Goal: Task Accomplishment & Management: Complete application form

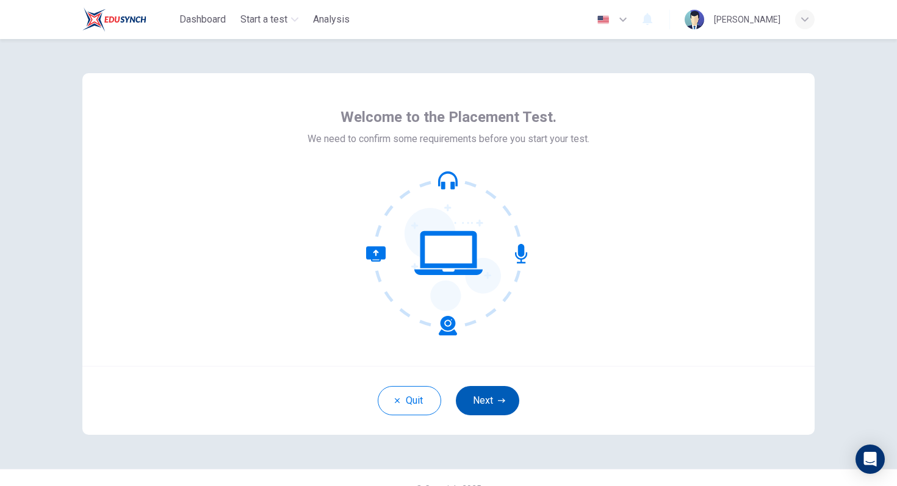
click at [502, 390] on button "Next" at bounding box center [487, 400] width 63 height 29
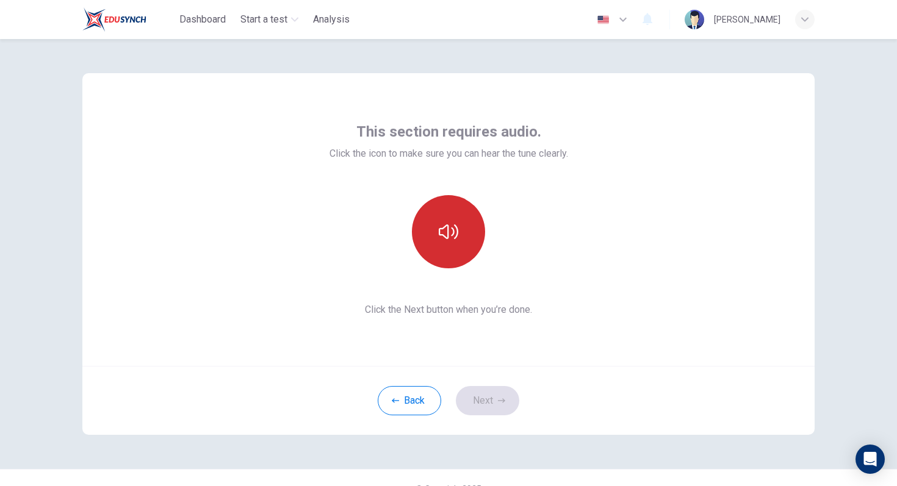
click at [447, 238] on icon "button" at bounding box center [449, 231] width 20 height 15
click at [495, 399] on button "Next" at bounding box center [487, 400] width 63 height 29
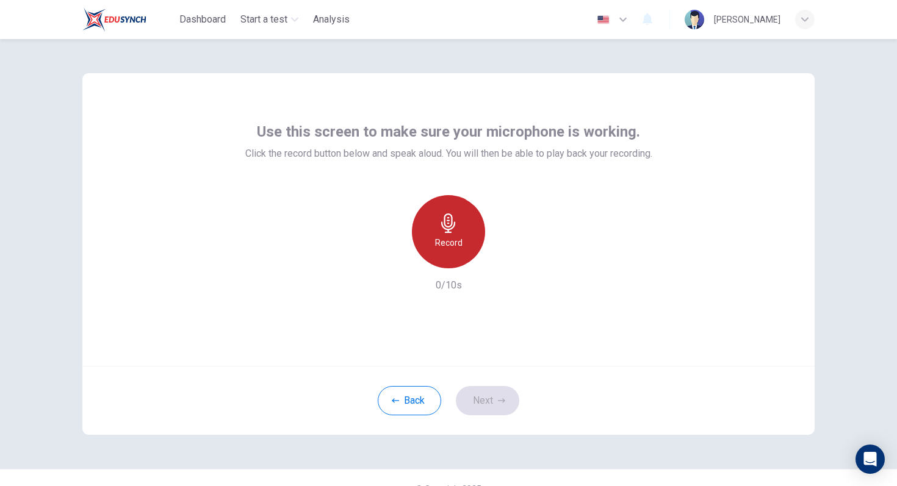
click at [459, 228] on div "Record" at bounding box center [448, 231] width 73 height 73
click at [461, 245] on div "Stop" at bounding box center [448, 231] width 73 height 73
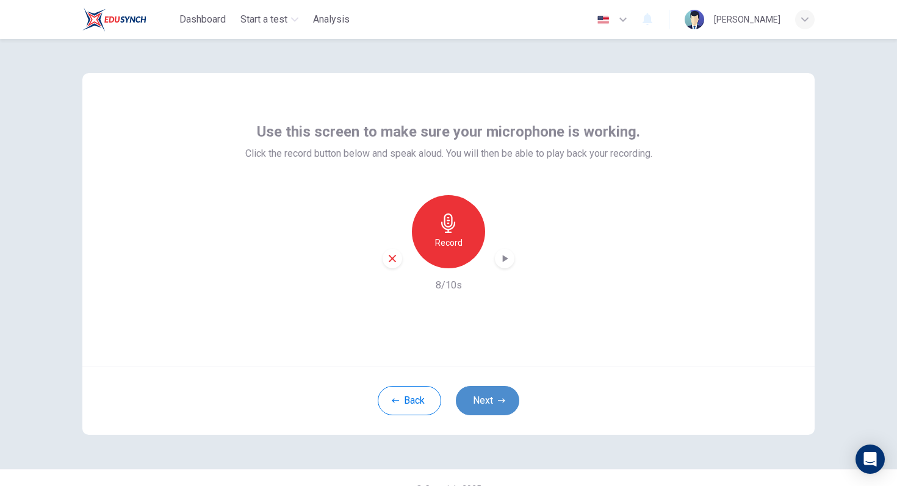
click at [496, 397] on button "Next" at bounding box center [487, 400] width 63 height 29
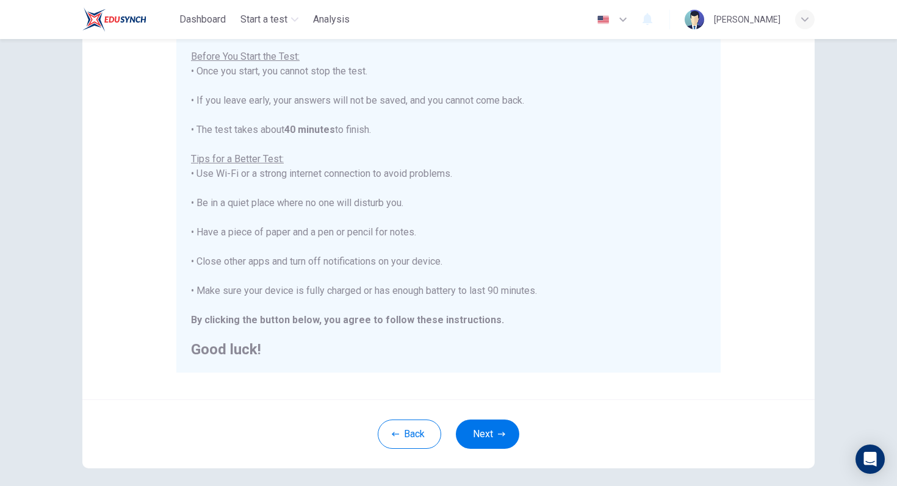
scroll to position [148, 0]
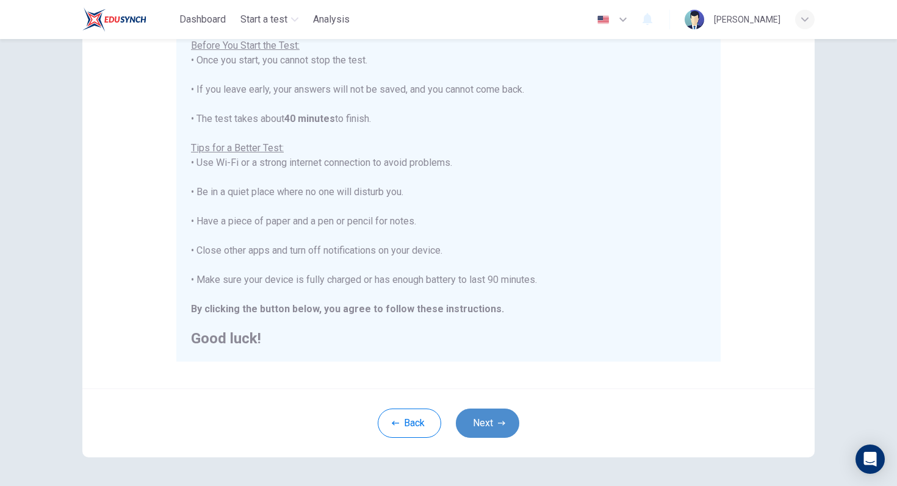
click at [493, 419] on button "Next" at bounding box center [487, 423] width 63 height 29
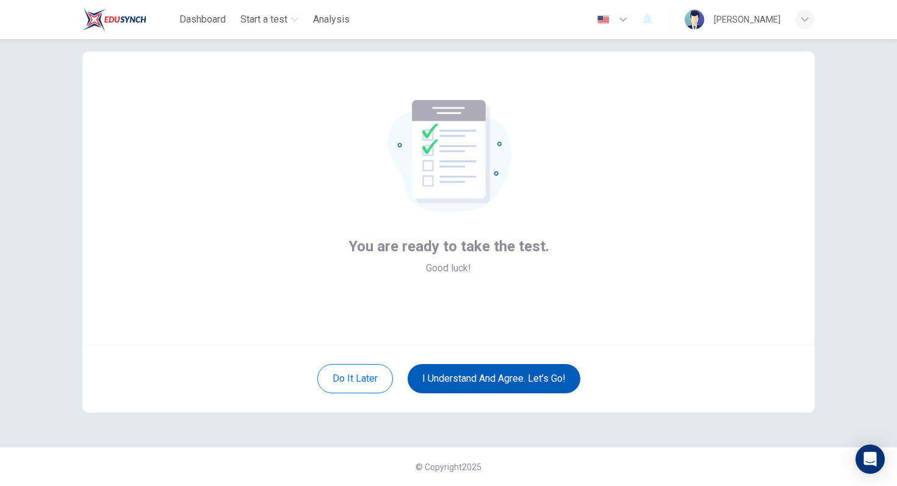
scroll to position [22, 0]
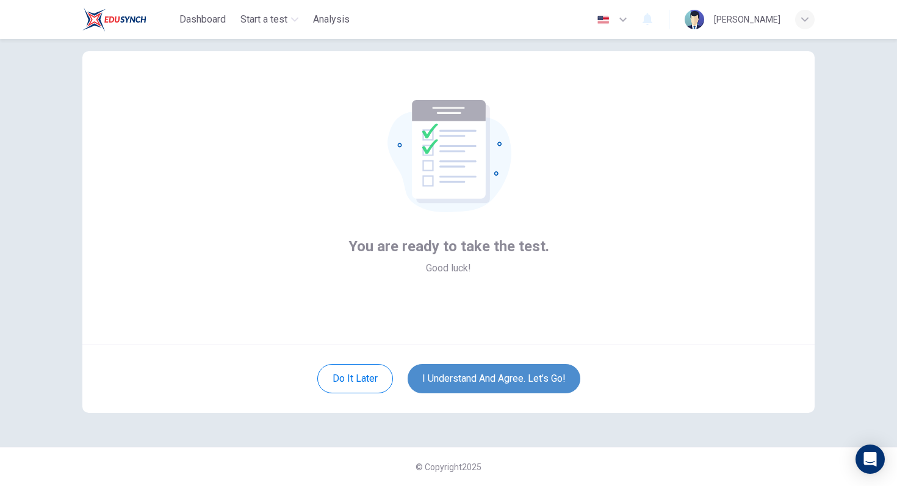
click at [490, 375] on button "I understand and agree. Let’s go!" at bounding box center [493, 378] width 173 height 29
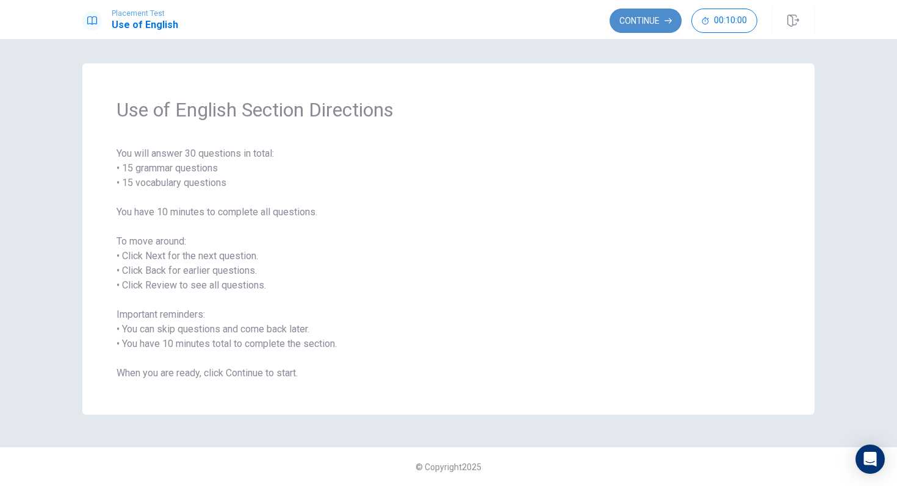
click at [638, 18] on button "Continue" at bounding box center [645, 21] width 72 height 24
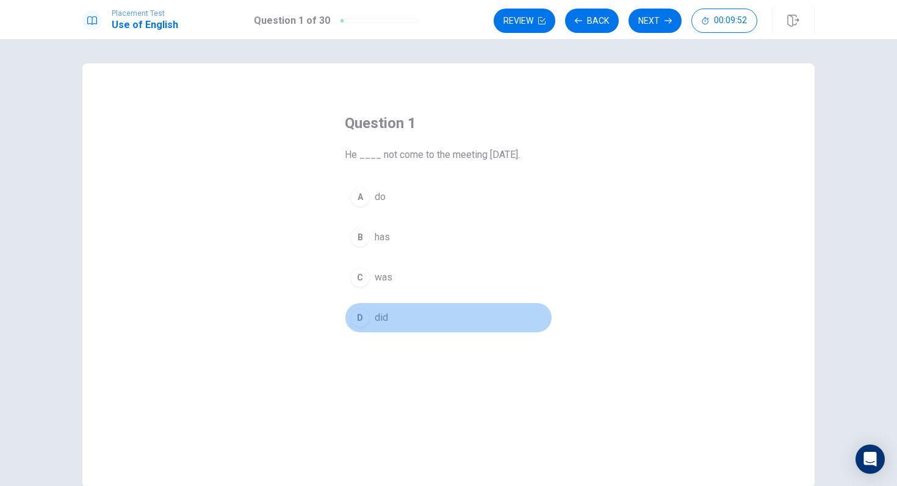
click at [364, 318] on div "D" at bounding box center [360, 318] width 20 height 20
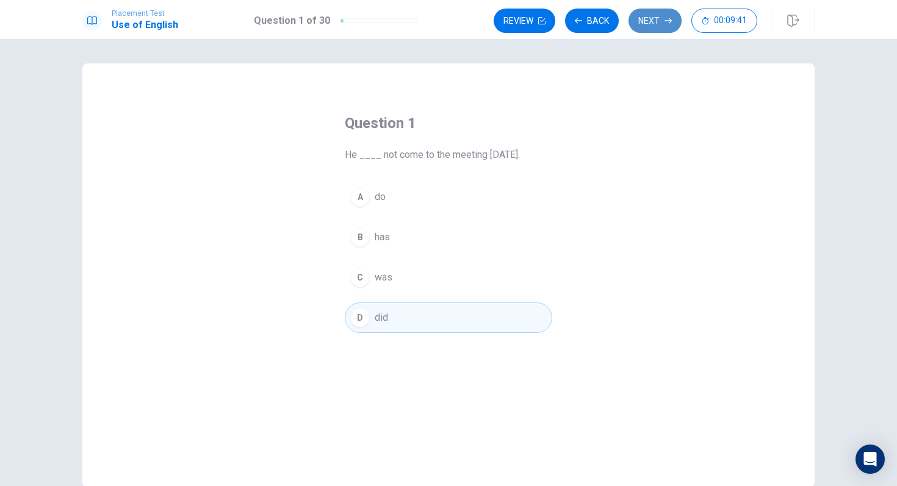
click at [655, 22] on button "Next" at bounding box center [654, 21] width 53 height 24
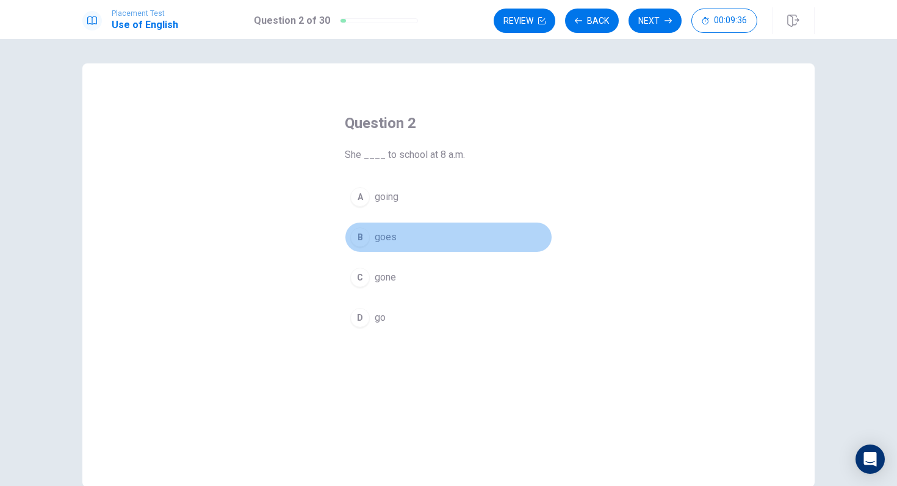
click at [364, 236] on div "B" at bounding box center [360, 238] width 20 height 20
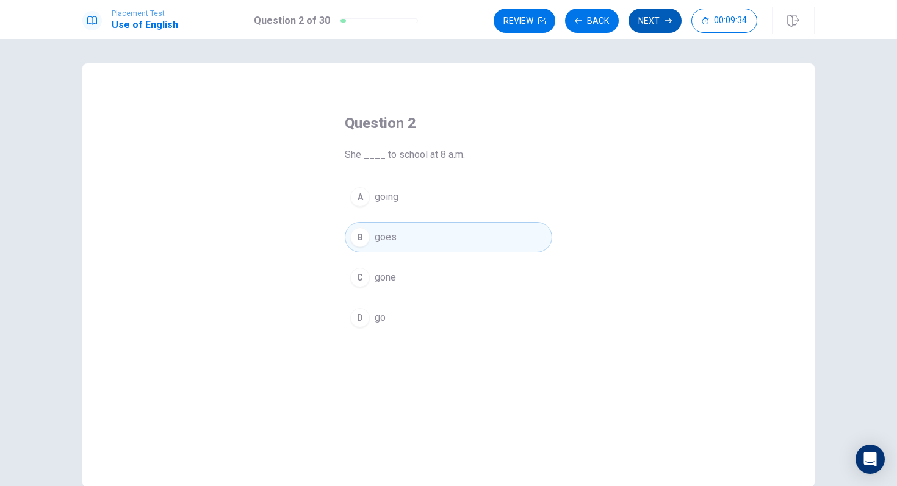
click at [658, 14] on button "Next" at bounding box center [654, 21] width 53 height 24
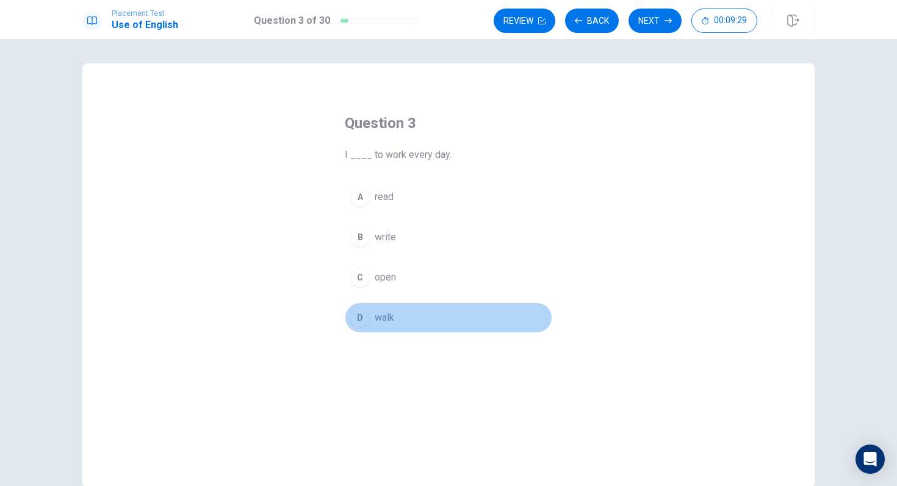
click at [401, 315] on button "D walk" at bounding box center [448, 318] width 207 height 31
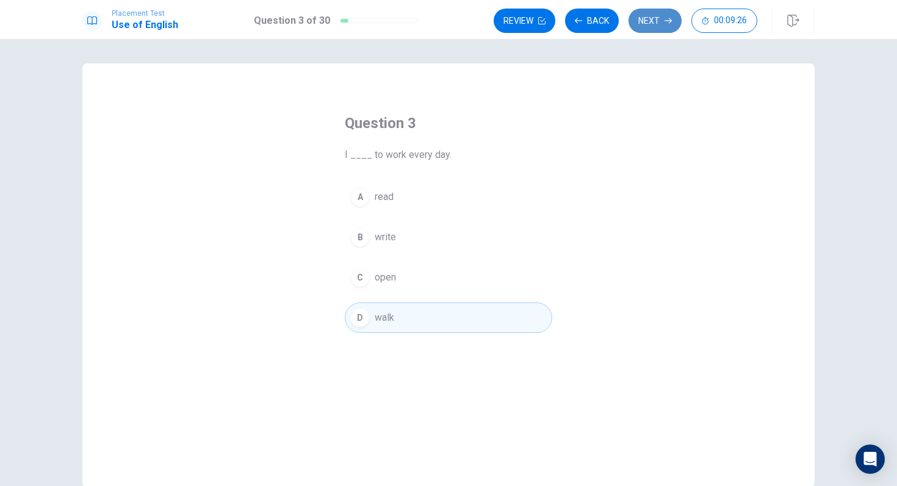
click at [667, 17] on icon "button" at bounding box center [667, 20] width 7 height 7
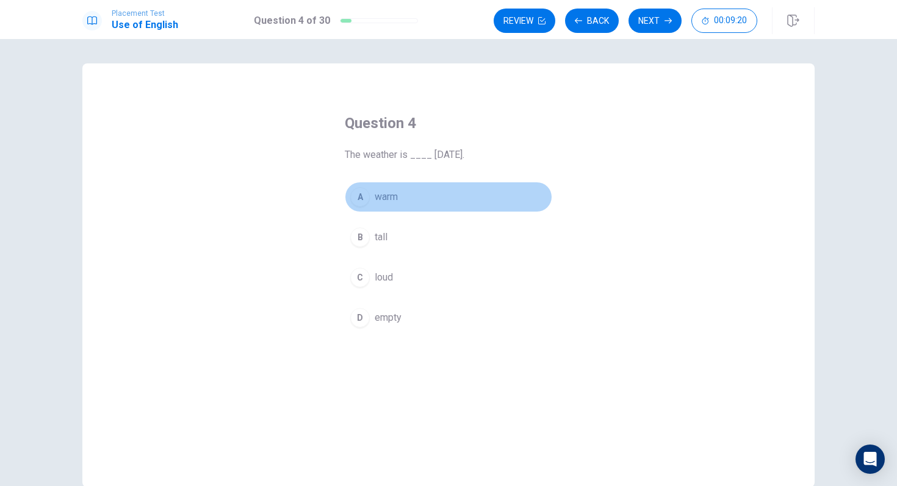
click at [406, 194] on button "A warm" at bounding box center [448, 197] width 207 height 31
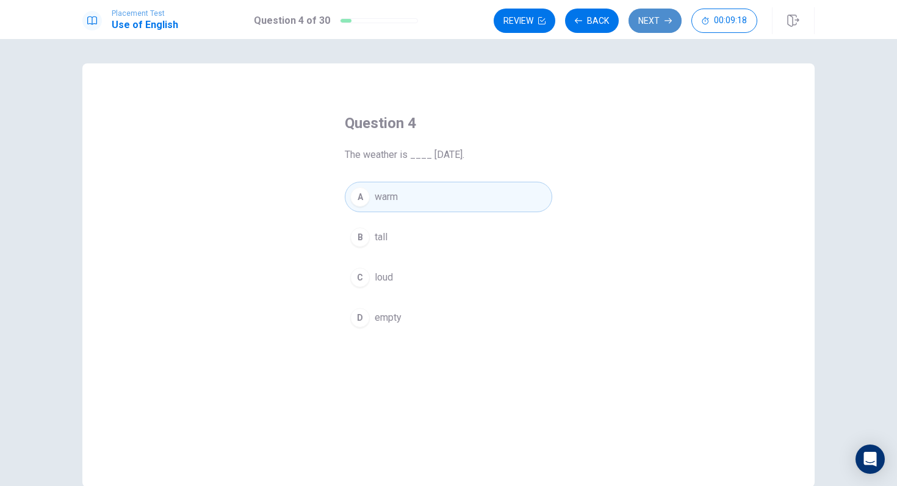
click at [660, 16] on button "Next" at bounding box center [654, 21] width 53 height 24
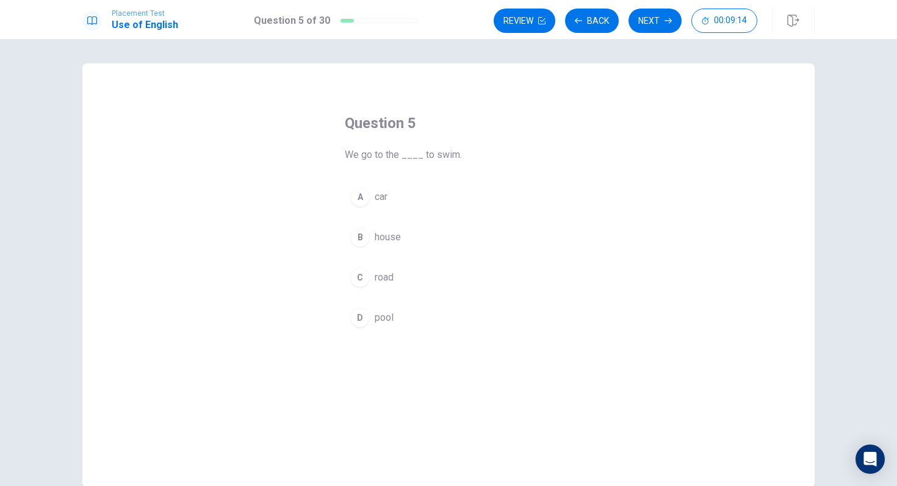
click at [406, 315] on button "D pool" at bounding box center [448, 318] width 207 height 31
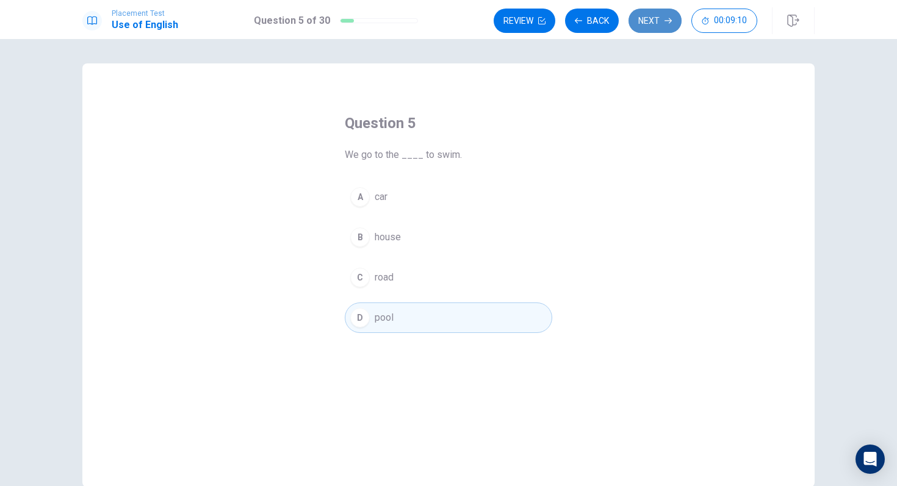
click at [657, 21] on button "Next" at bounding box center [654, 21] width 53 height 24
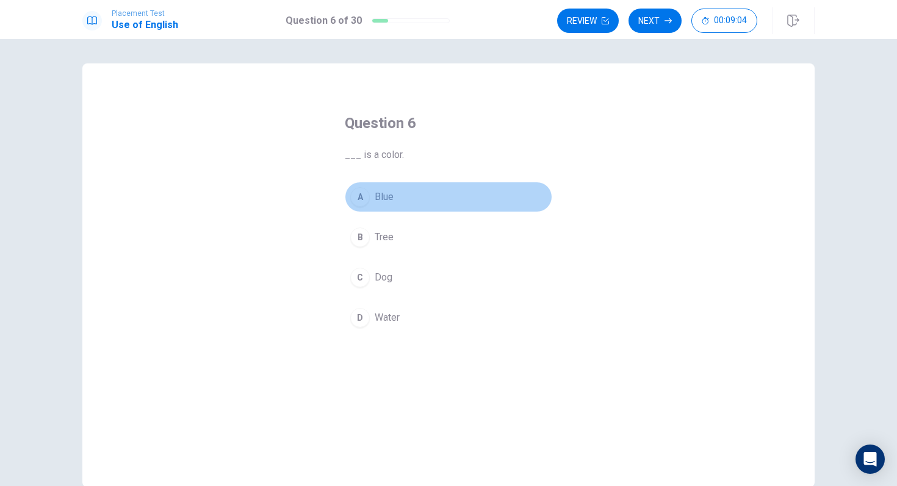
click at [363, 197] on div "A" at bounding box center [360, 197] width 20 height 20
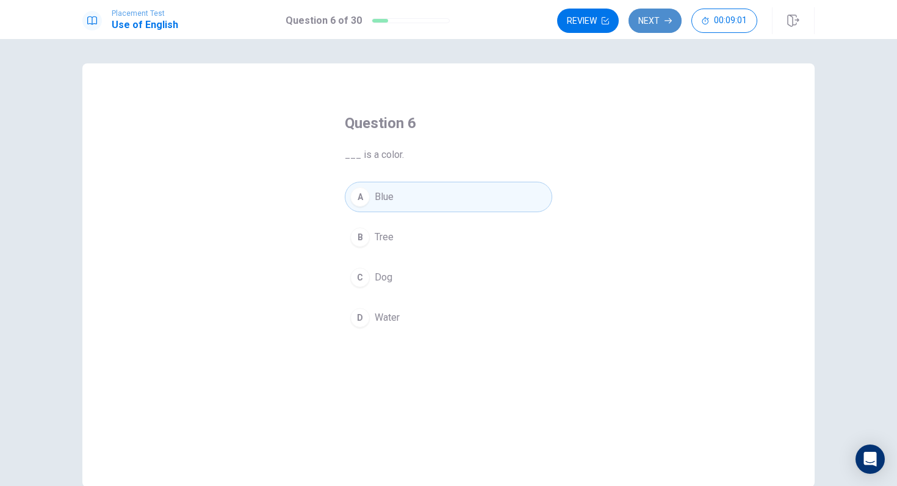
click at [669, 18] on icon "button" at bounding box center [667, 20] width 7 height 5
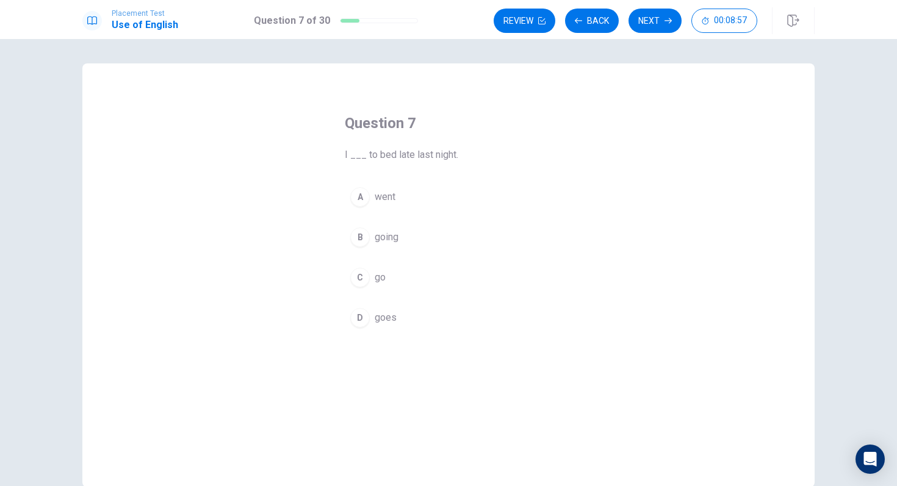
click at [359, 196] on div "A" at bounding box center [360, 197] width 20 height 20
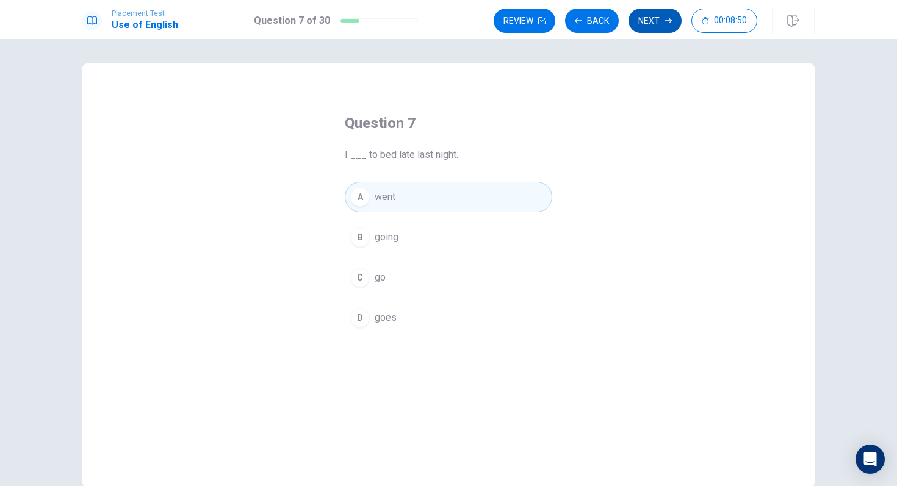
click at [657, 23] on button "Next" at bounding box center [654, 21] width 53 height 24
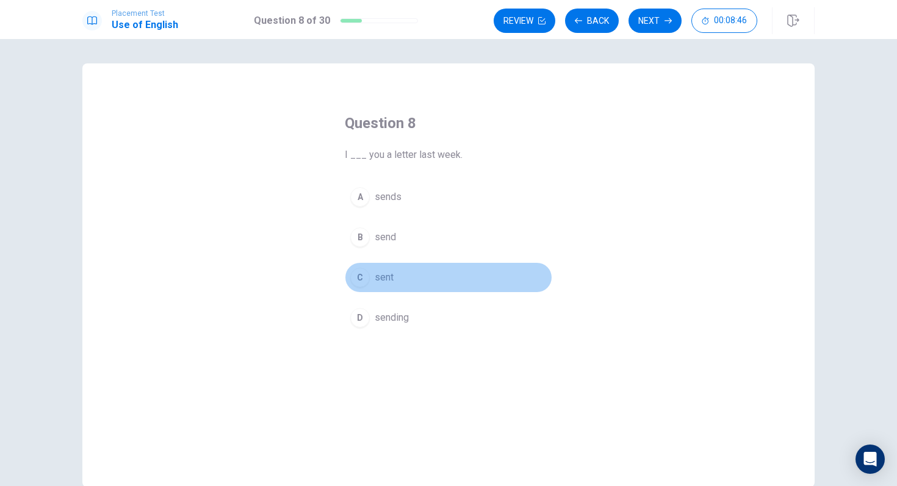
click at [362, 287] on div "C" at bounding box center [360, 278] width 20 height 20
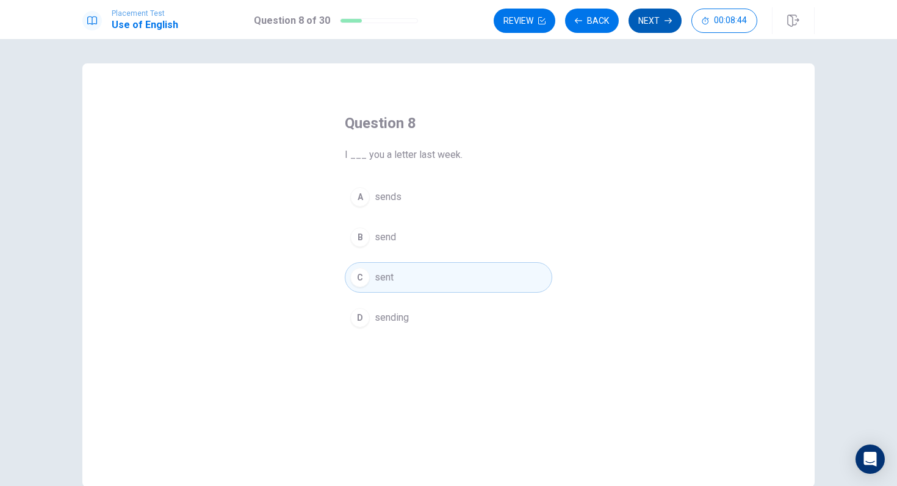
click at [667, 21] on icon "button" at bounding box center [667, 20] width 7 height 5
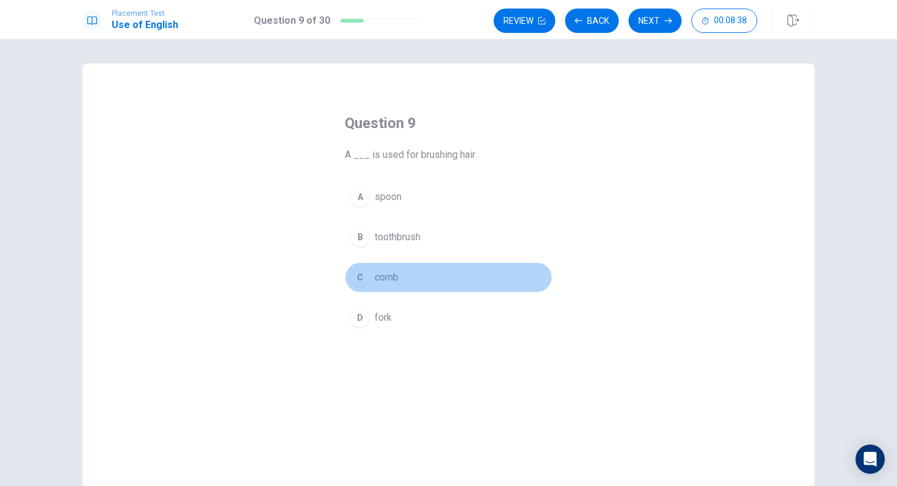
click at [405, 282] on button "C comb" at bounding box center [448, 277] width 207 height 31
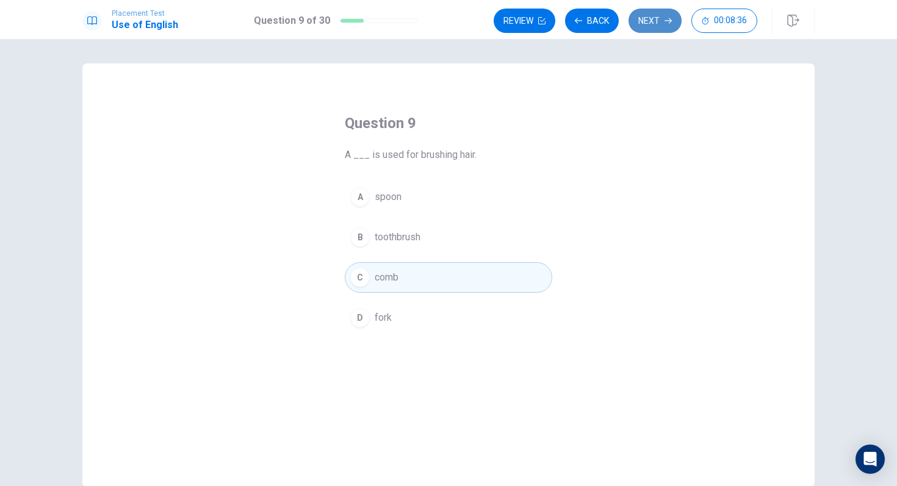
click at [650, 17] on button "Next" at bounding box center [654, 21] width 53 height 24
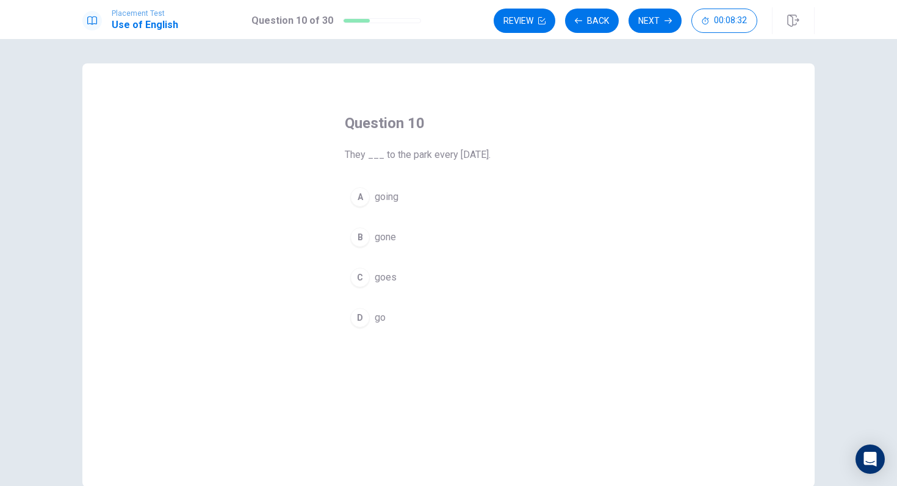
click at [405, 311] on button "D go" at bounding box center [448, 318] width 207 height 31
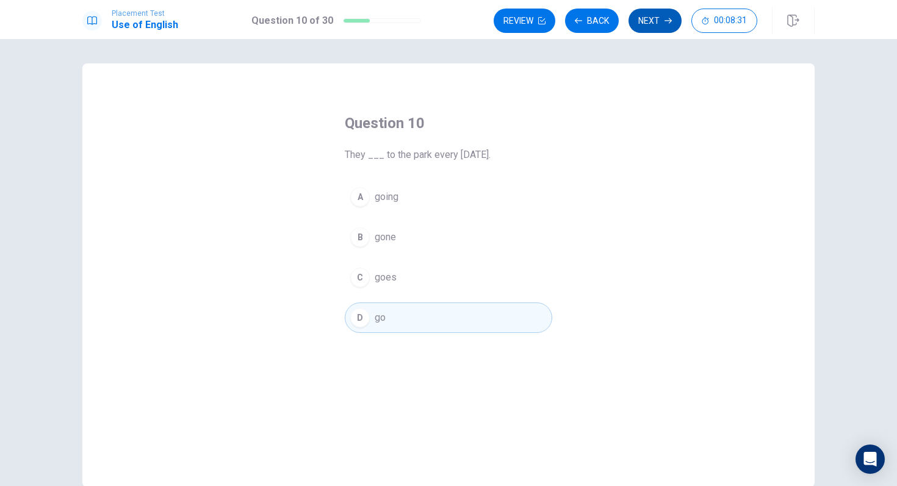
click at [667, 19] on icon "button" at bounding box center [667, 20] width 7 height 7
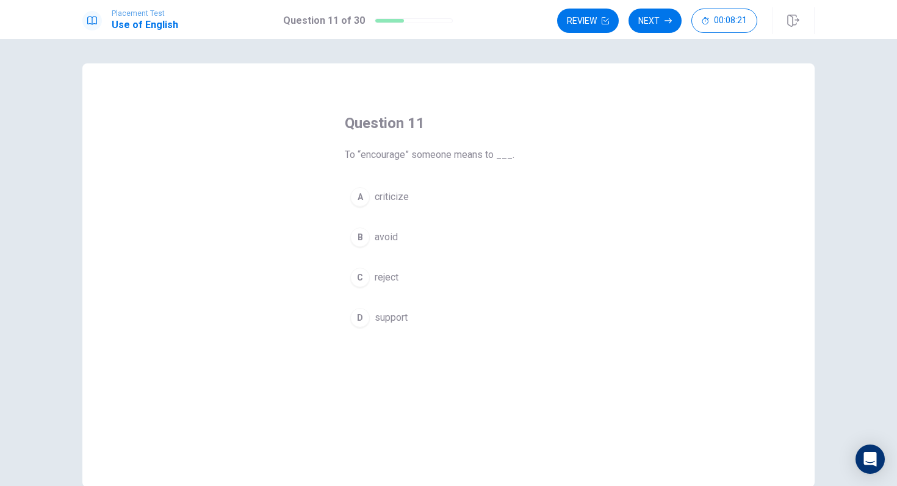
click at [418, 314] on button "D support" at bounding box center [448, 318] width 207 height 31
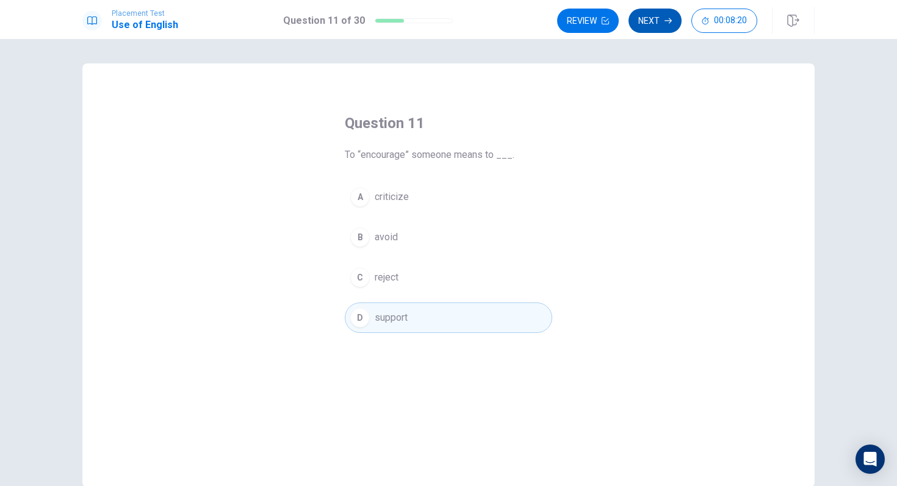
click at [657, 23] on button "Next" at bounding box center [654, 21] width 53 height 24
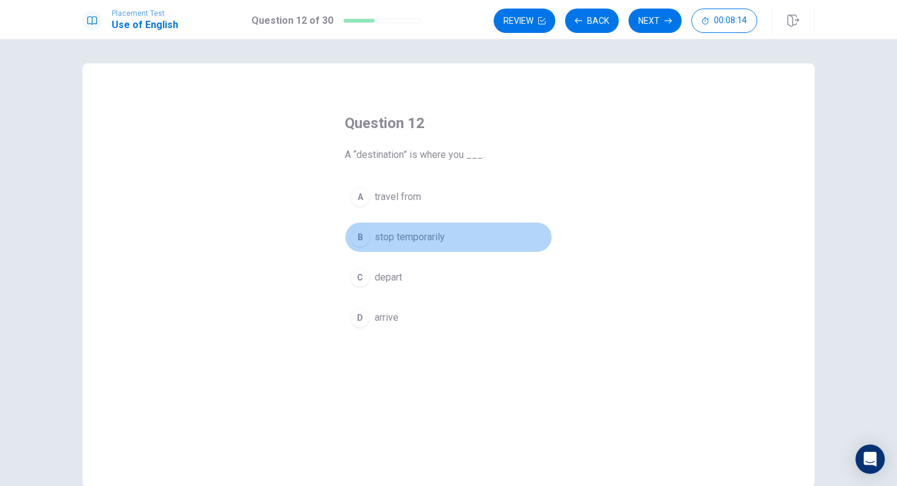
click at [442, 231] on span "stop temporarily" at bounding box center [410, 237] width 70 height 15
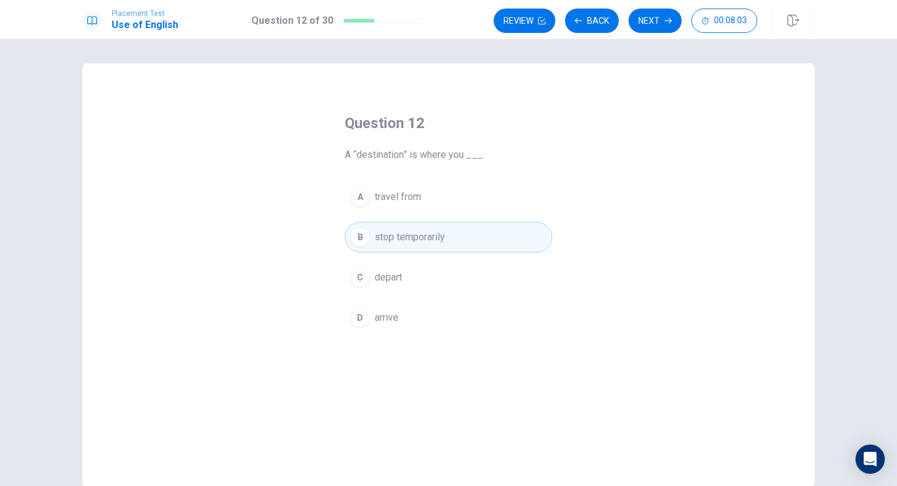
click at [448, 322] on button "D arrive" at bounding box center [448, 318] width 207 height 31
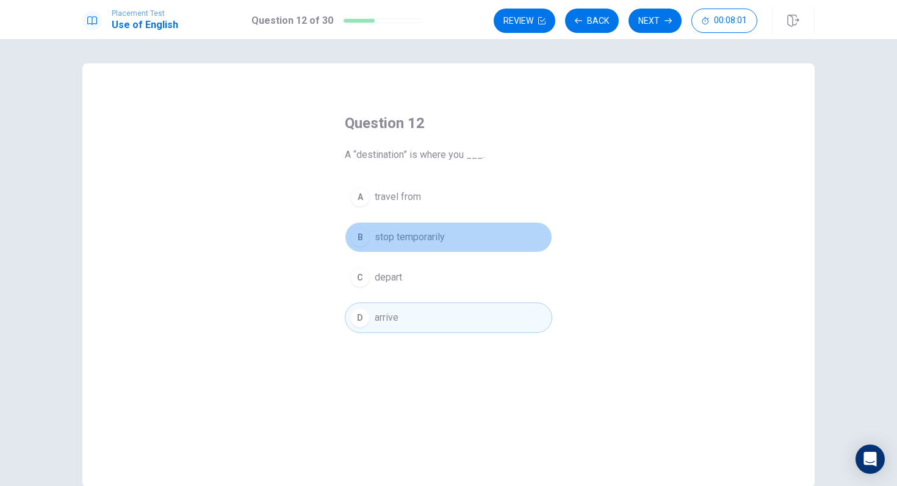
click at [462, 250] on button "B stop temporarily" at bounding box center [448, 237] width 207 height 31
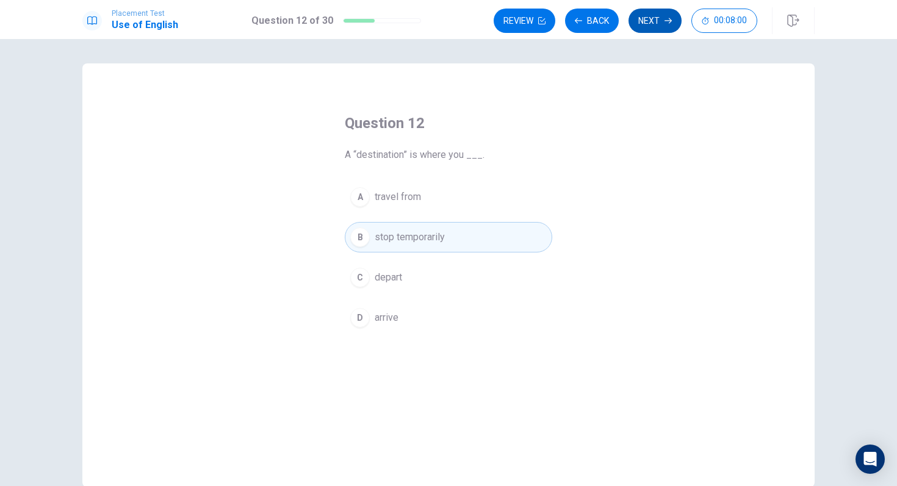
click at [667, 15] on button "Next" at bounding box center [654, 21] width 53 height 24
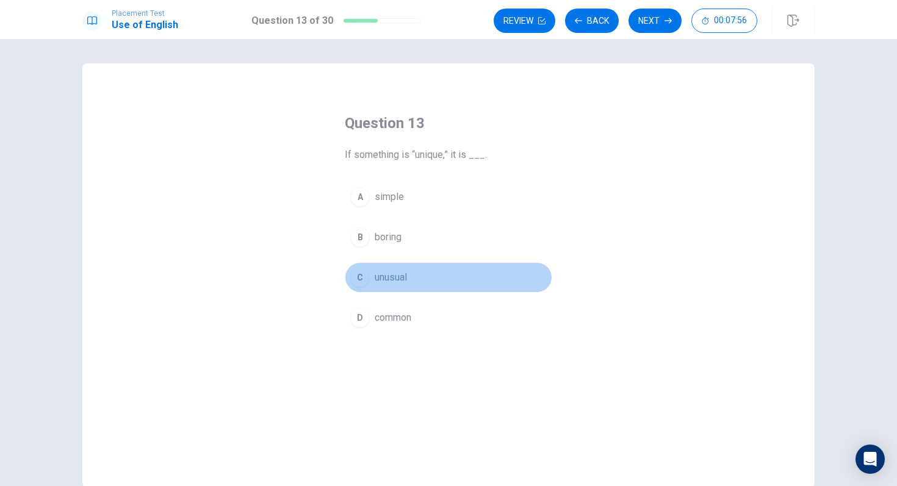
click at [416, 272] on button "C unusual" at bounding box center [448, 277] width 207 height 31
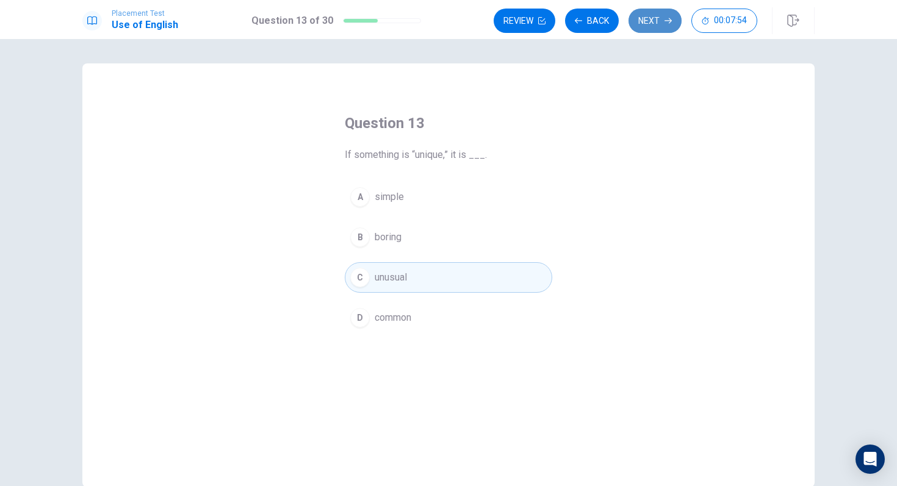
click at [645, 17] on button "Next" at bounding box center [654, 21] width 53 height 24
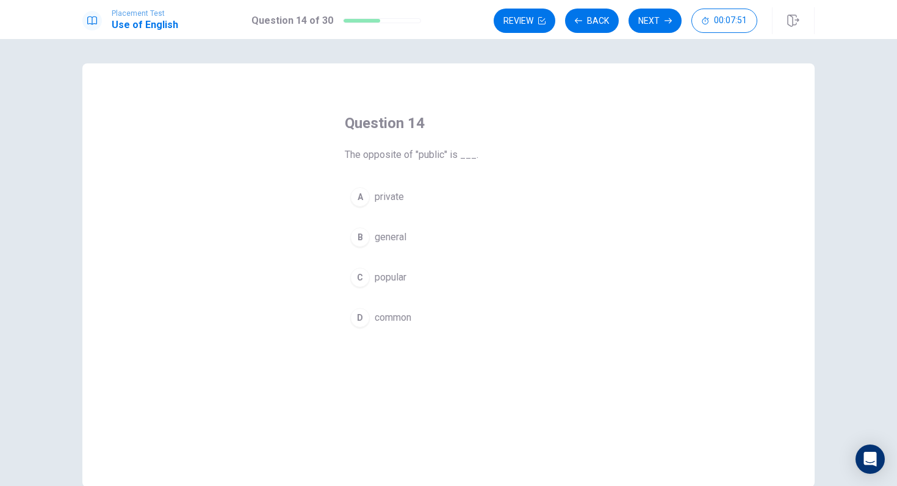
click at [423, 197] on button "A private" at bounding box center [448, 197] width 207 height 31
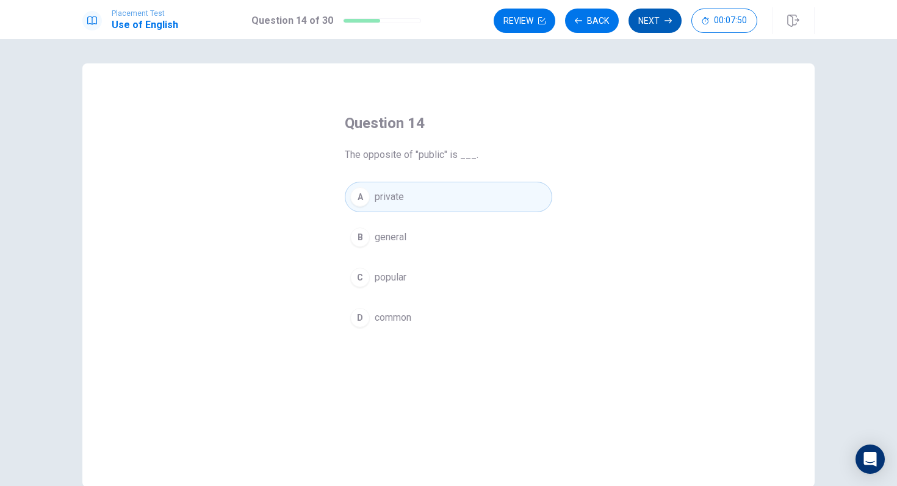
click at [654, 22] on button "Next" at bounding box center [654, 21] width 53 height 24
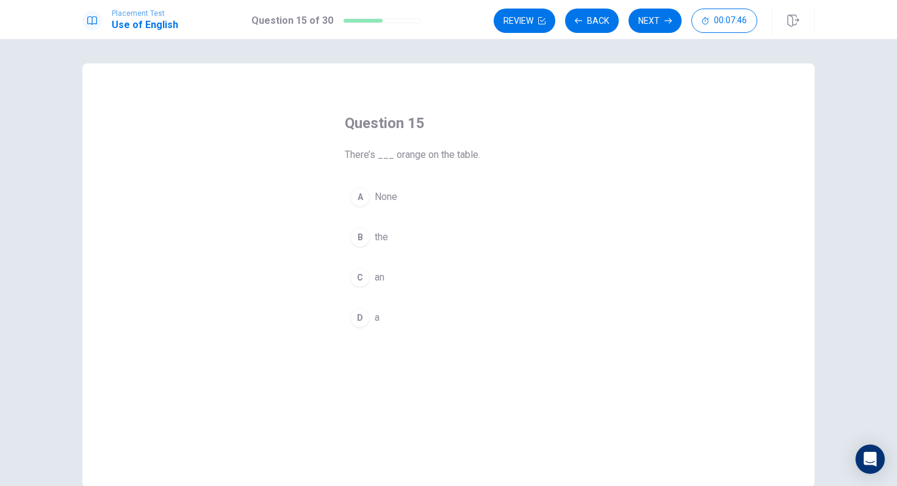
click at [393, 300] on div "A None B the C an D a" at bounding box center [448, 257] width 207 height 151
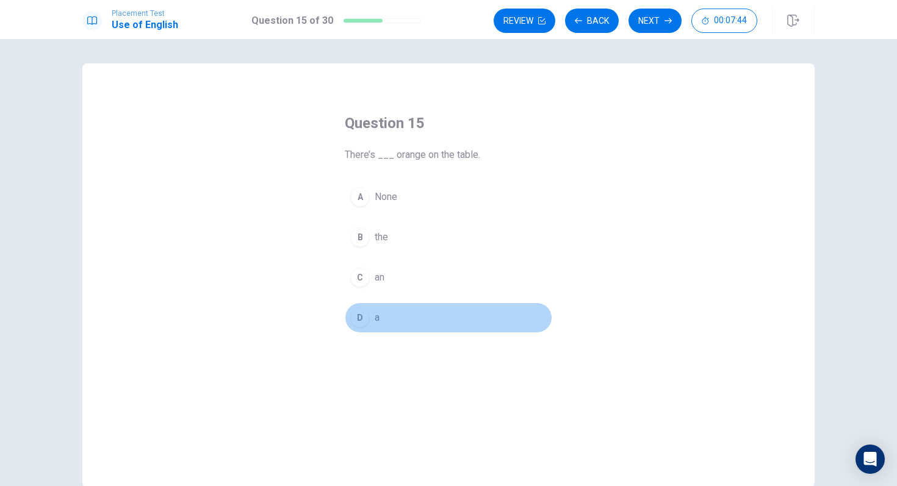
click at [392, 311] on button "D a" at bounding box center [448, 318] width 207 height 31
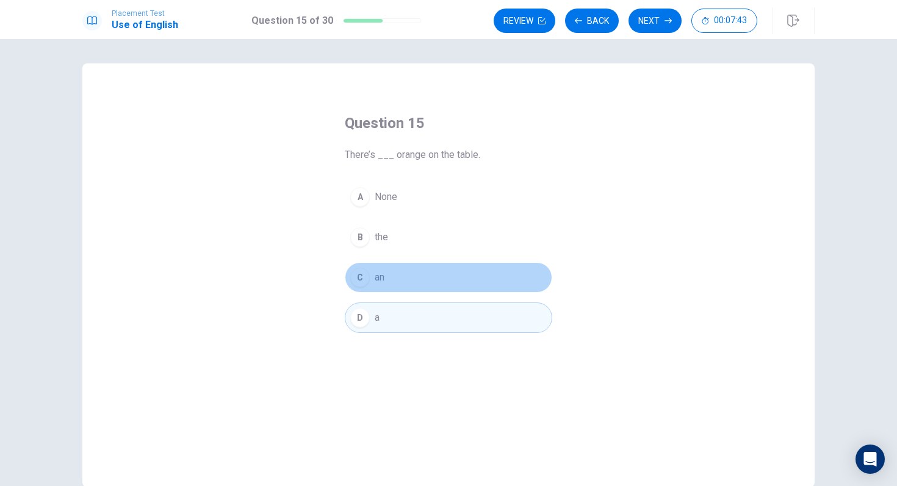
click at [404, 263] on button "C an" at bounding box center [448, 277] width 207 height 31
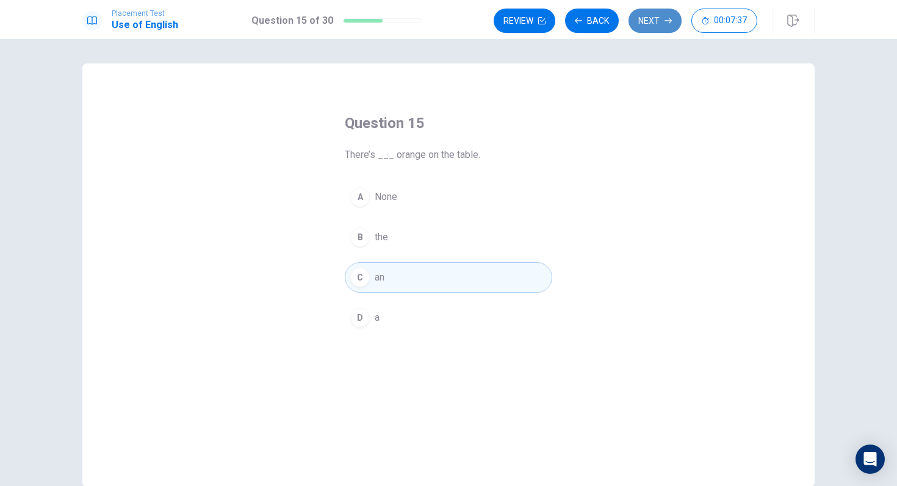
click at [661, 22] on button "Next" at bounding box center [654, 21] width 53 height 24
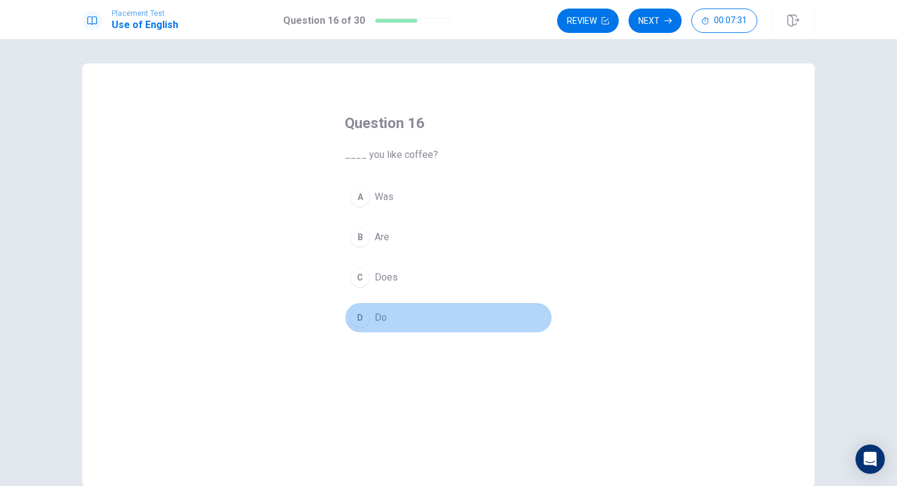
click at [393, 311] on button "D Do" at bounding box center [448, 318] width 207 height 31
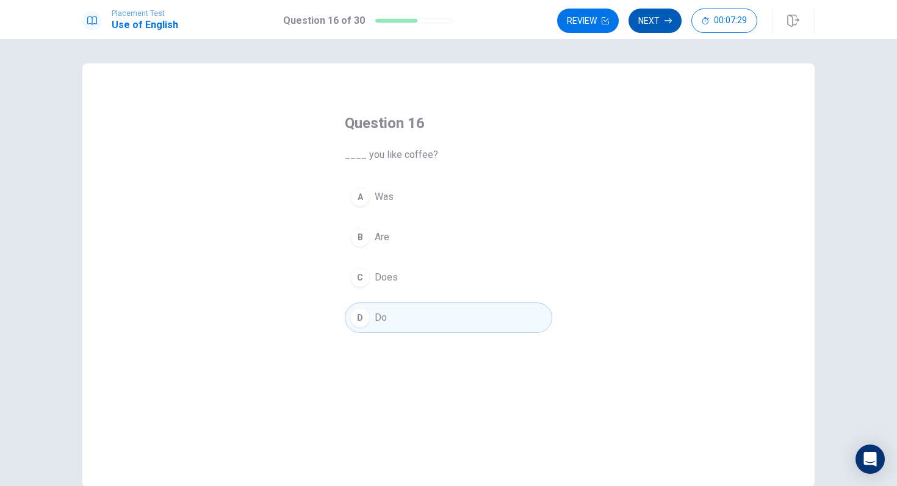
click at [655, 21] on button "Next" at bounding box center [654, 21] width 53 height 24
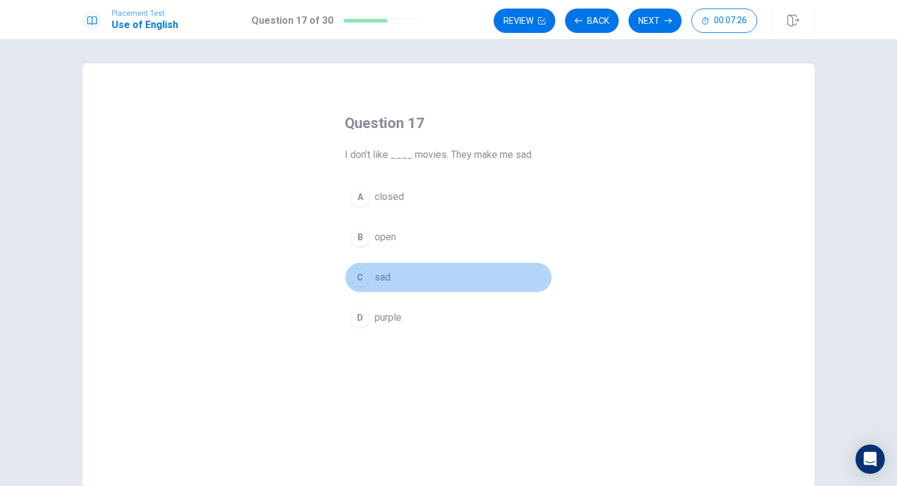
click at [409, 277] on button "C sad" at bounding box center [448, 277] width 207 height 31
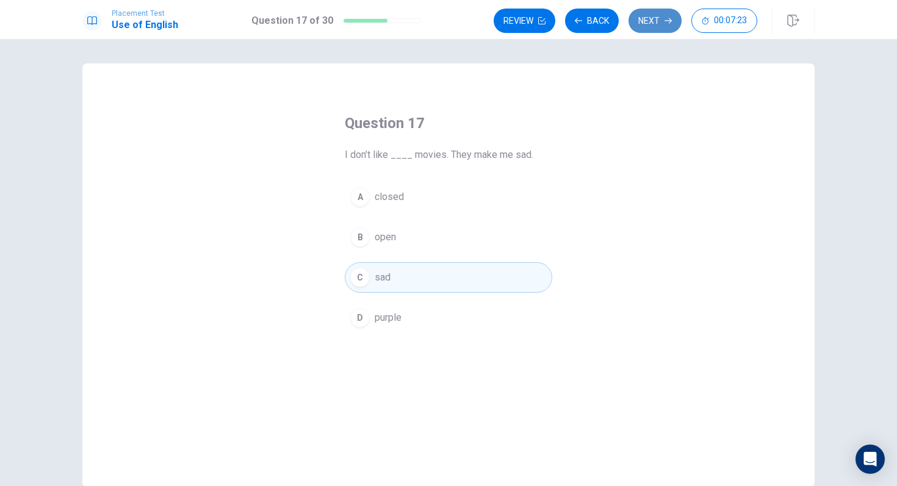
click at [670, 20] on icon "button" at bounding box center [667, 20] width 7 height 5
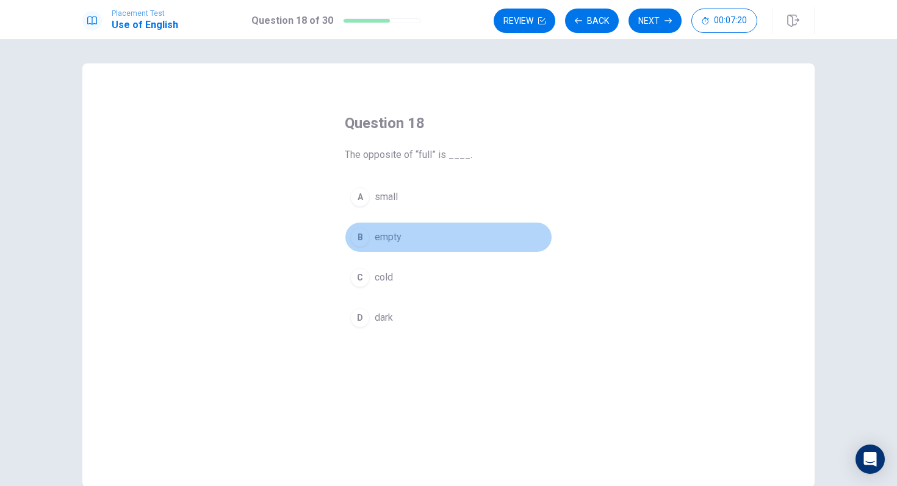
click at [421, 236] on button "B empty" at bounding box center [448, 237] width 207 height 31
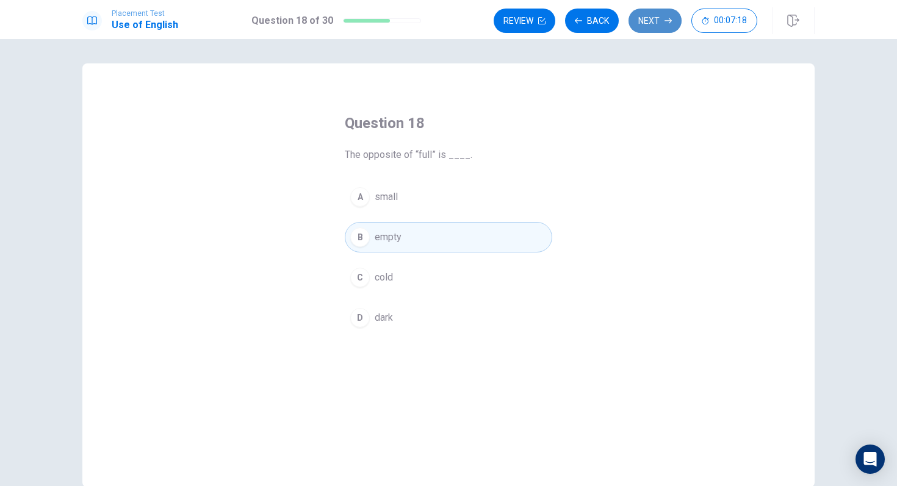
click at [648, 25] on button "Next" at bounding box center [654, 21] width 53 height 24
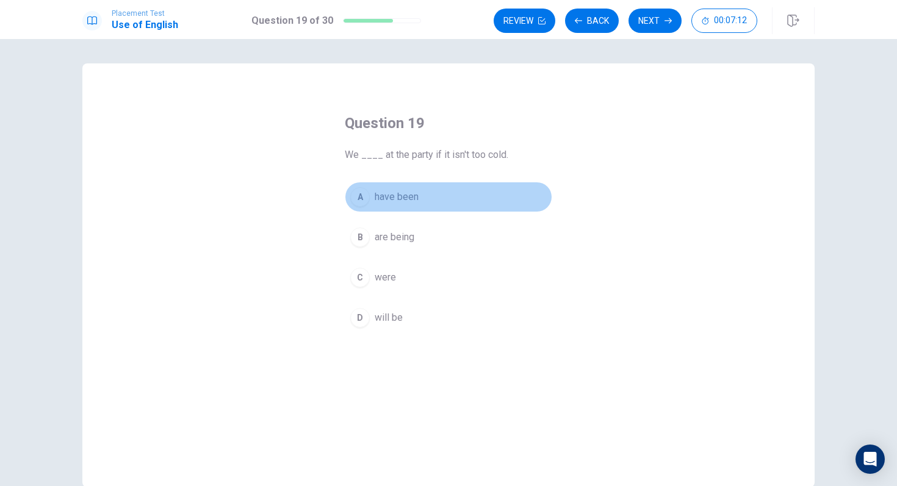
click at [447, 199] on button "A have been" at bounding box center [448, 197] width 207 height 31
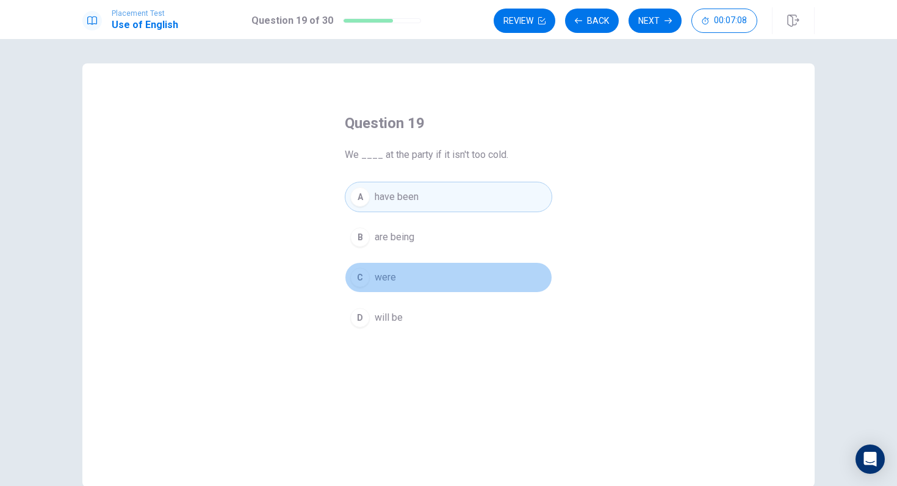
click at [454, 271] on button "C were" at bounding box center [448, 277] width 207 height 31
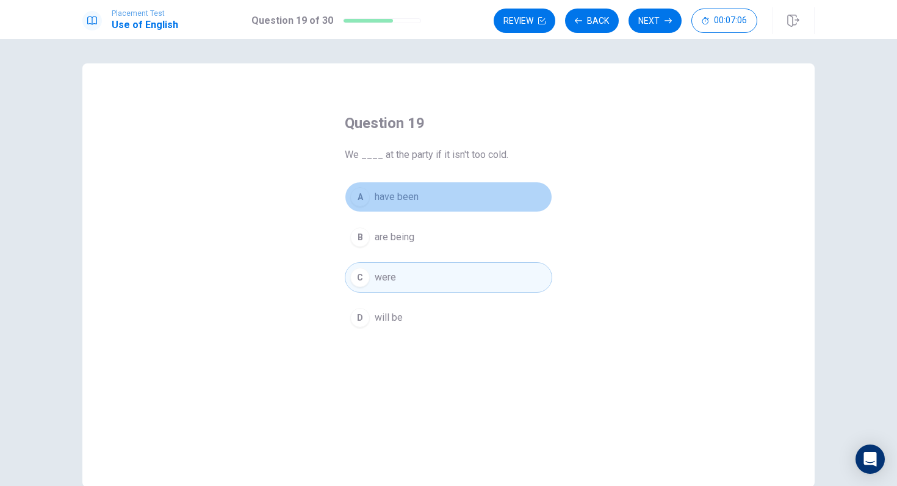
click at [447, 201] on button "A have been" at bounding box center [448, 197] width 207 height 31
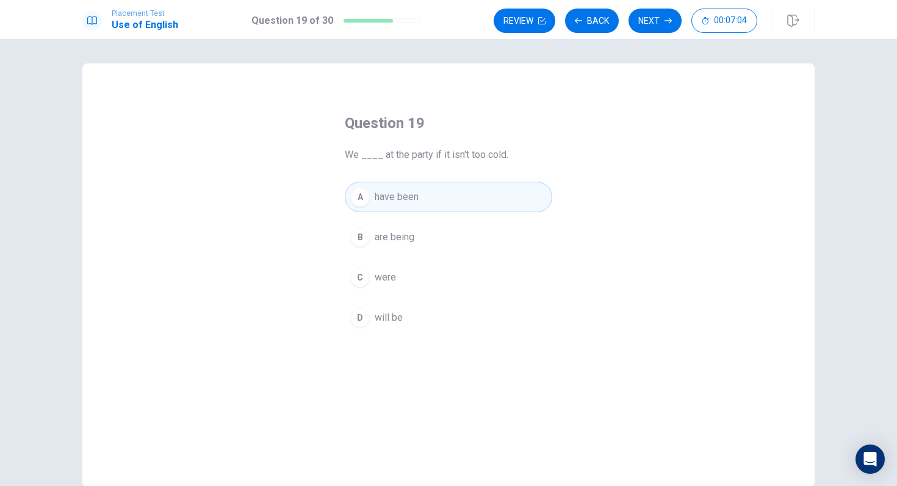
click at [423, 316] on button "D will be" at bounding box center [448, 318] width 207 height 31
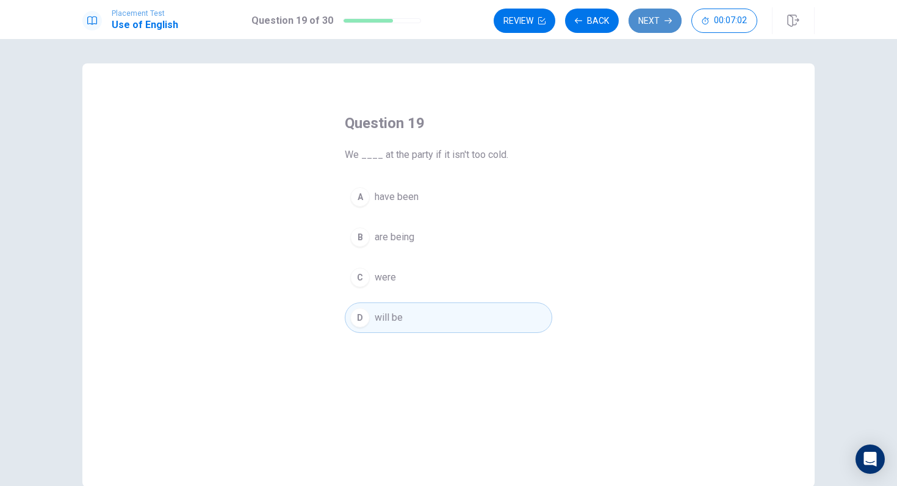
click at [666, 17] on icon "button" at bounding box center [667, 20] width 7 height 7
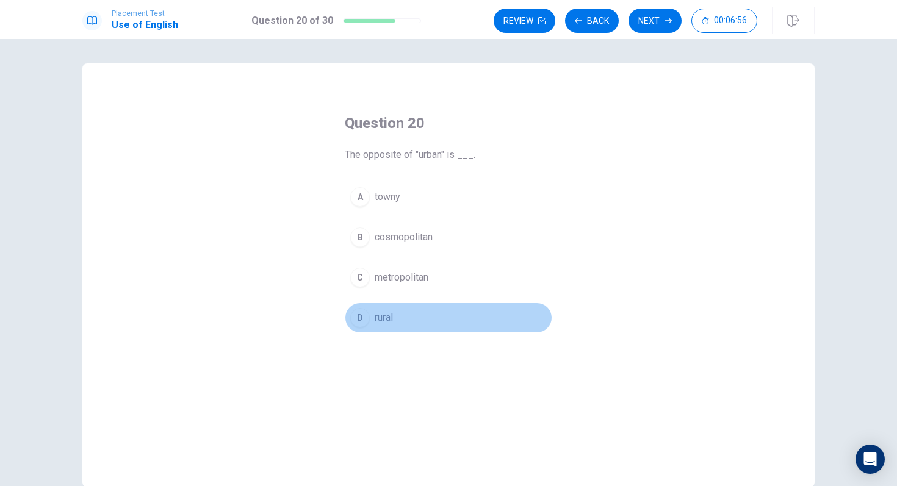
click at [424, 314] on button "D rural" at bounding box center [448, 318] width 207 height 31
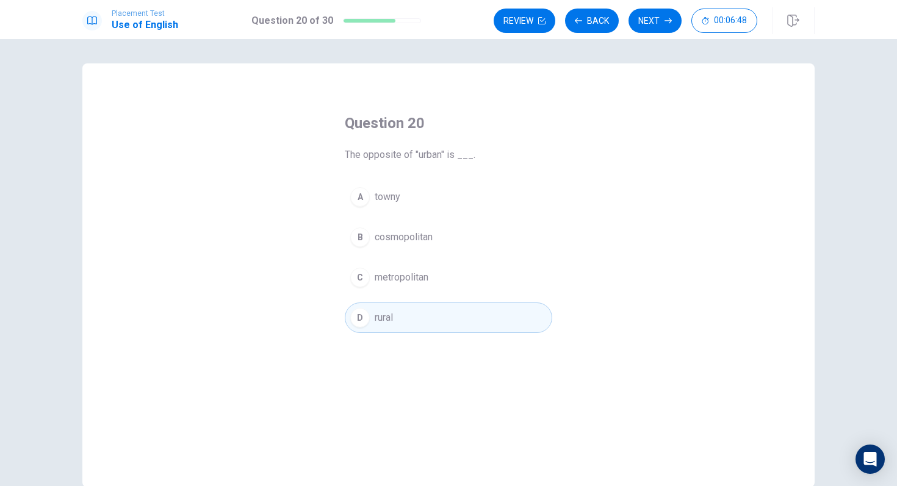
click at [450, 193] on button "A towny" at bounding box center [448, 197] width 207 height 31
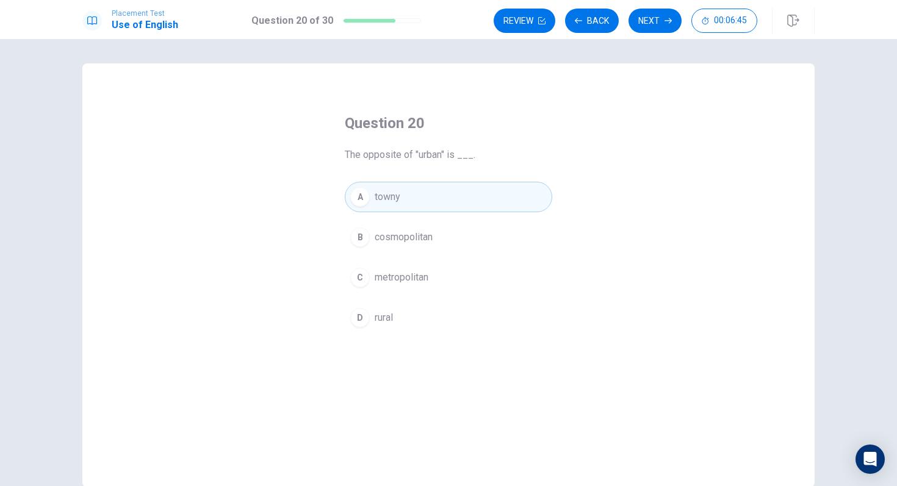
click at [444, 292] on button "C metropolitan" at bounding box center [448, 277] width 207 height 31
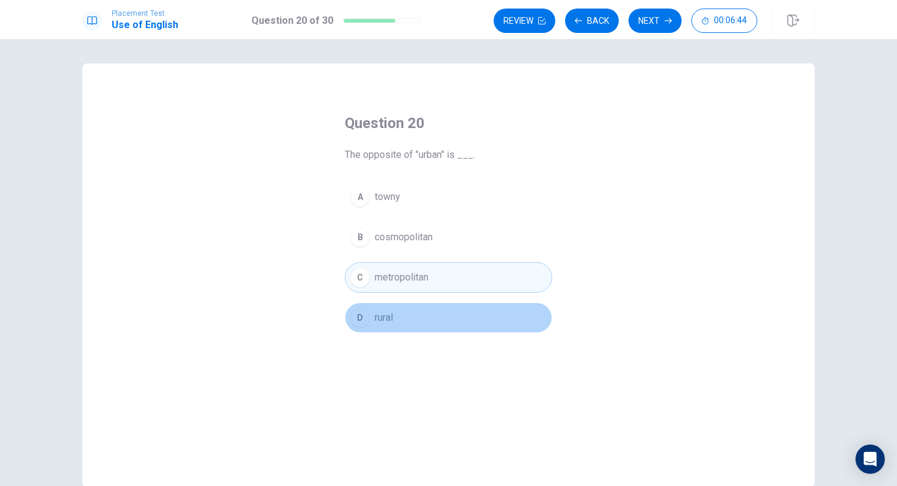
click at [442, 307] on button "D rural" at bounding box center [448, 318] width 207 height 31
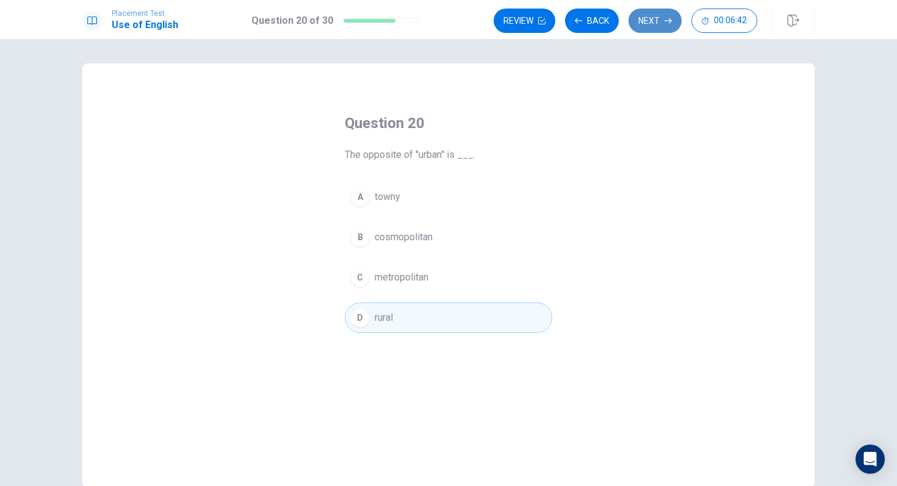
click at [671, 14] on button "Next" at bounding box center [654, 21] width 53 height 24
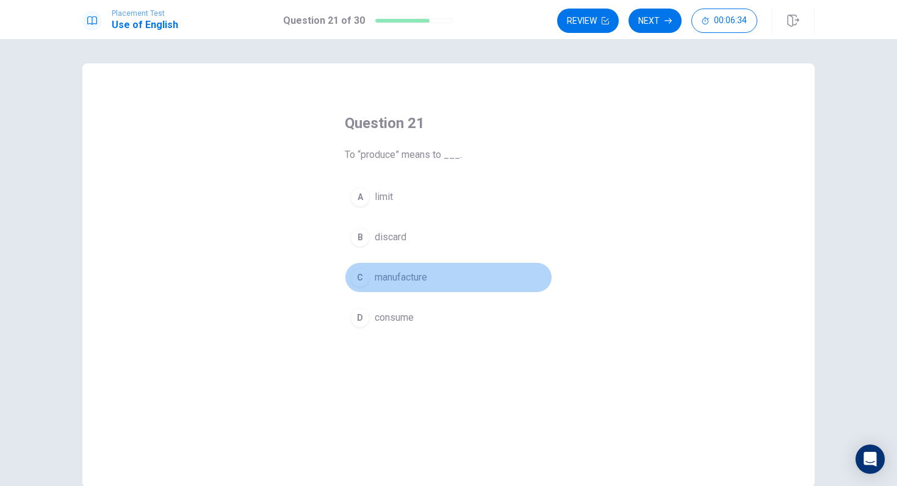
click at [424, 281] on span "manufacture" at bounding box center [401, 277] width 52 height 15
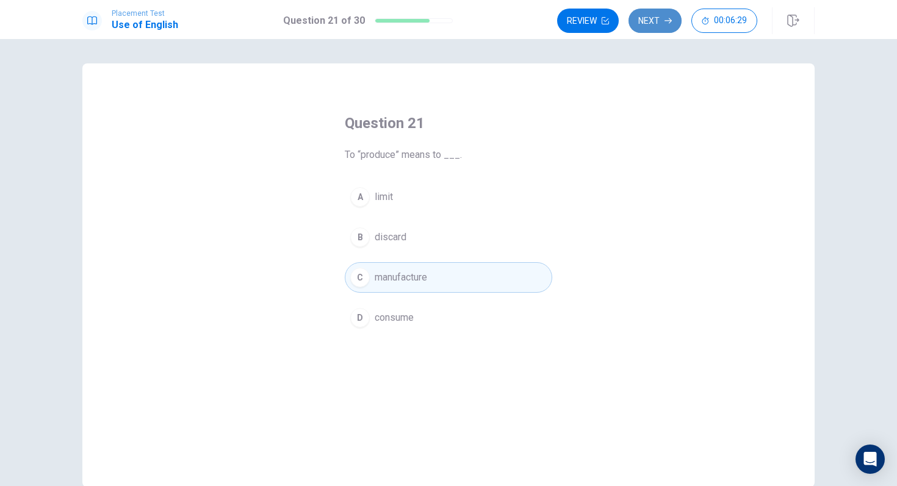
click at [667, 27] on button "Next" at bounding box center [654, 21] width 53 height 24
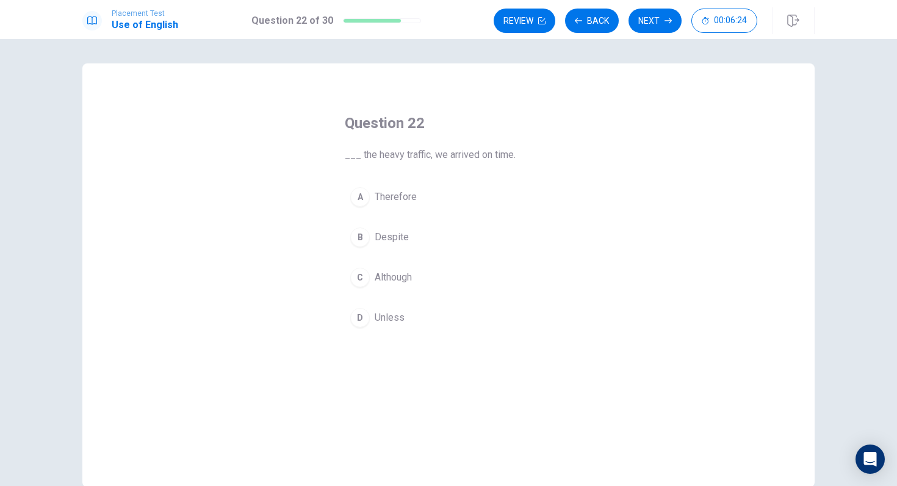
click at [412, 237] on button "B Despite" at bounding box center [448, 237] width 207 height 31
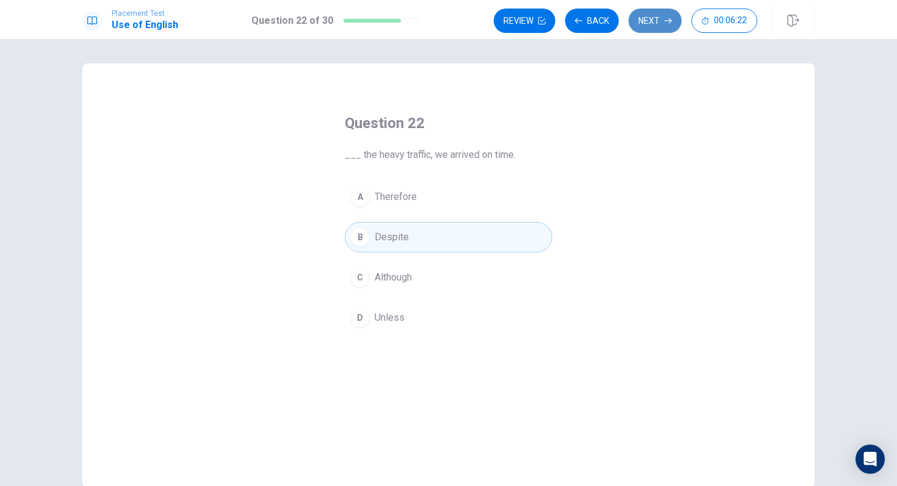
click at [666, 22] on icon "button" at bounding box center [667, 20] width 7 height 7
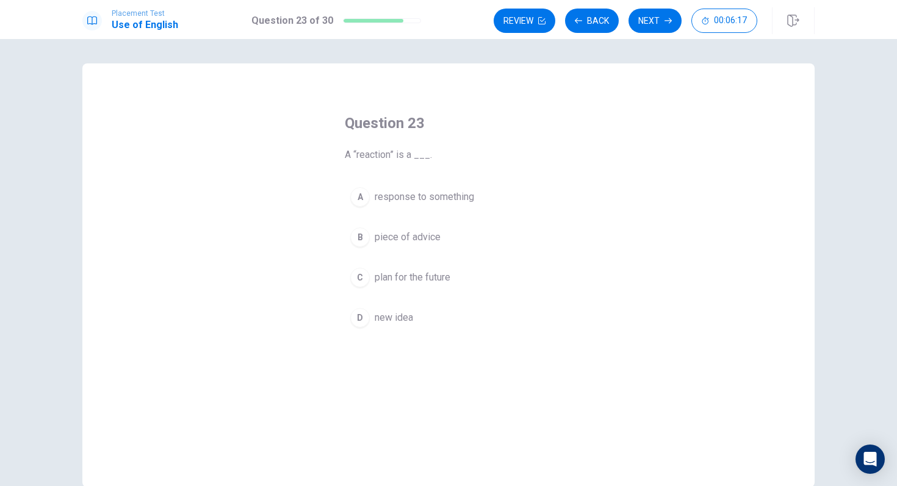
click at [470, 198] on span "response to something" at bounding box center [424, 197] width 99 height 15
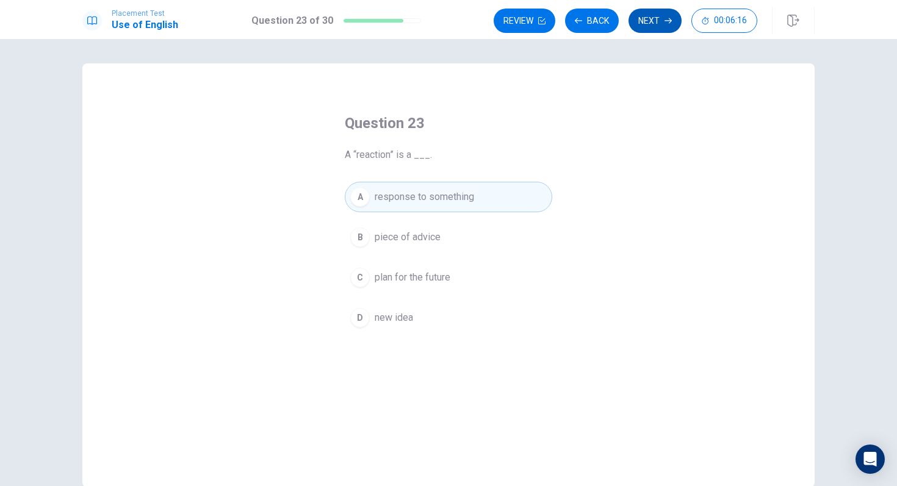
click at [645, 22] on button "Next" at bounding box center [654, 21] width 53 height 24
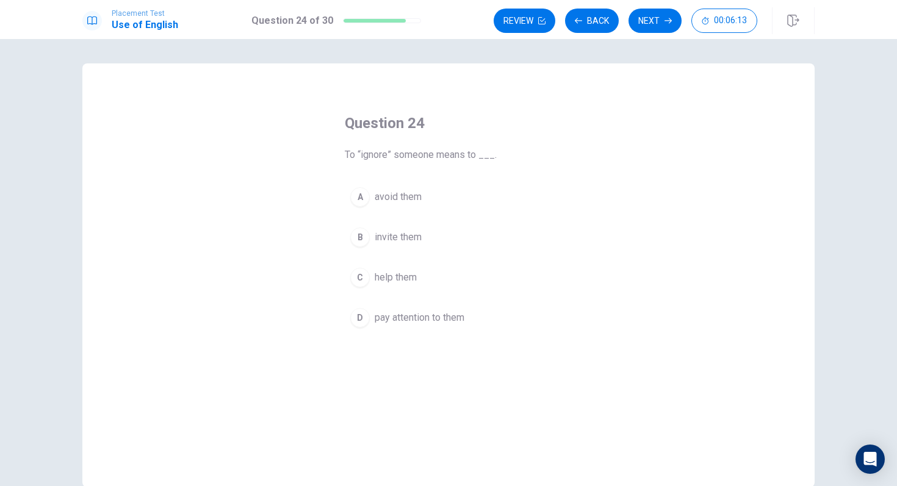
click at [442, 204] on button "A avoid them" at bounding box center [448, 197] width 207 height 31
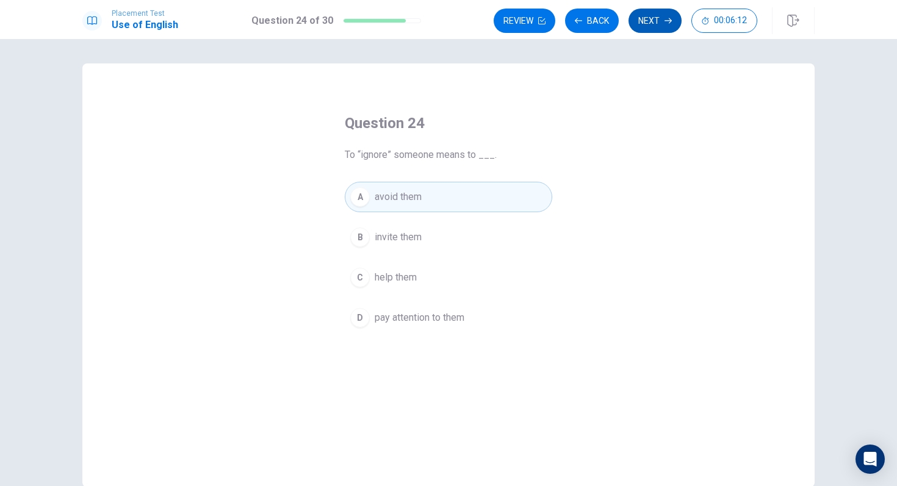
click at [663, 14] on button "Next" at bounding box center [654, 21] width 53 height 24
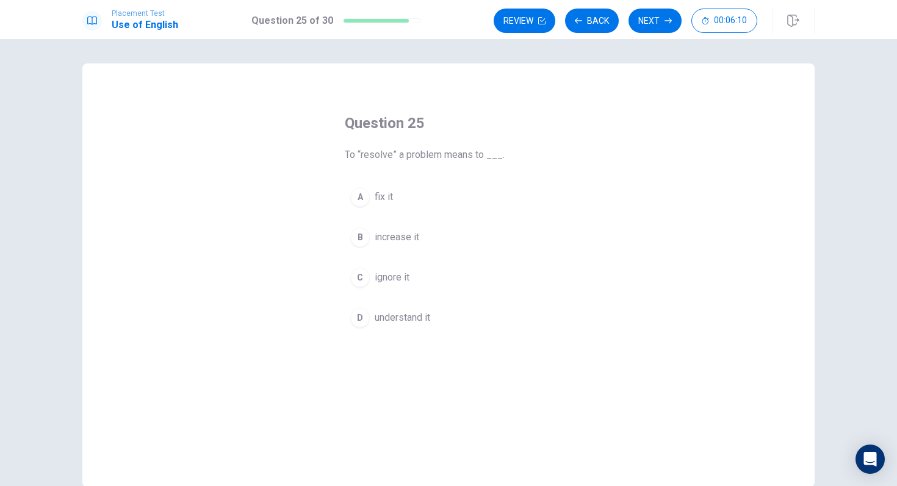
click at [430, 198] on button "A fix it" at bounding box center [448, 197] width 207 height 31
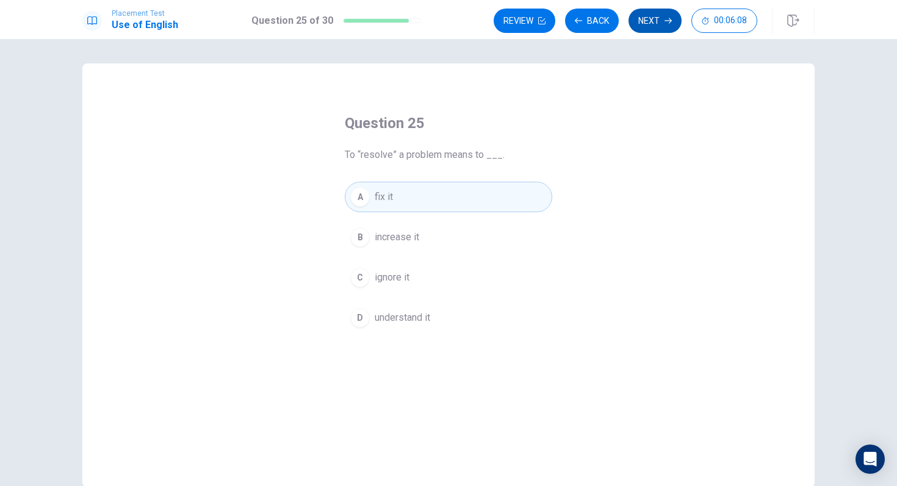
click at [665, 15] on button "Next" at bounding box center [654, 21] width 53 height 24
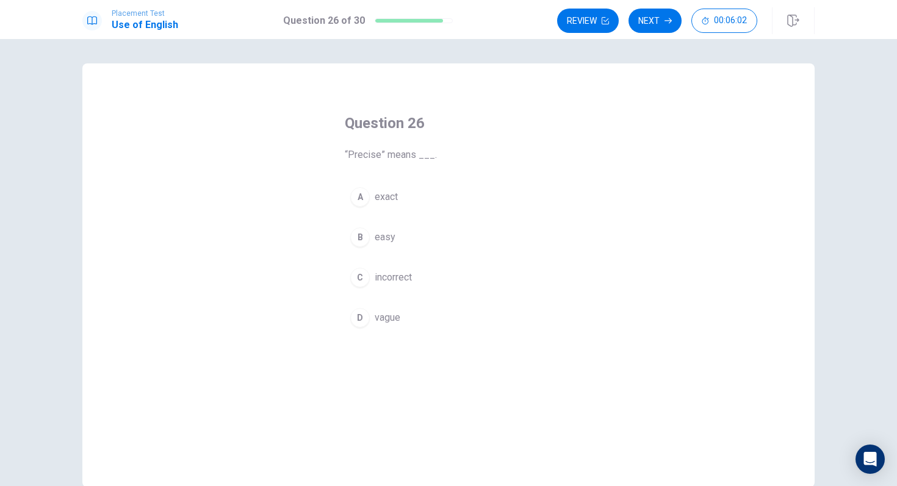
click at [409, 203] on button "A exact" at bounding box center [448, 197] width 207 height 31
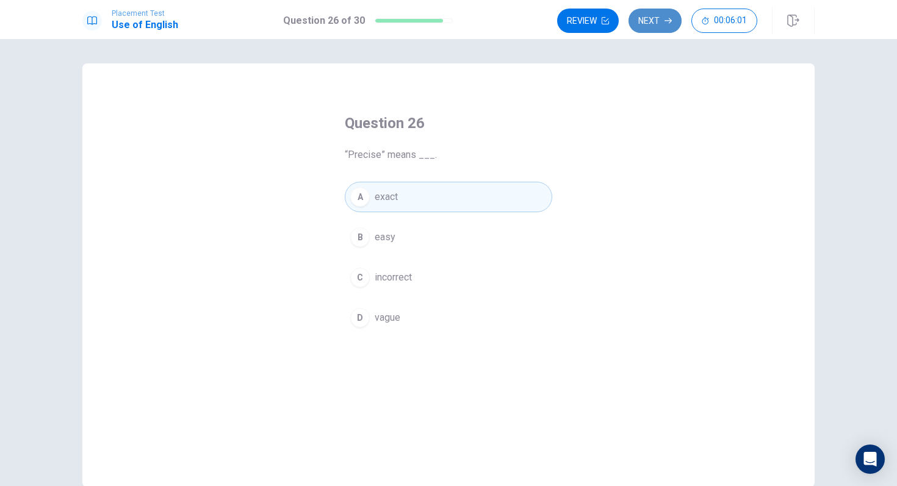
click at [651, 25] on button "Next" at bounding box center [654, 21] width 53 height 24
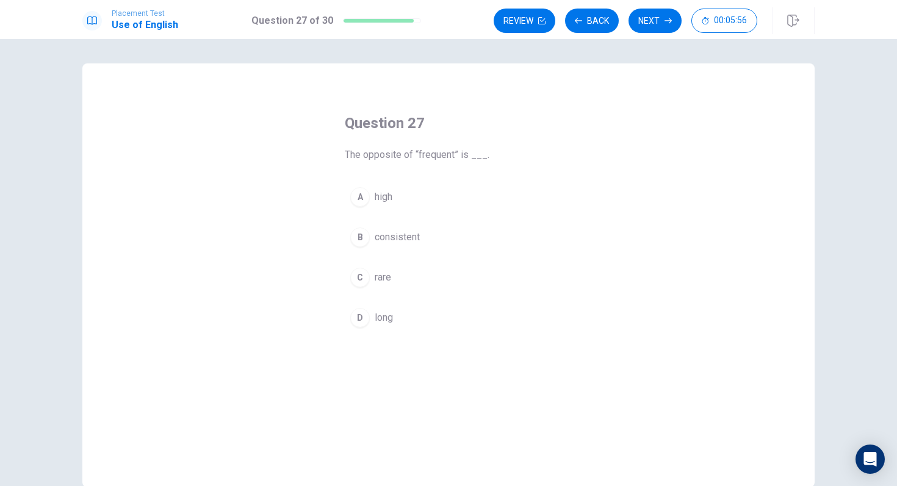
click at [409, 271] on button "C rare" at bounding box center [448, 277] width 207 height 31
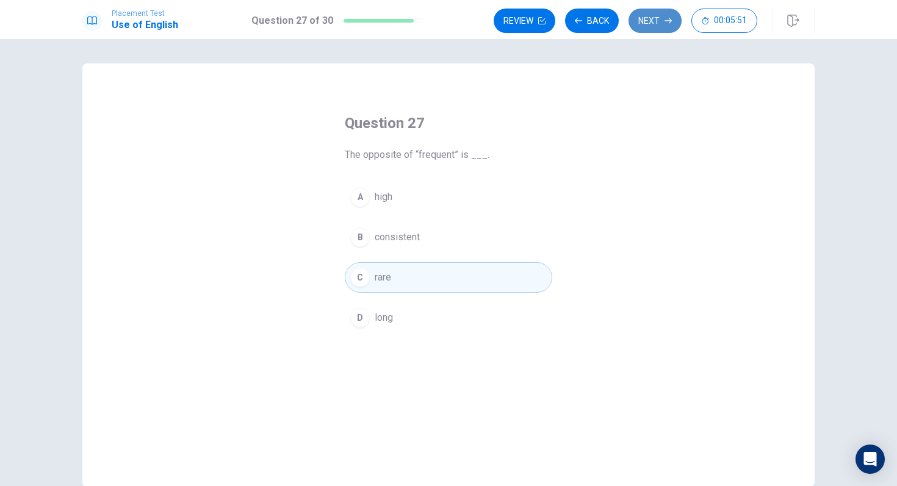
click at [662, 23] on button "Next" at bounding box center [654, 21] width 53 height 24
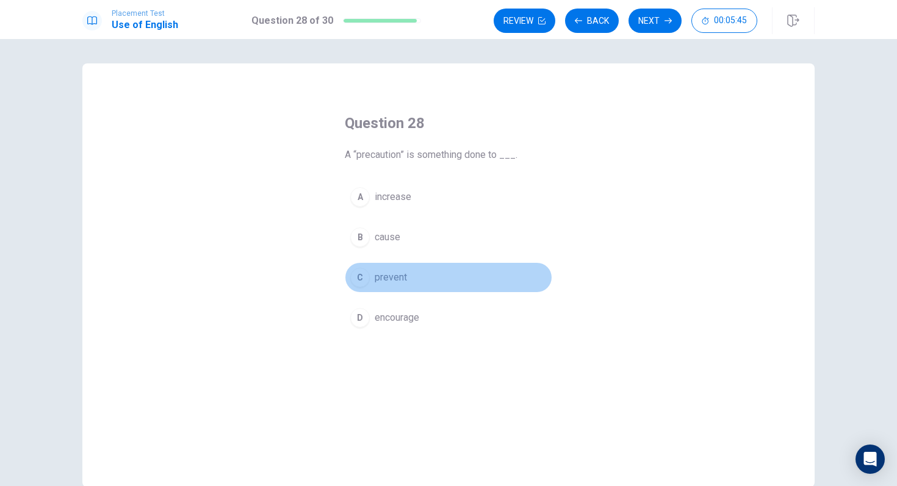
click at [431, 278] on button "C prevent" at bounding box center [448, 277] width 207 height 31
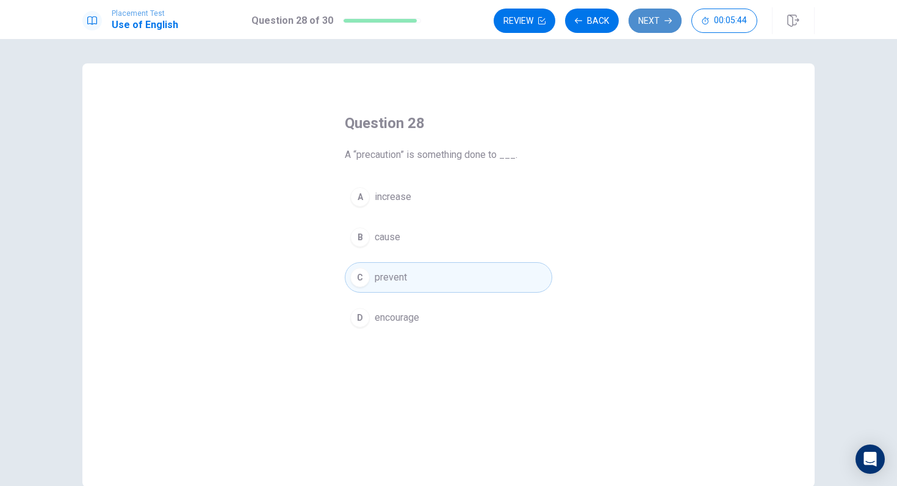
click at [644, 21] on button "Next" at bounding box center [654, 21] width 53 height 24
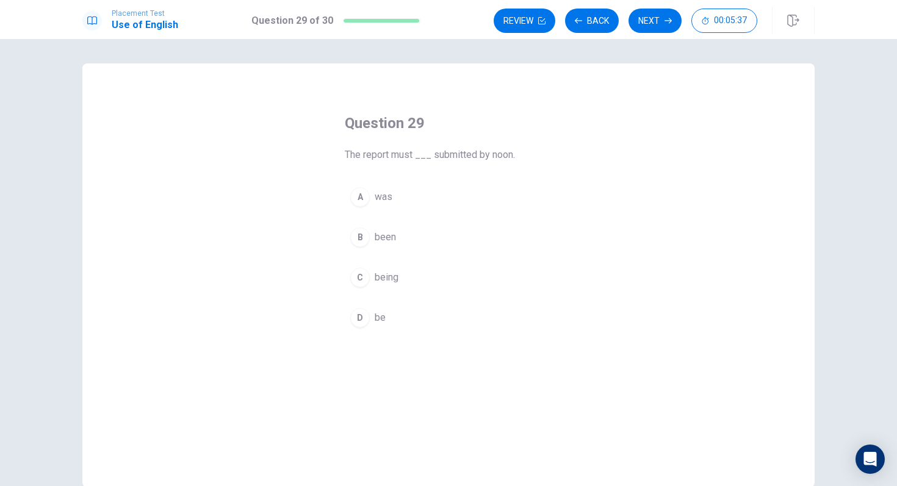
click at [409, 234] on button "B been" at bounding box center [448, 237] width 207 height 31
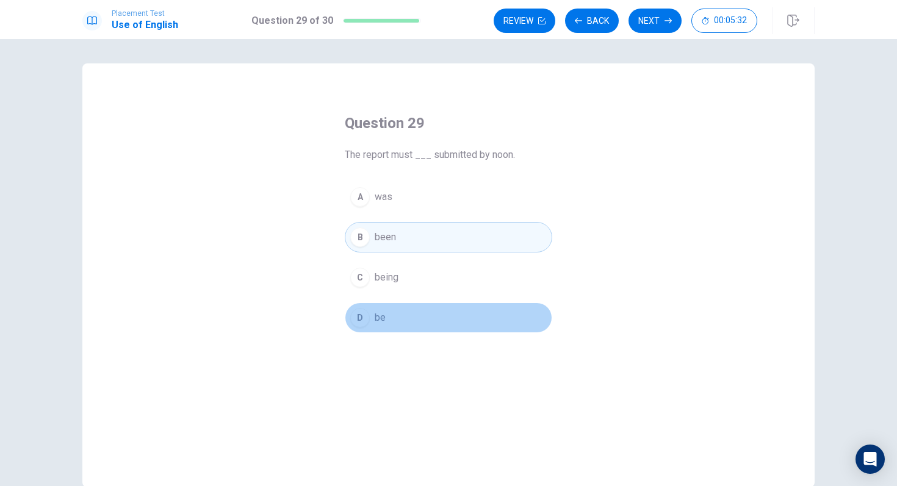
click at [437, 317] on button "D be" at bounding box center [448, 318] width 207 height 31
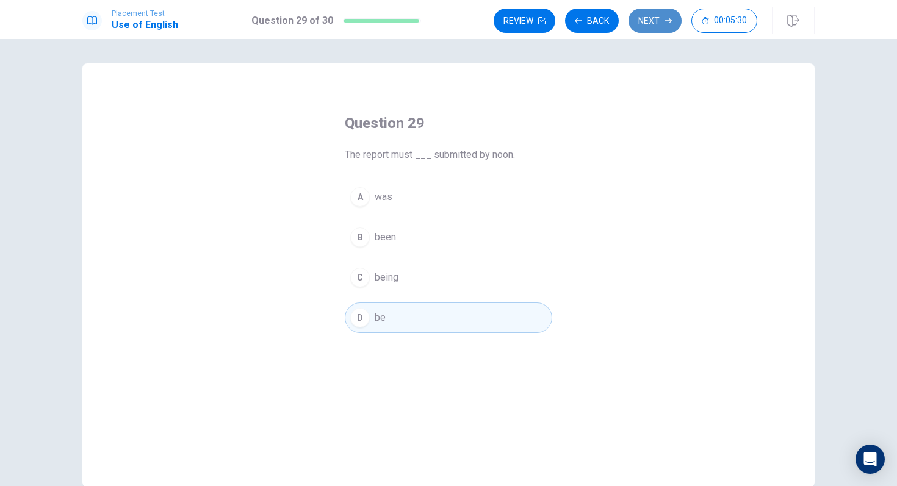
click at [663, 26] on button "Next" at bounding box center [654, 21] width 53 height 24
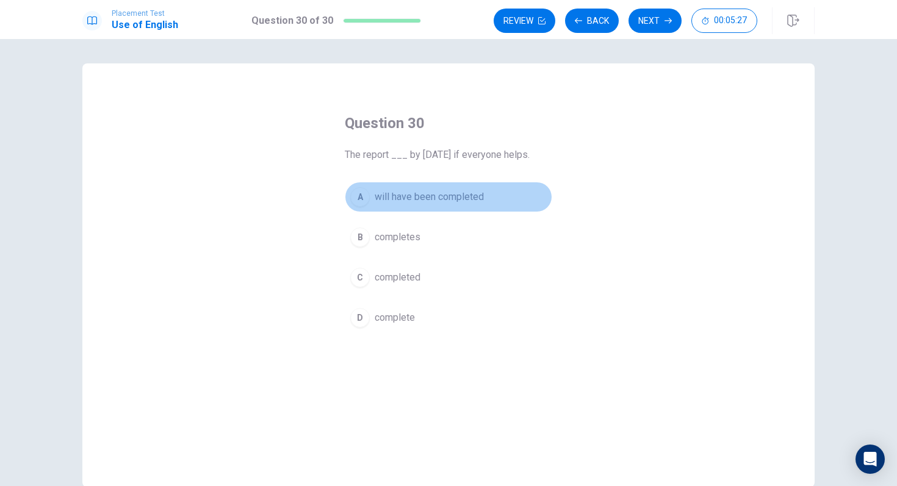
click at [445, 203] on span "will have been completed" at bounding box center [429, 197] width 109 height 15
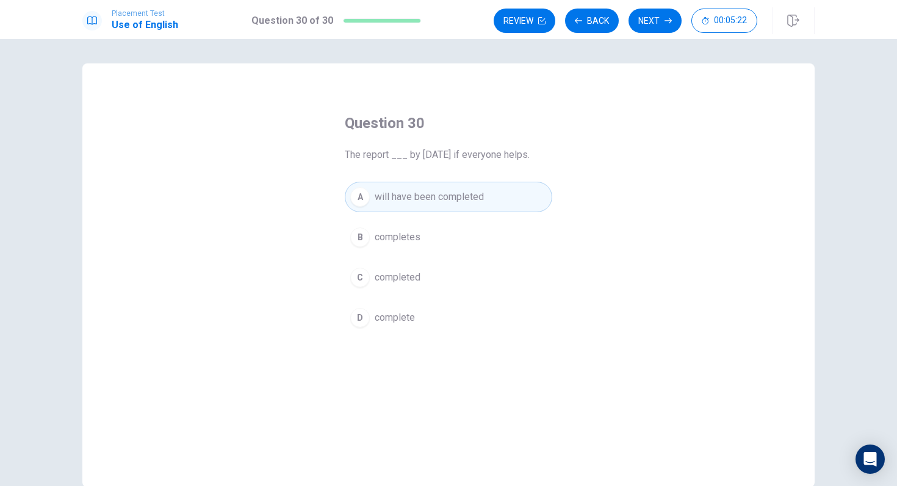
click at [501, 242] on button "B completes" at bounding box center [448, 237] width 207 height 31
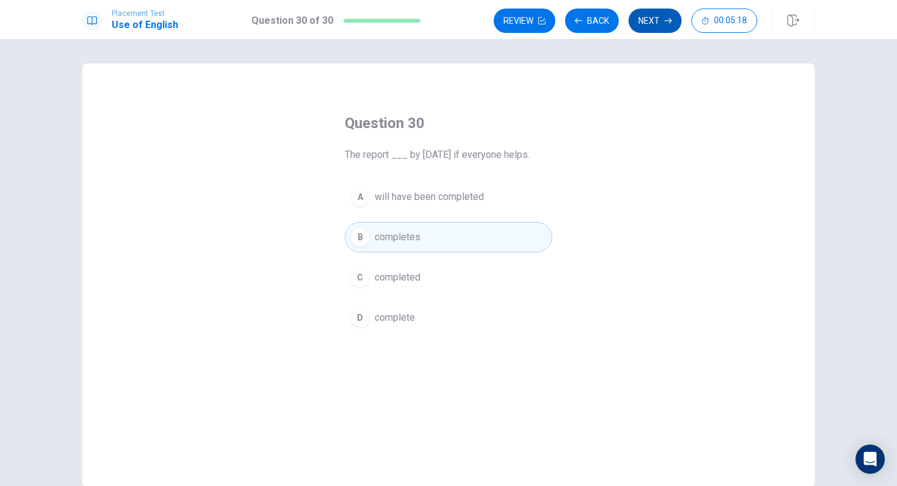
click at [666, 20] on icon "button" at bounding box center [667, 20] width 7 height 7
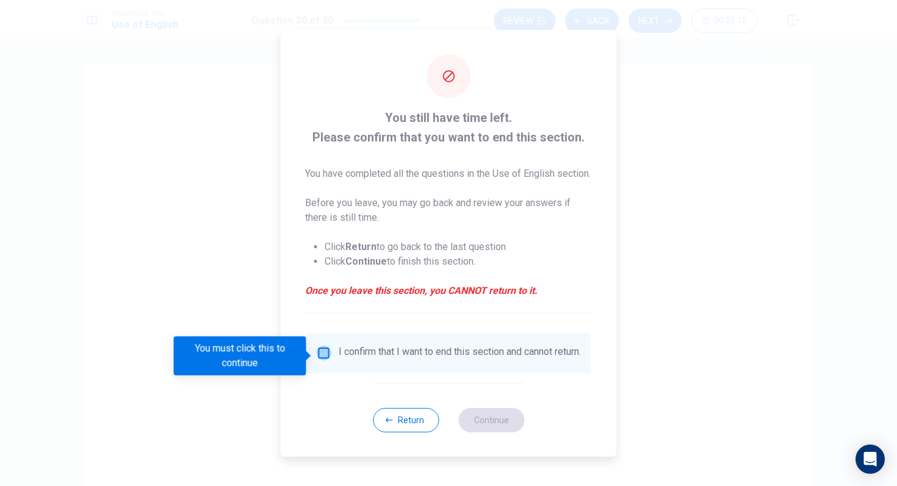
click at [325, 357] on input "You must click this to continue" at bounding box center [324, 353] width 15 height 15
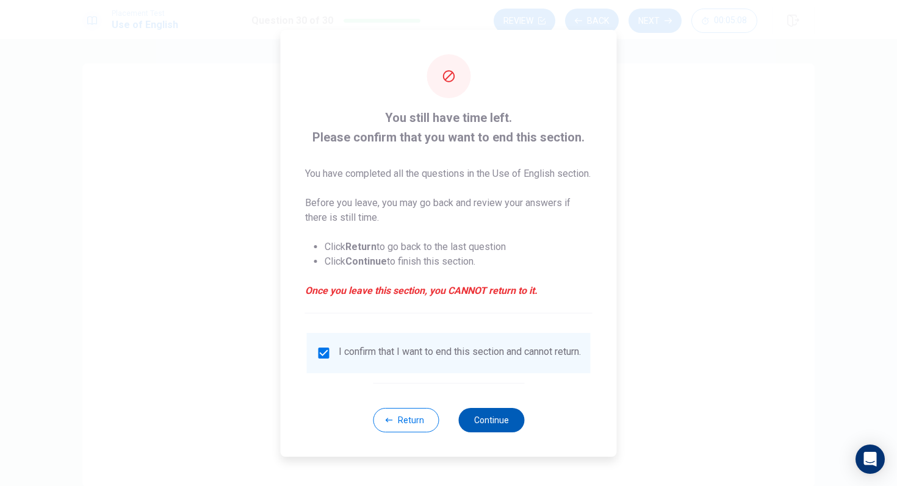
click at [491, 426] on button "Continue" at bounding box center [491, 420] width 66 height 24
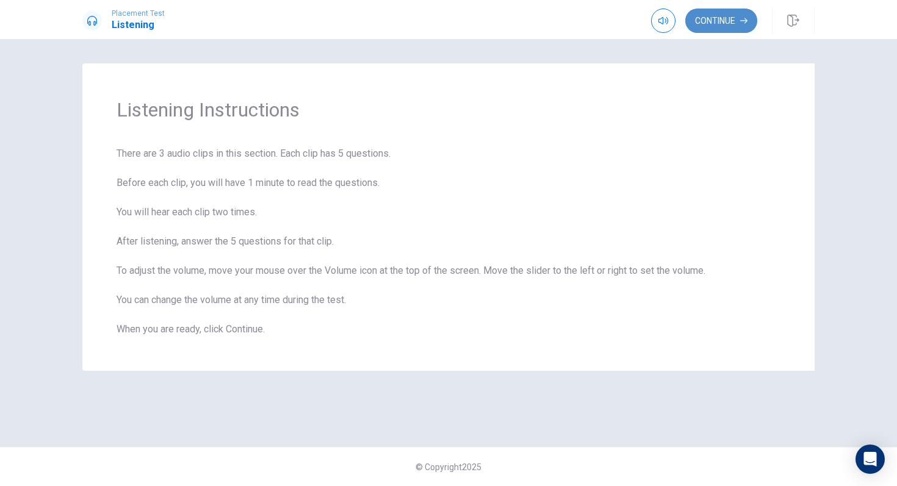
click at [715, 26] on button "Continue" at bounding box center [721, 21] width 72 height 24
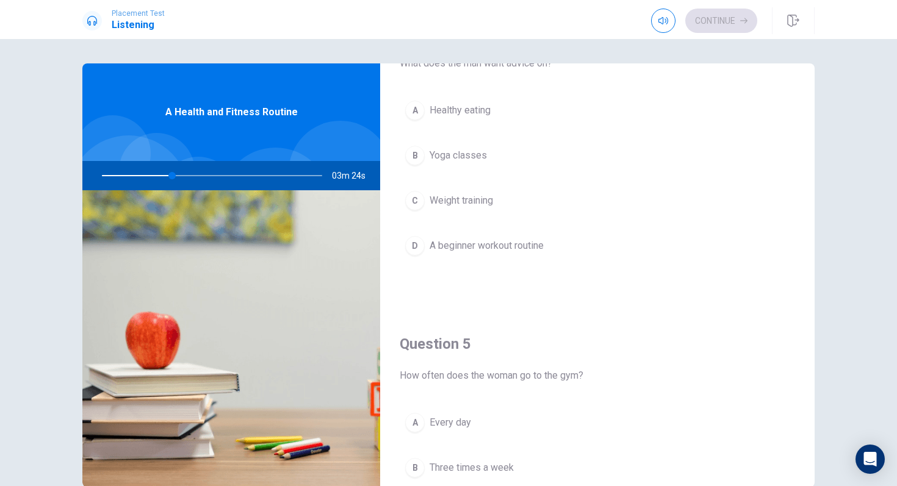
scroll to position [1138, 0]
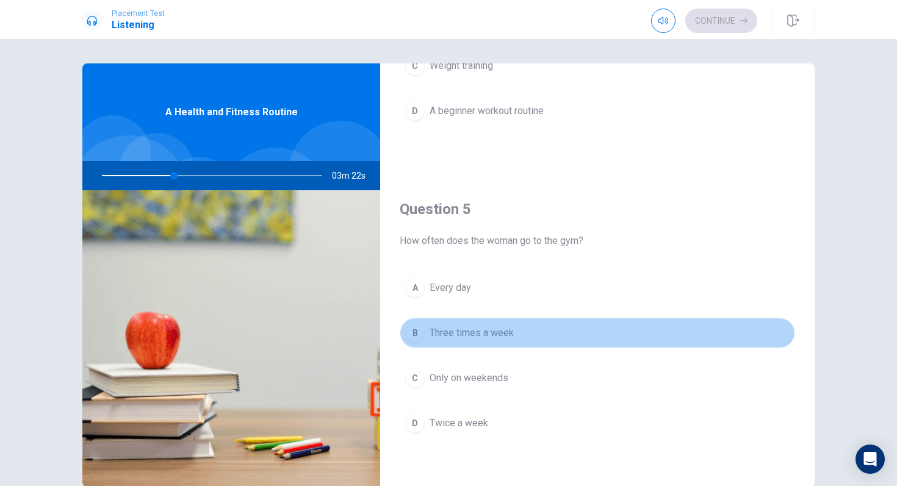
click at [424, 338] on button "B Three times a week" at bounding box center [597, 333] width 395 height 31
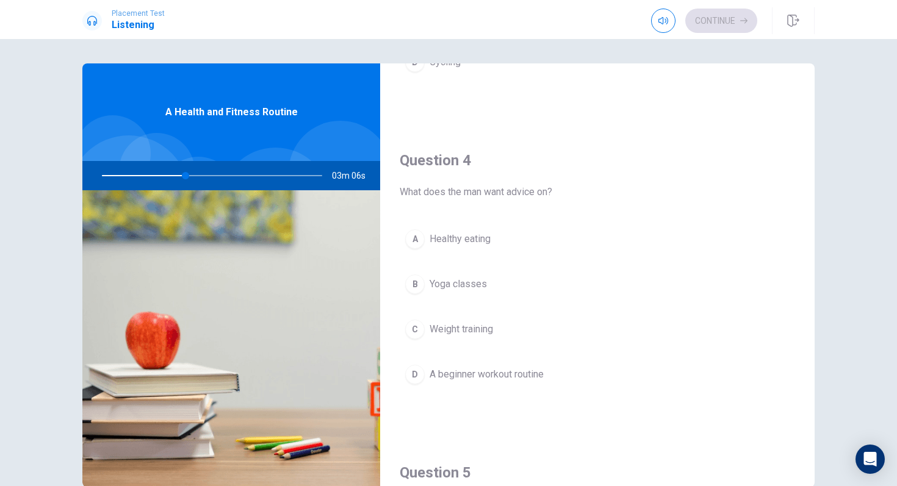
scroll to position [874, 0]
click at [415, 378] on div "D" at bounding box center [415, 375] width 20 height 20
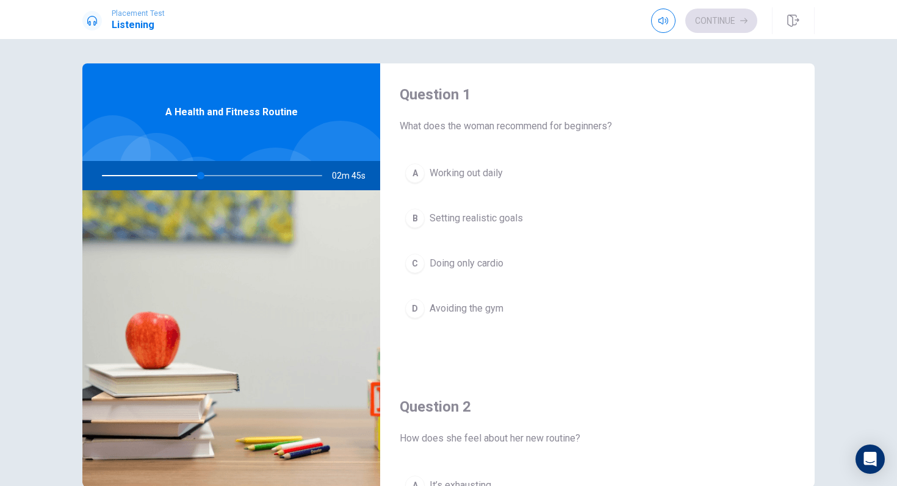
scroll to position [0, 0]
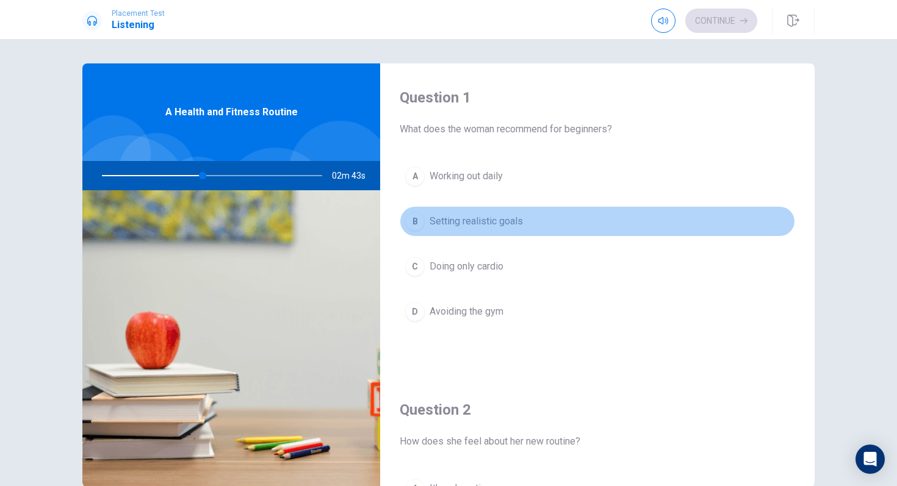
click at [417, 223] on div "B" at bounding box center [415, 222] width 20 height 20
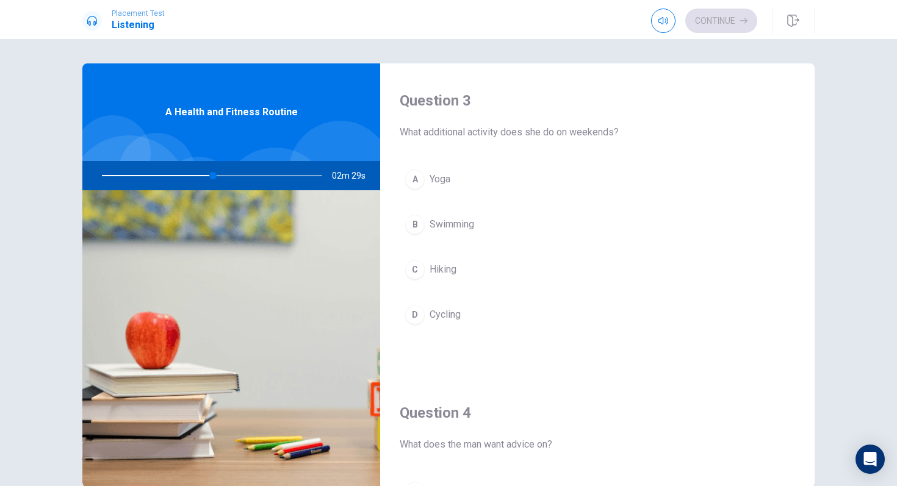
scroll to position [620, 0]
click at [492, 178] on button "A Yoga" at bounding box center [597, 180] width 395 height 31
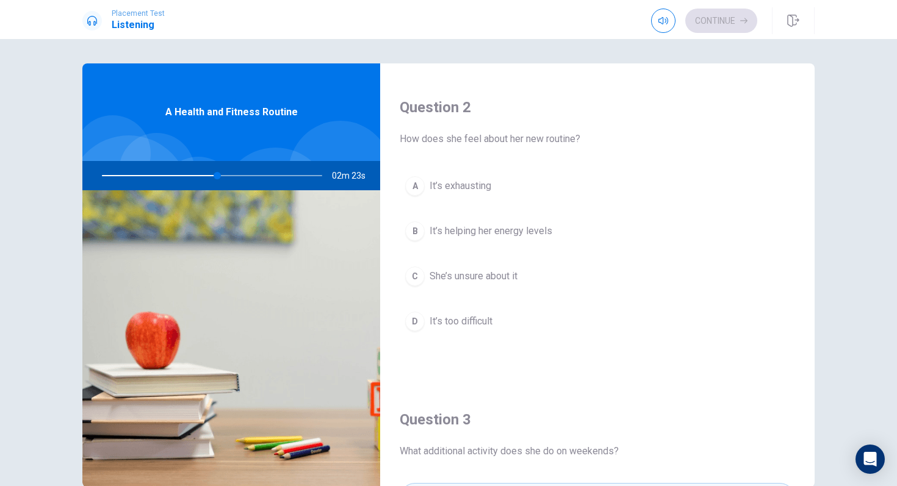
scroll to position [296, 0]
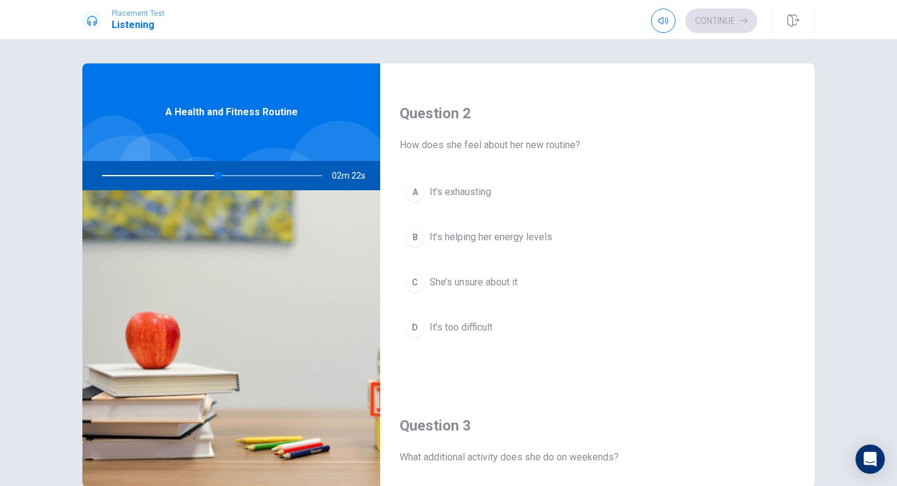
click at [531, 240] on span "It’s helping her energy levels" at bounding box center [490, 237] width 123 height 15
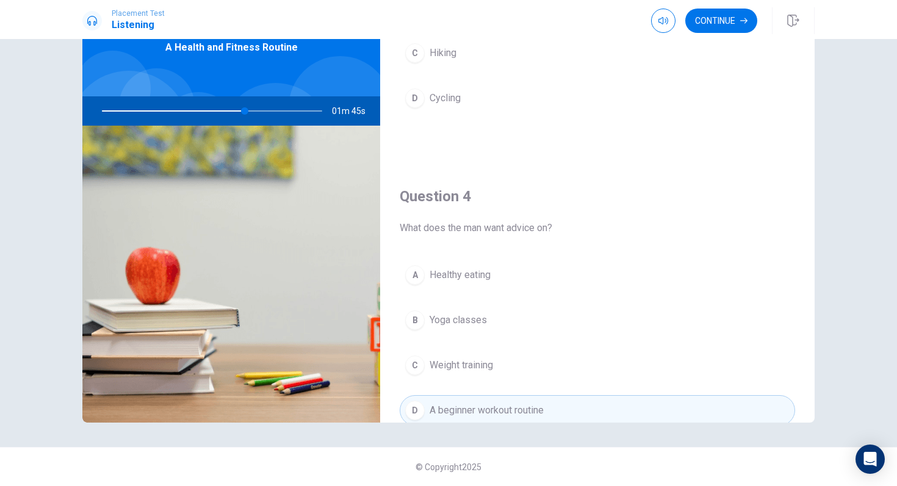
scroll to position [777, 0]
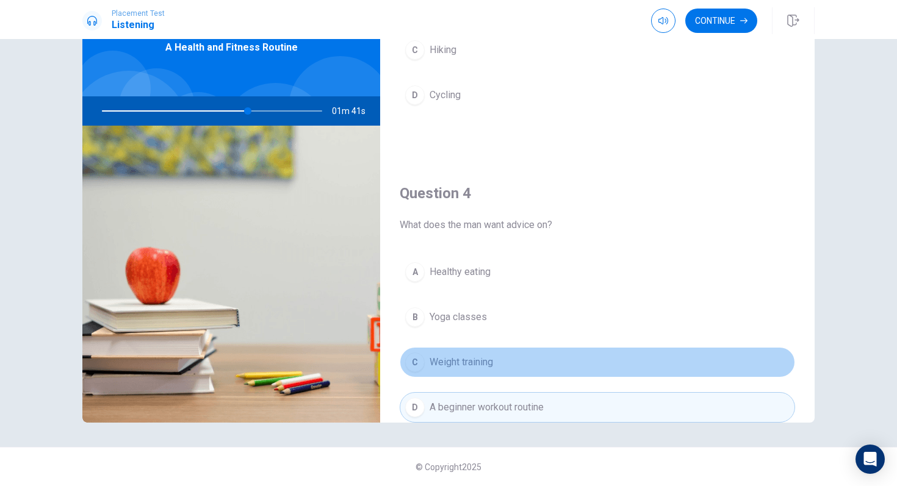
click at [494, 372] on button "C Weight training" at bounding box center [597, 362] width 395 height 31
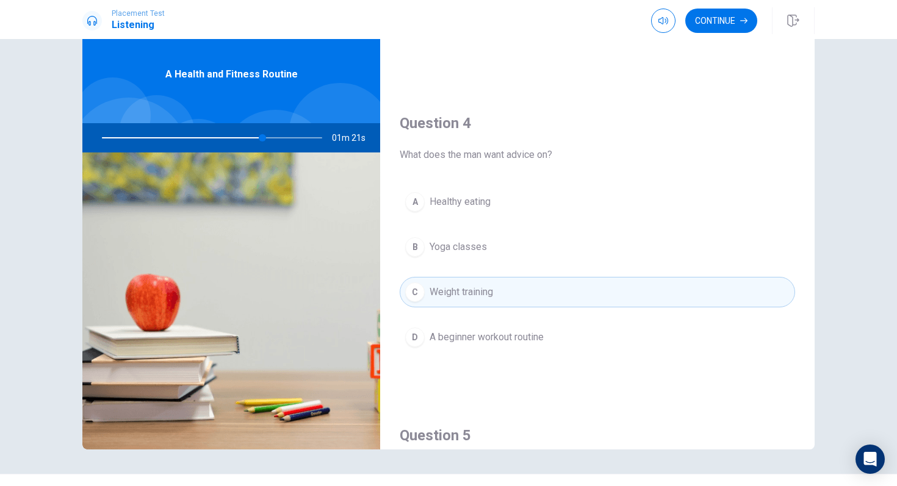
scroll to position [890, 0]
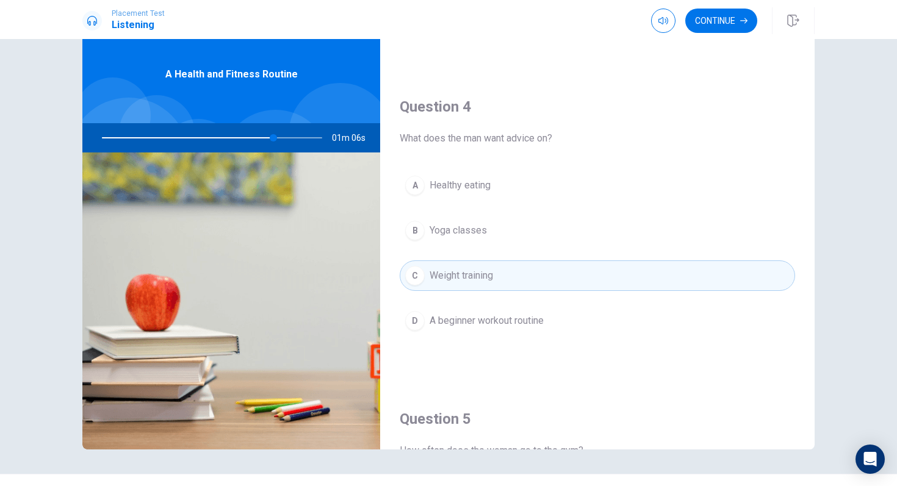
click at [594, 326] on button "D A beginner workout routine" at bounding box center [597, 321] width 395 height 31
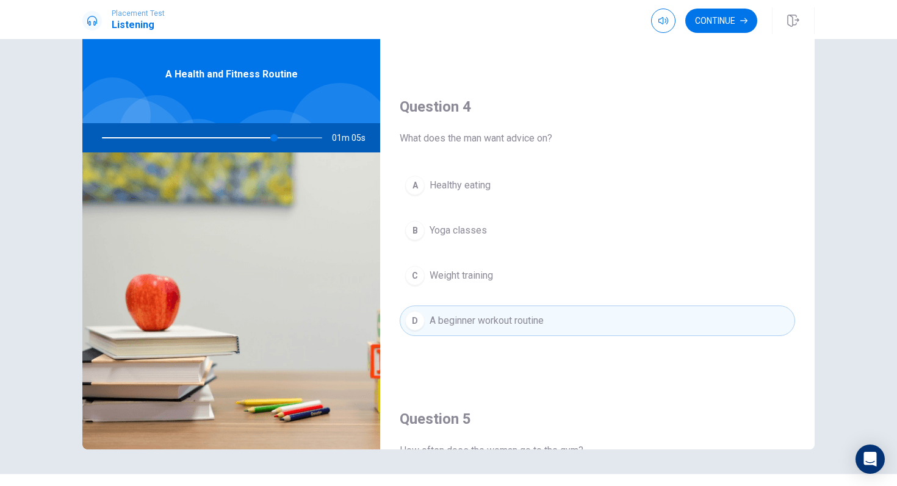
click at [600, 293] on div "A Healthy eating B Yoga classes C Weight training D A beginner workout routine" at bounding box center [597, 265] width 395 height 190
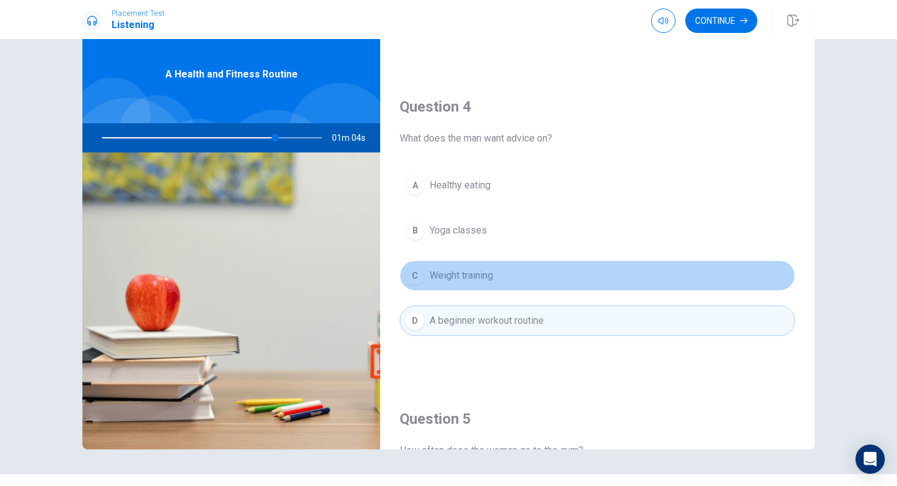
click at [605, 278] on button "C Weight training" at bounding box center [597, 275] width 395 height 31
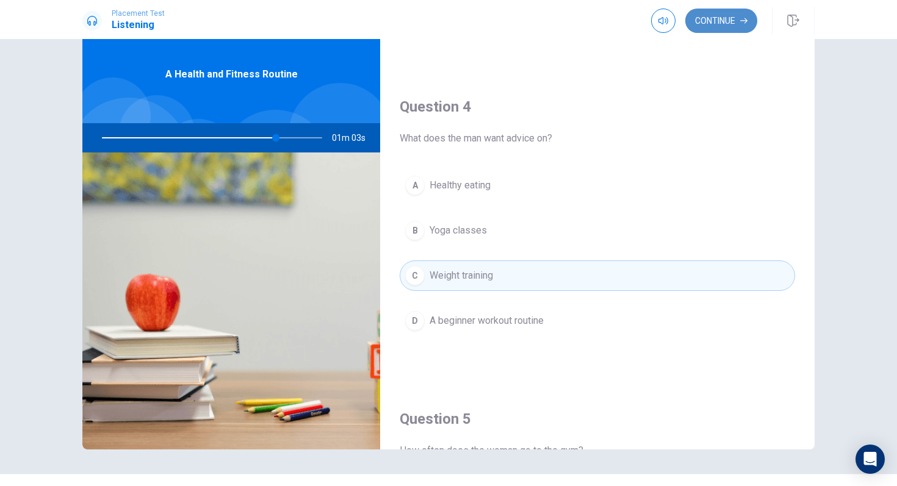
click at [713, 23] on button "Continue" at bounding box center [721, 21] width 72 height 24
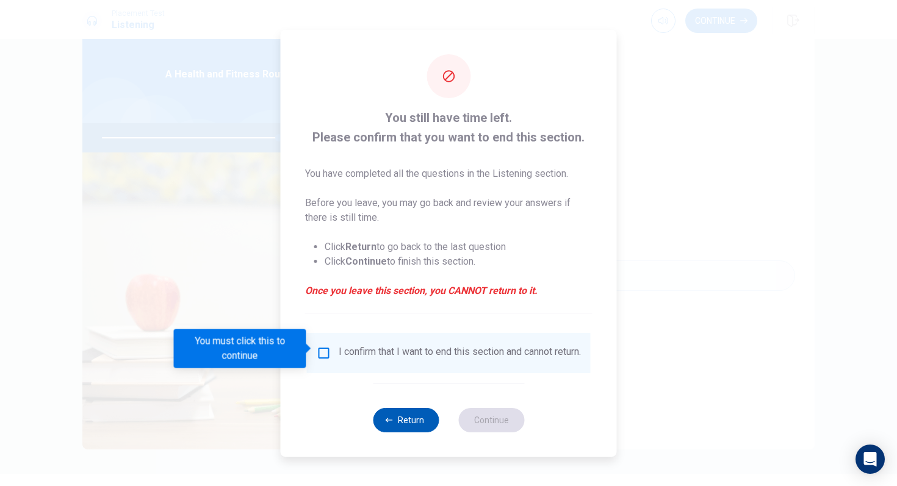
click at [387, 422] on icon "button" at bounding box center [389, 420] width 7 height 4
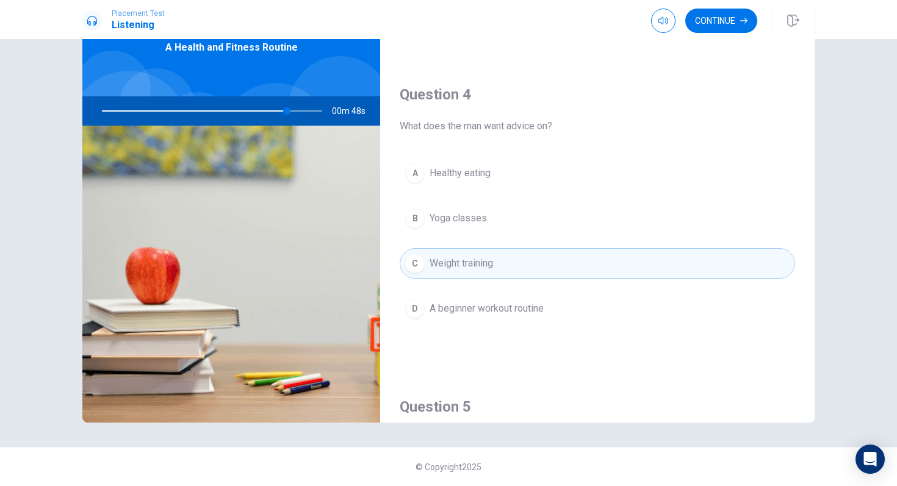
scroll to position [867, 0]
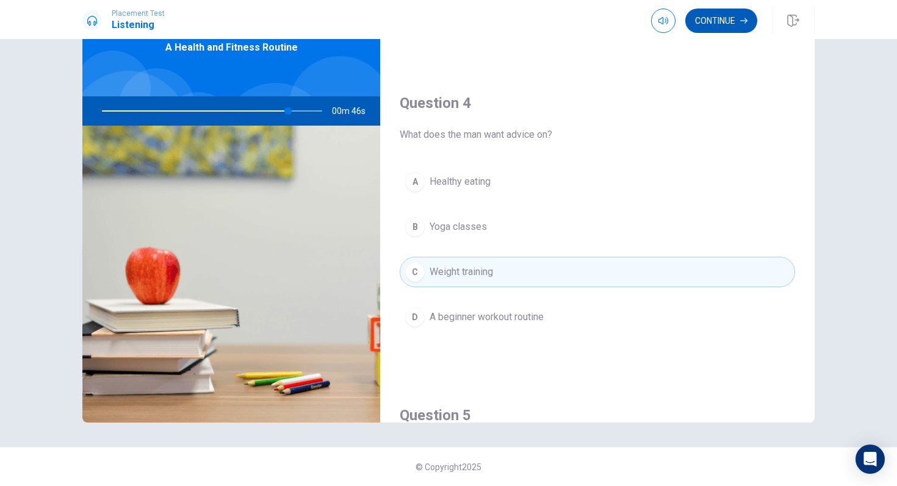
click at [730, 27] on button "Continue" at bounding box center [721, 21] width 72 height 24
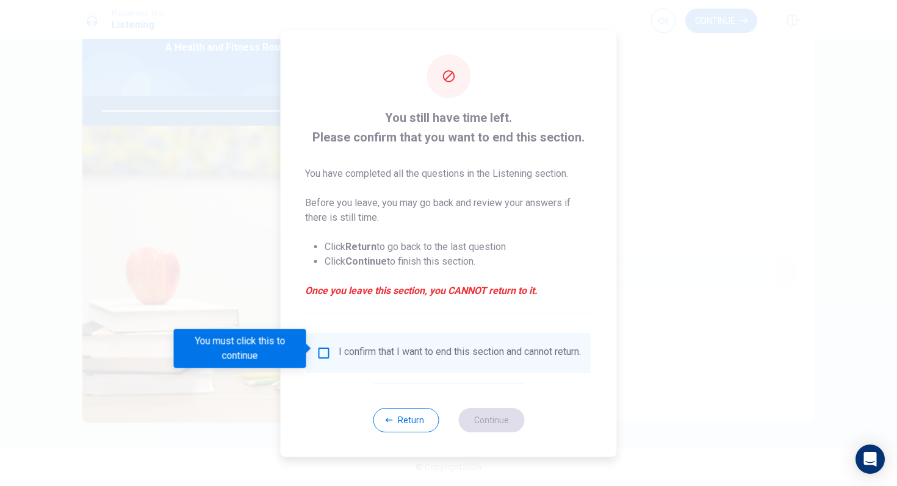
click at [323, 350] on input "You must click this to continue" at bounding box center [324, 353] width 15 height 15
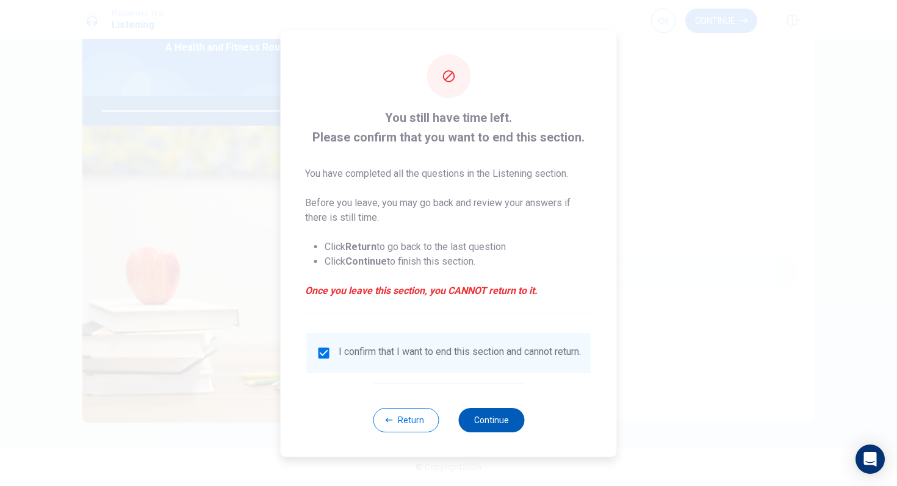
click at [487, 426] on button "Continue" at bounding box center [491, 420] width 66 height 24
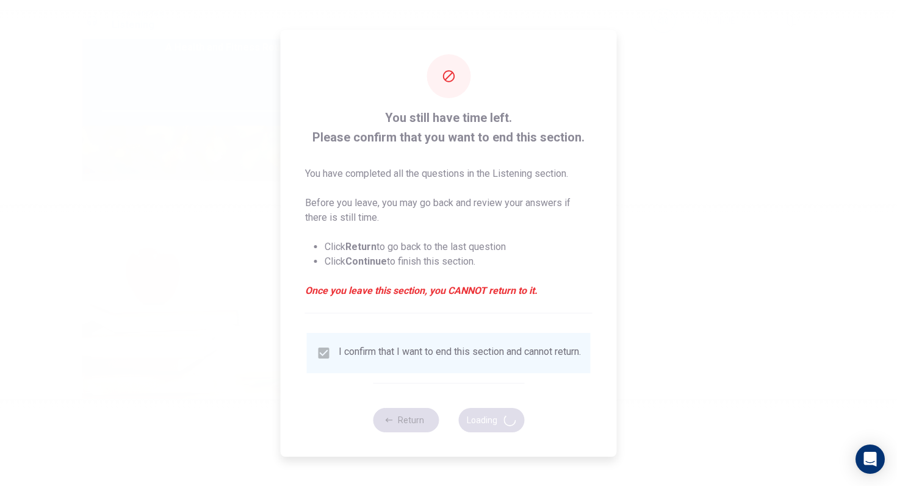
type input "86"
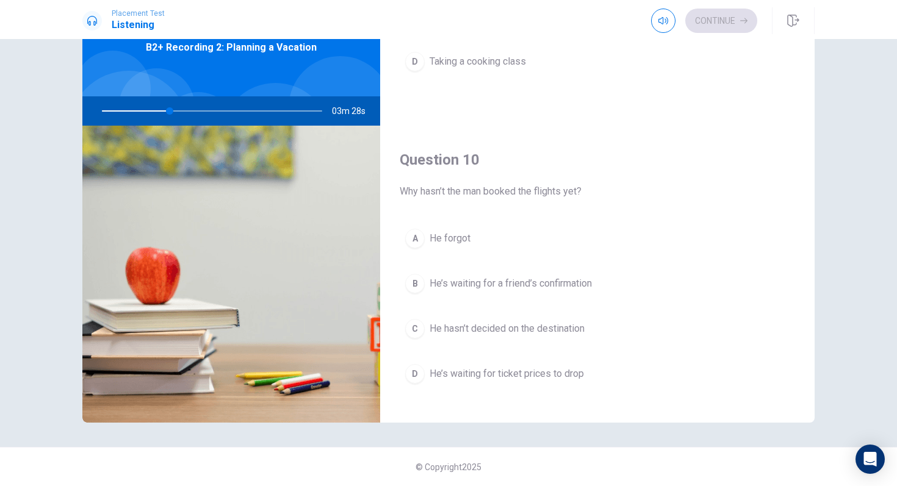
scroll to position [1138, 0]
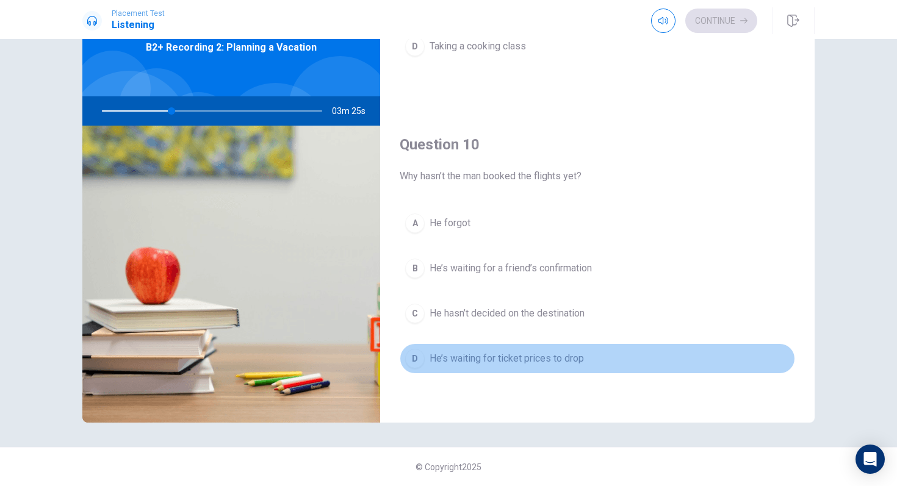
click at [417, 353] on div "D" at bounding box center [415, 359] width 20 height 20
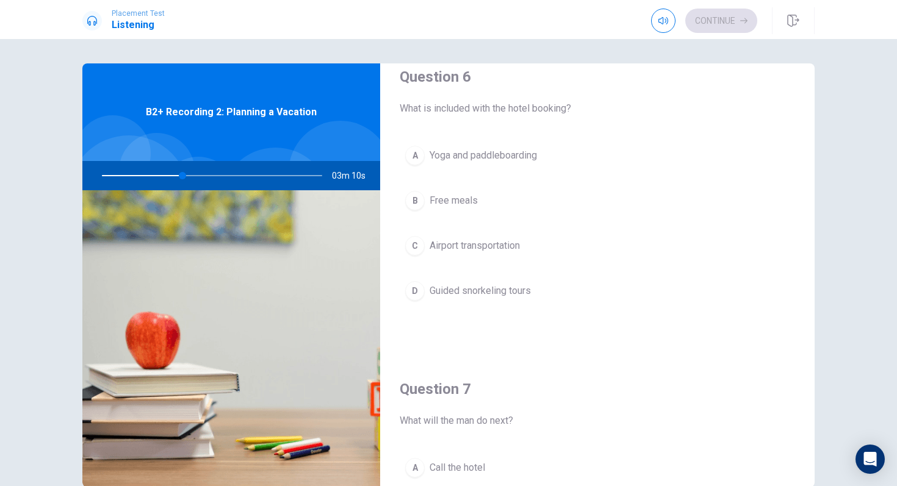
scroll to position [0, 0]
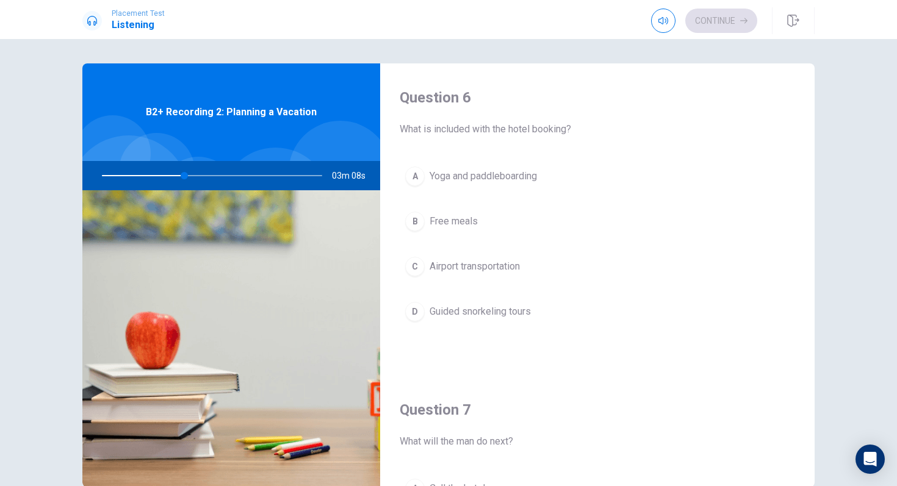
click at [418, 173] on div "A" at bounding box center [415, 177] width 20 height 20
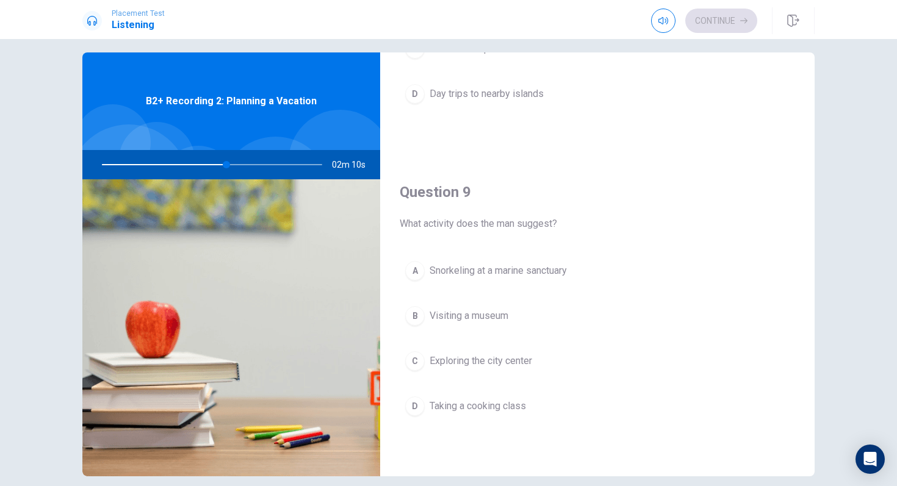
scroll to position [833, 0]
click at [529, 270] on span "Snorkeling at a marine sanctuary" at bounding box center [497, 269] width 137 height 15
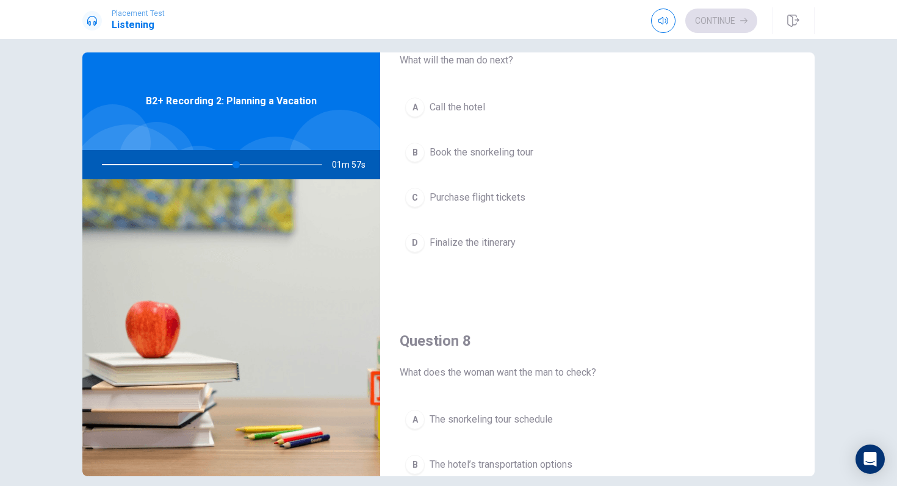
scroll to position [345, 0]
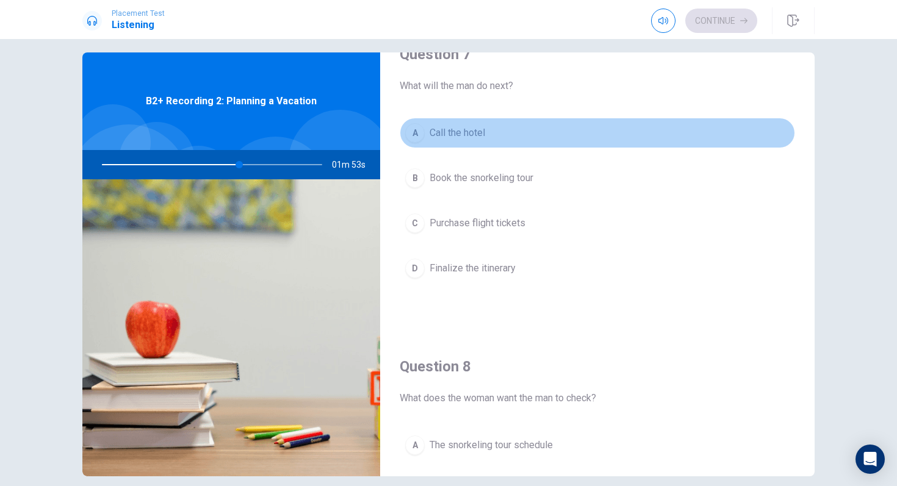
click at [415, 135] on div "A" at bounding box center [415, 133] width 20 height 20
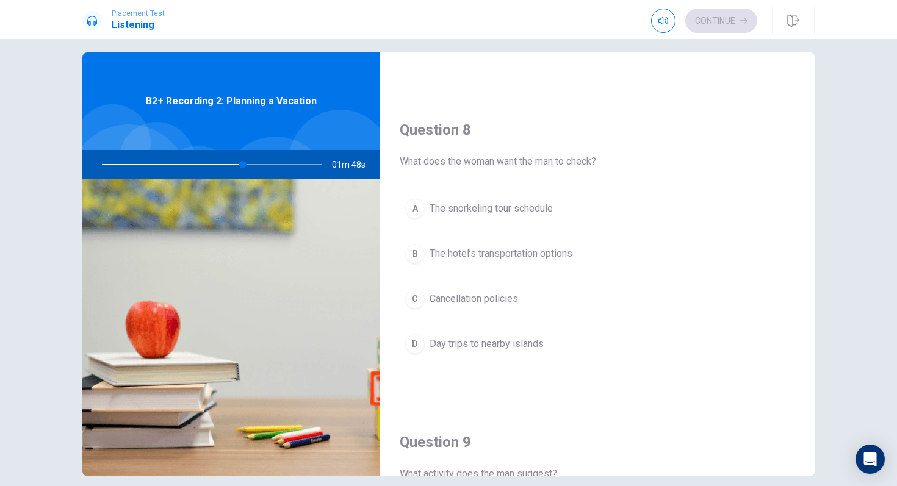
scroll to position [584, 0]
click at [418, 253] on div "B" at bounding box center [415, 251] width 20 height 20
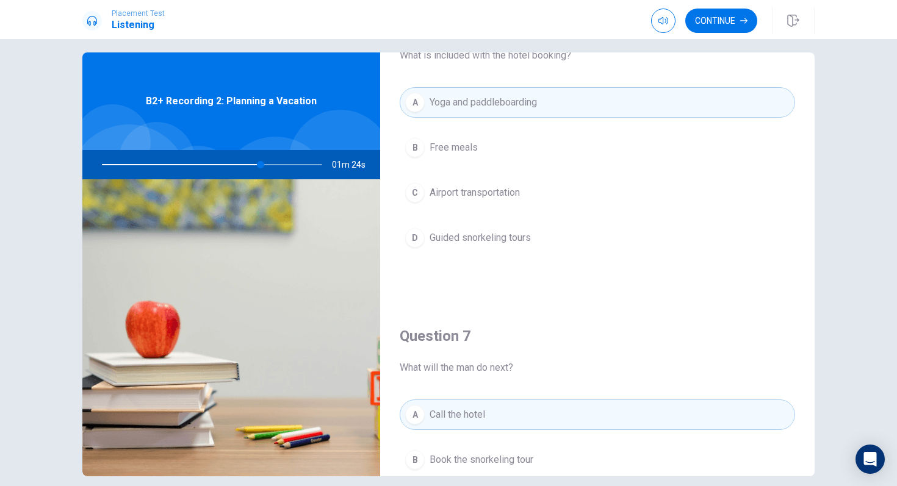
scroll to position [0, 0]
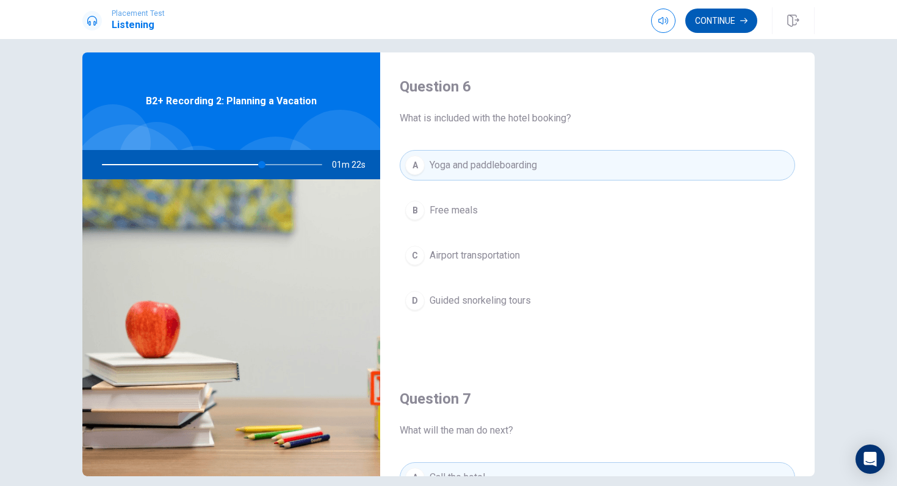
click at [734, 22] on button "Continue" at bounding box center [721, 21] width 72 height 24
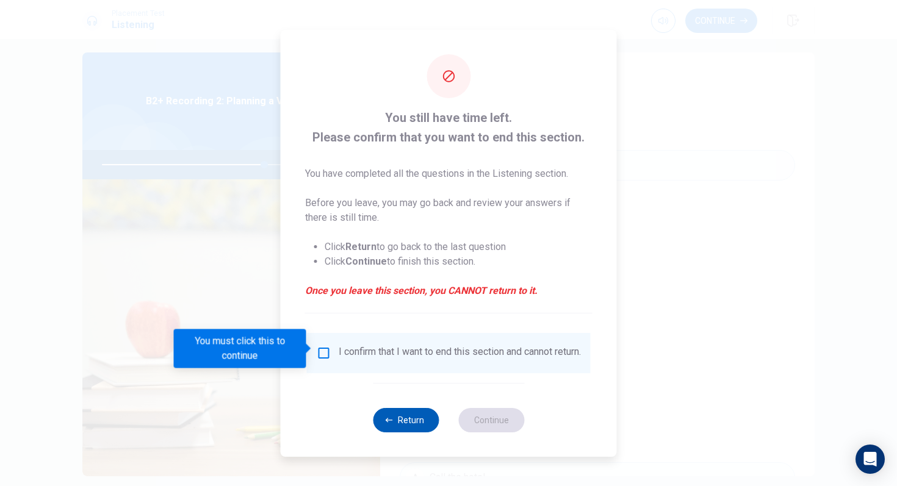
click at [394, 420] on button "Return" at bounding box center [406, 420] width 66 height 24
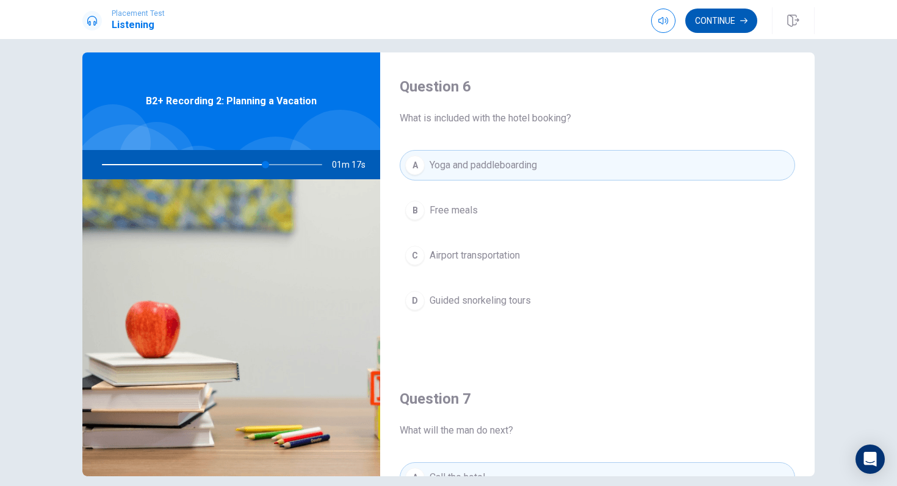
click at [744, 27] on button "Continue" at bounding box center [721, 21] width 72 height 24
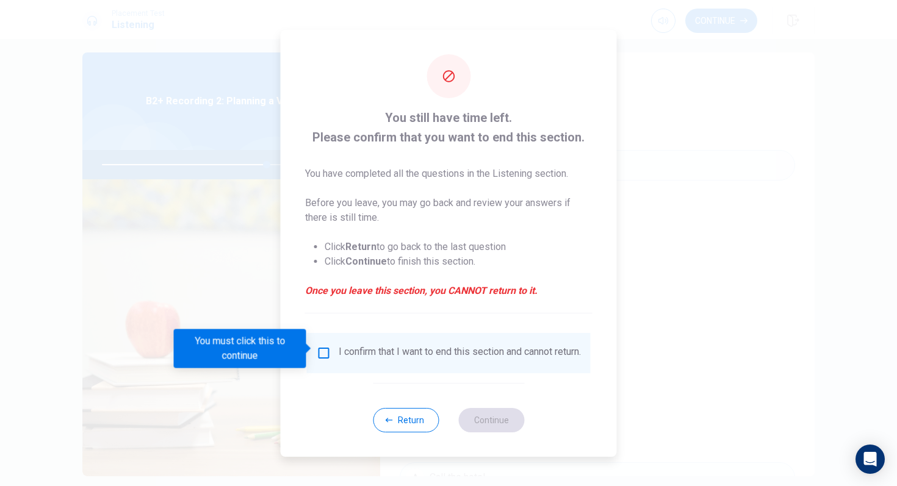
click at [325, 346] on input "You must click this to continue" at bounding box center [324, 353] width 15 height 15
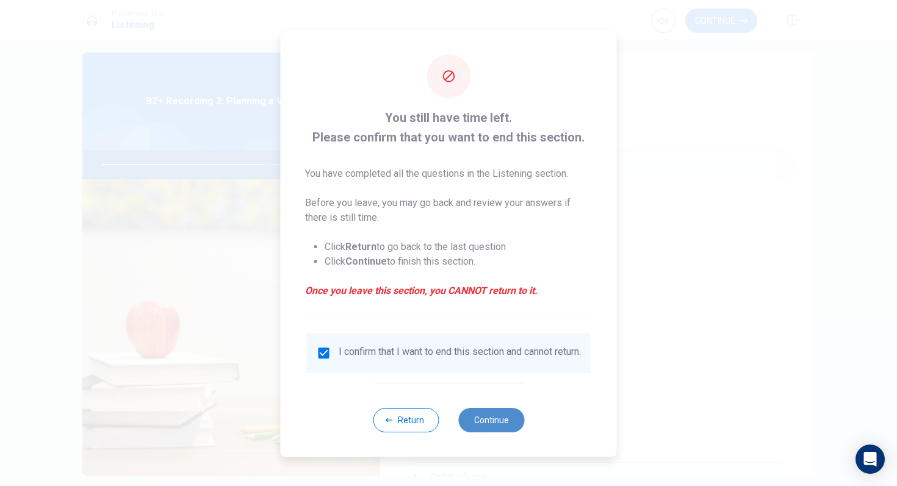
click at [476, 421] on button "Continue" at bounding box center [491, 420] width 66 height 24
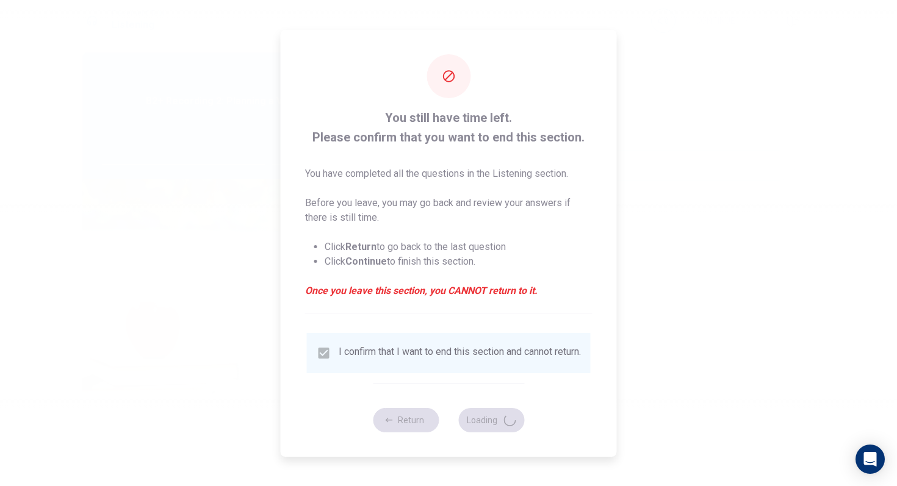
type input "76"
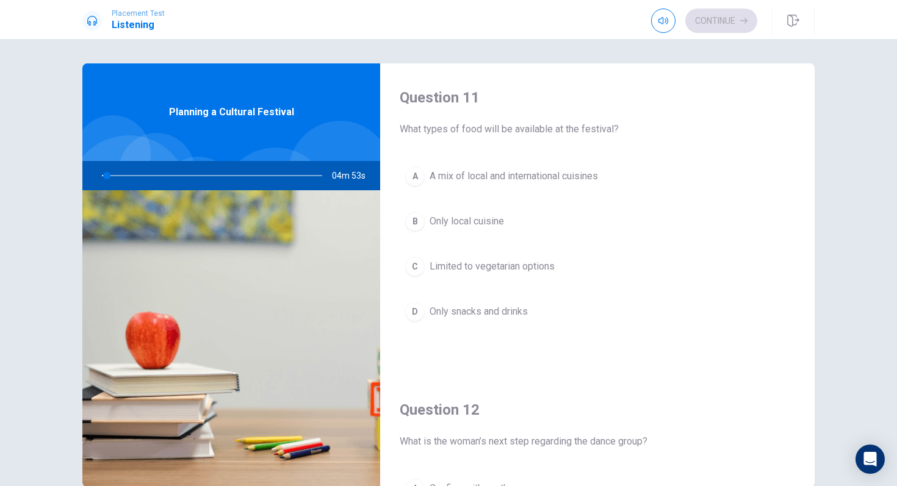
click at [108, 177] on div at bounding box center [209, 175] width 245 height 29
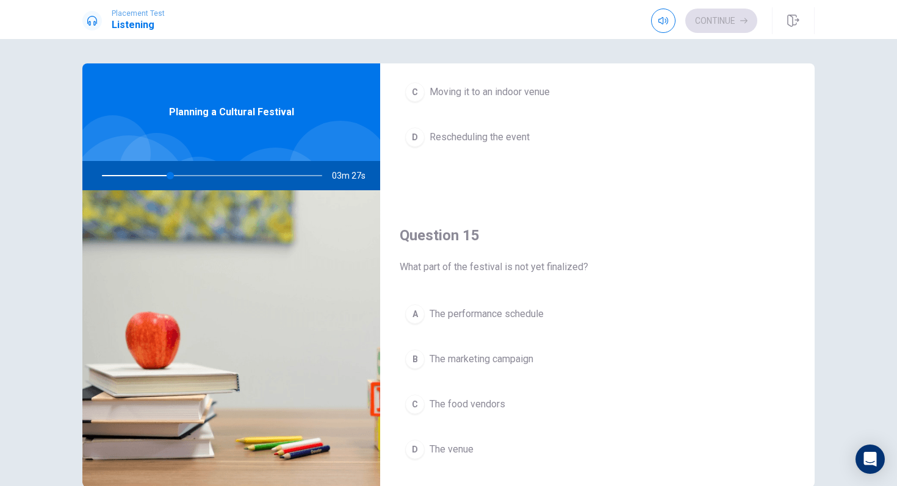
scroll to position [1138, 0]
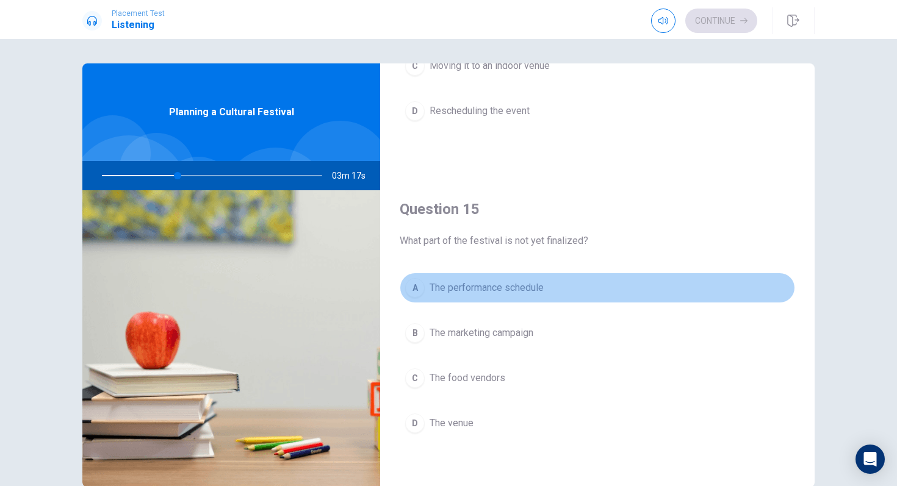
click at [418, 292] on div "A" at bounding box center [415, 288] width 20 height 20
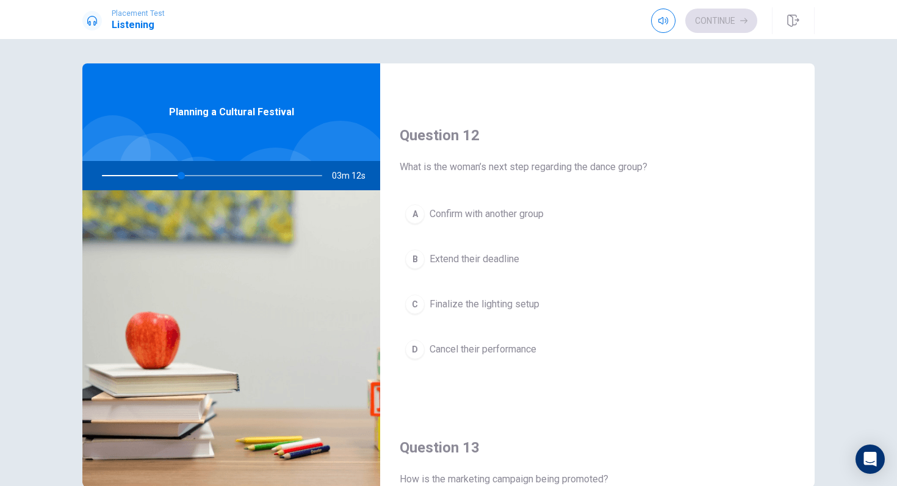
scroll to position [262, 0]
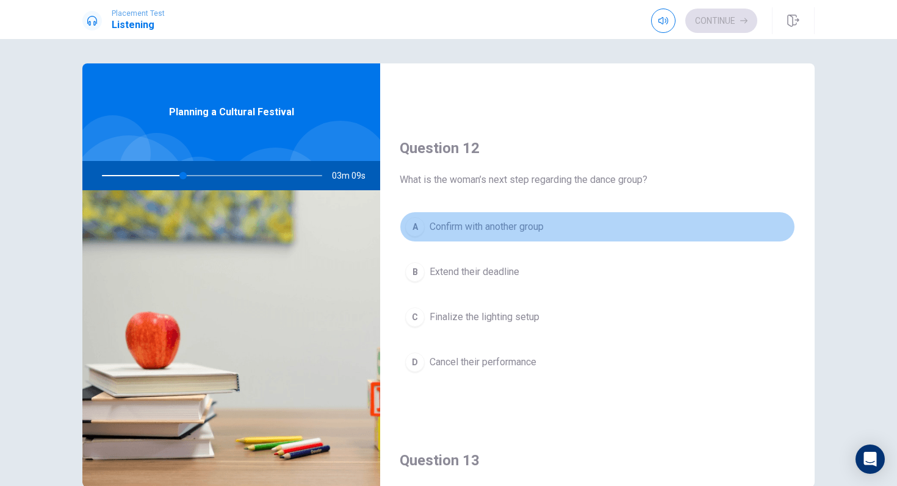
click at [417, 223] on div "A" at bounding box center [415, 227] width 20 height 20
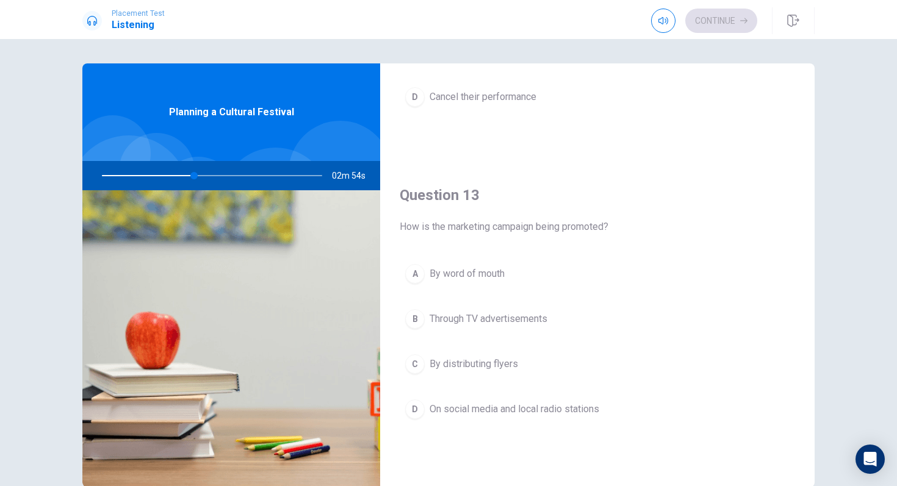
scroll to position [547, 0]
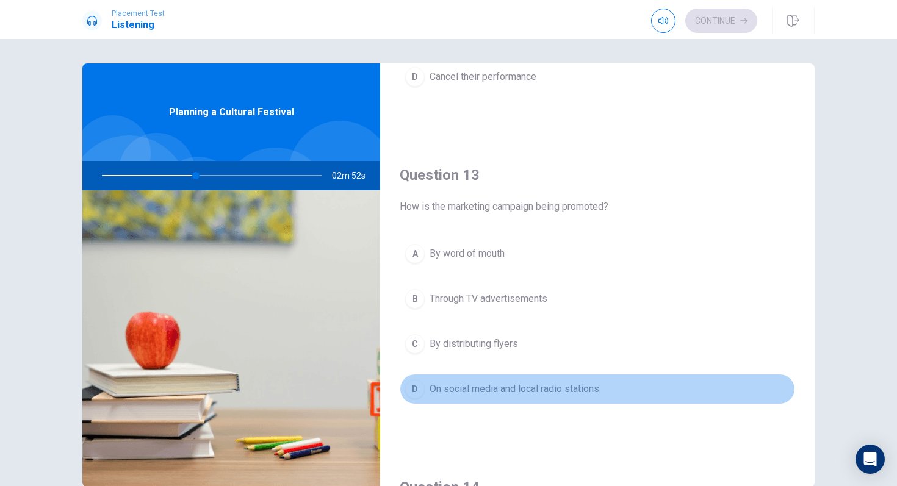
click at [513, 389] on span "On social media and local radio stations" at bounding box center [514, 389] width 170 height 15
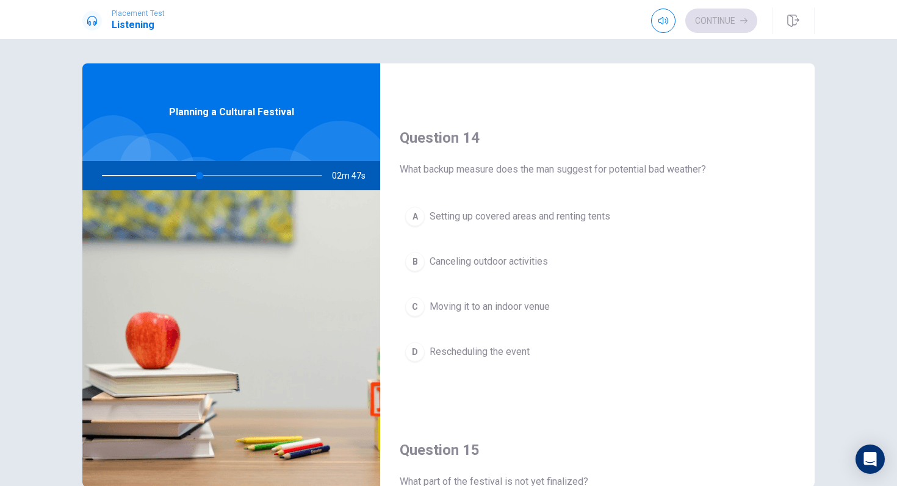
scroll to position [882, 0]
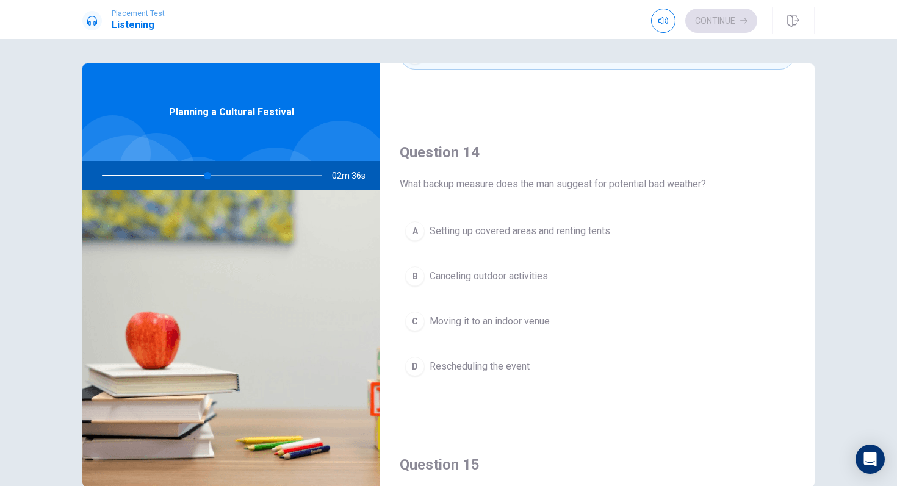
click at [550, 239] on button "A Setting up covered areas and renting tents" at bounding box center [597, 231] width 395 height 31
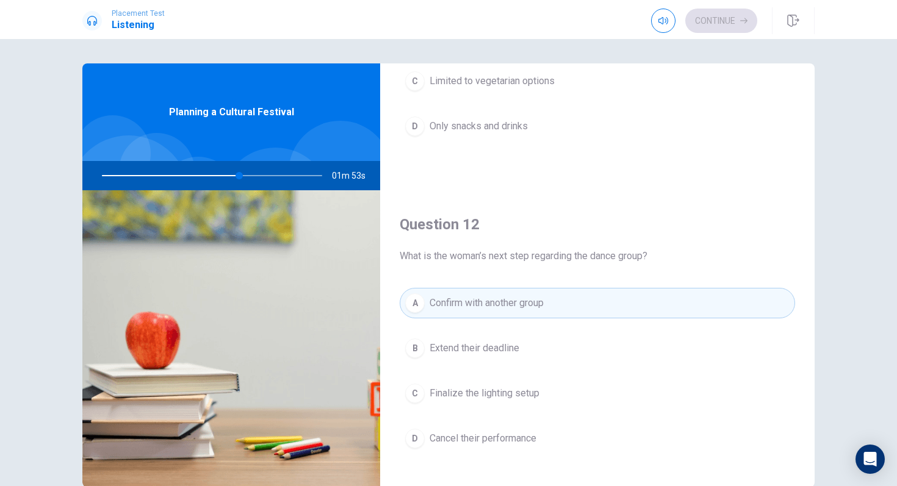
scroll to position [0, 0]
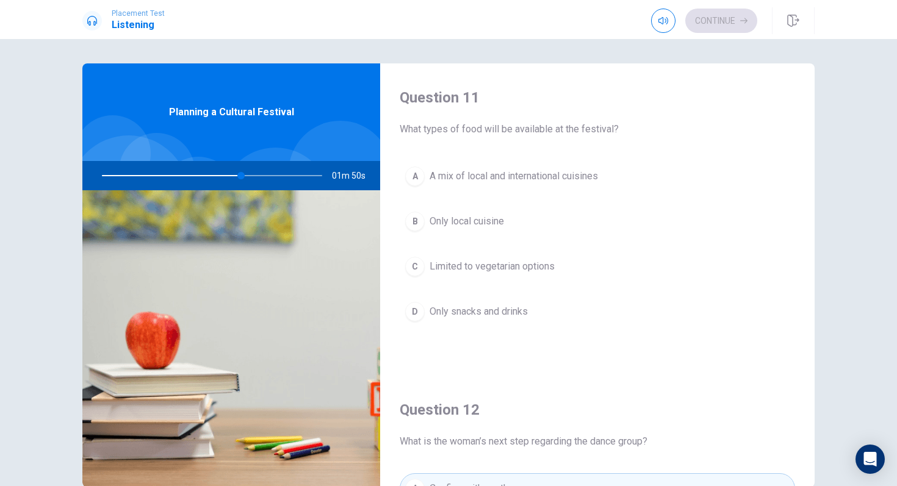
click at [531, 178] on span "A mix of local and international cuisines" at bounding box center [513, 176] width 168 height 15
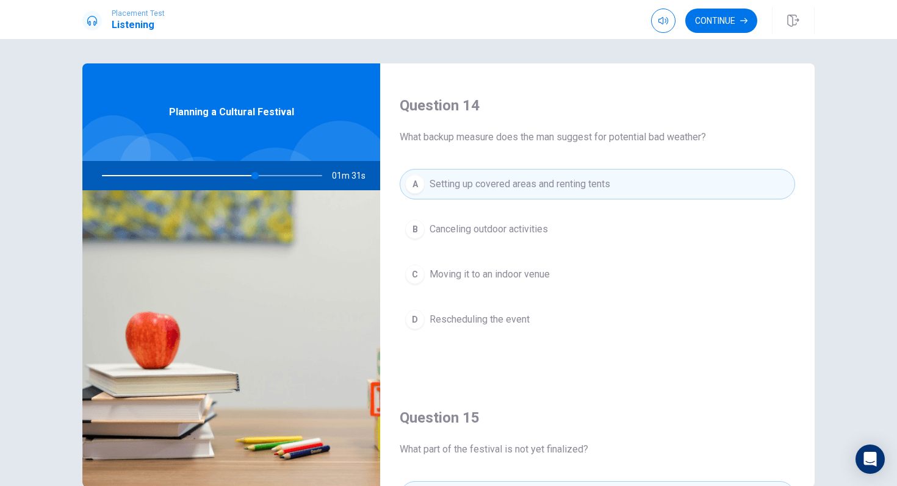
scroll to position [921, 0]
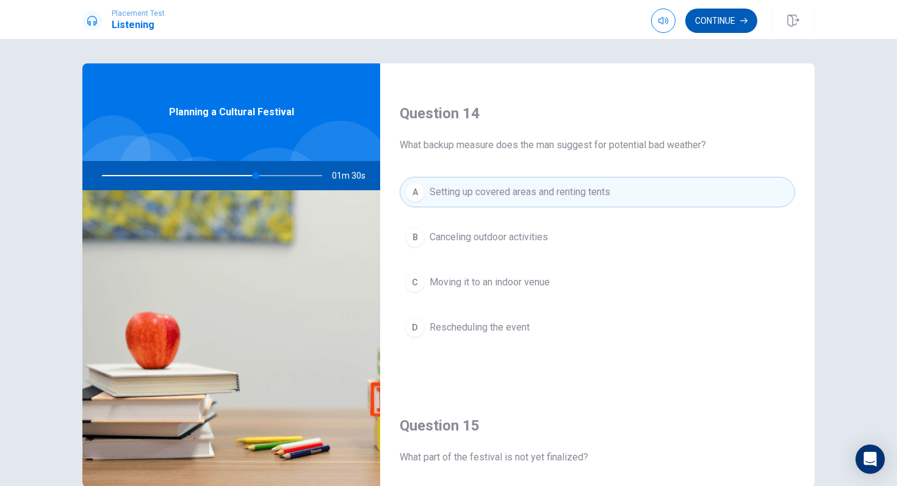
click at [720, 26] on button "Continue" at bounding box center [721, 21] width 72 height 24
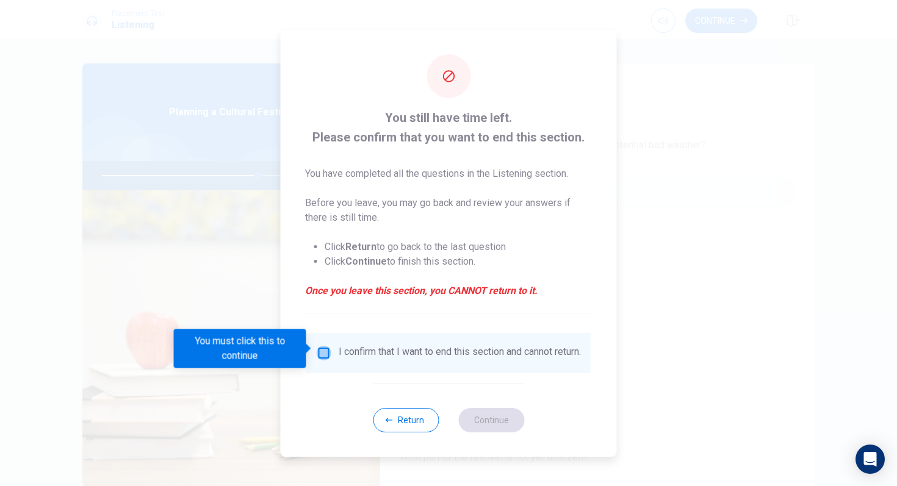
click at [319, 350] on input "You must click this to continue" at bounding box center [324, 353] width 15 height 15
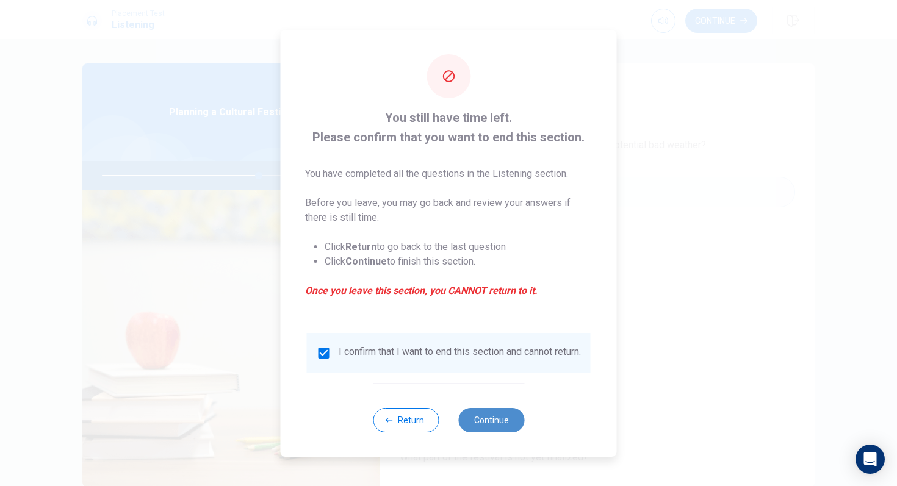
click at [491, 433] on button "Continue" at bounding box center [491, 420] width 66 height 24
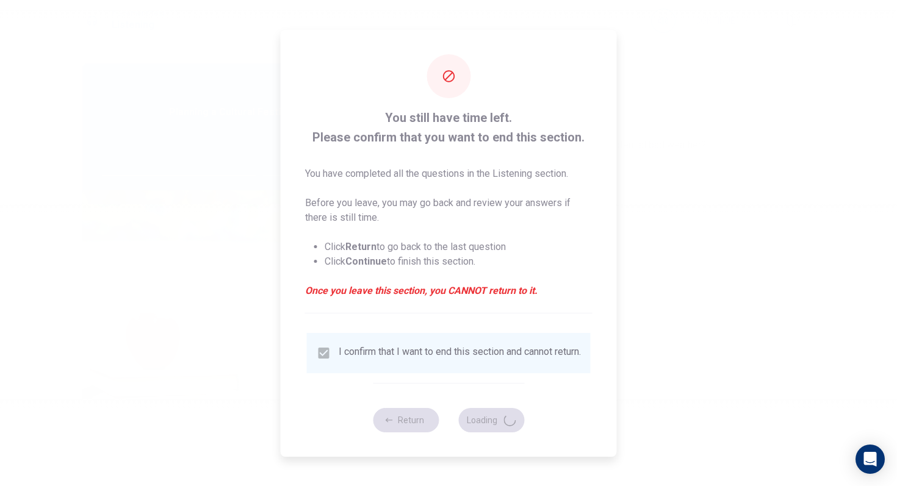
type input "72"
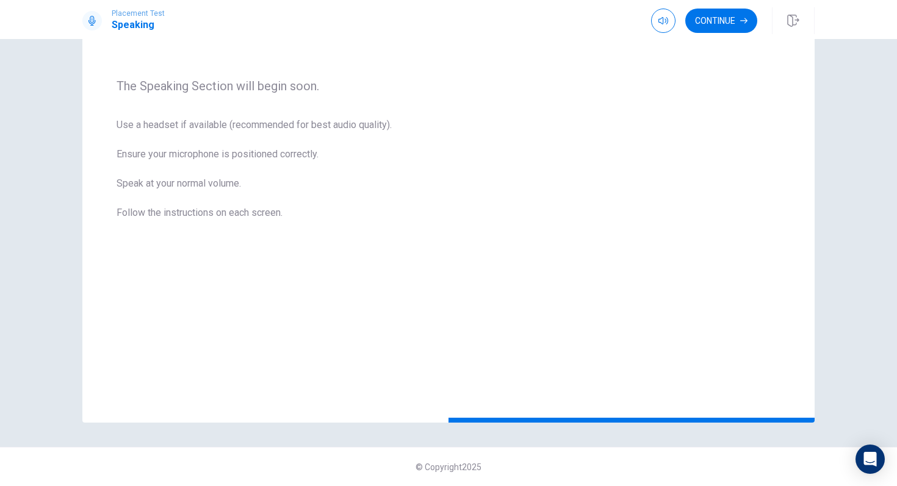
scroll to position [0, 0]
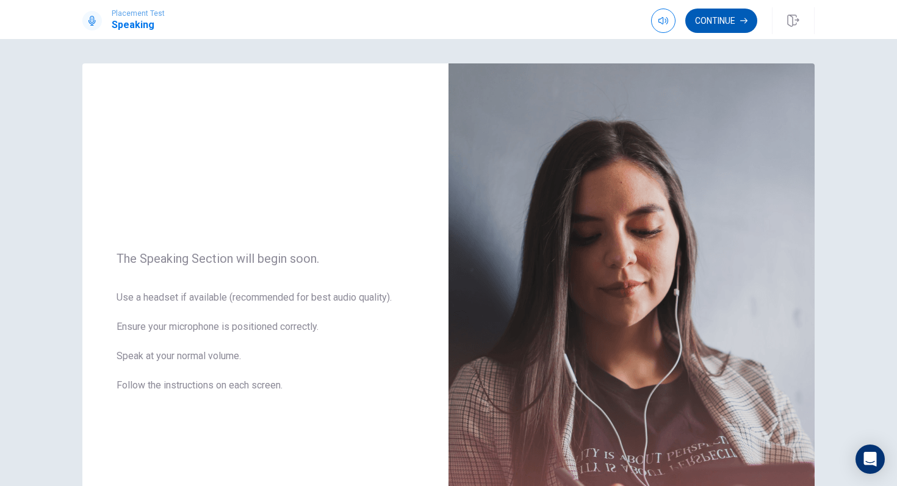
click at [730, 23] on button "Continue" at bounding box center [721, 21] width 72 height 24
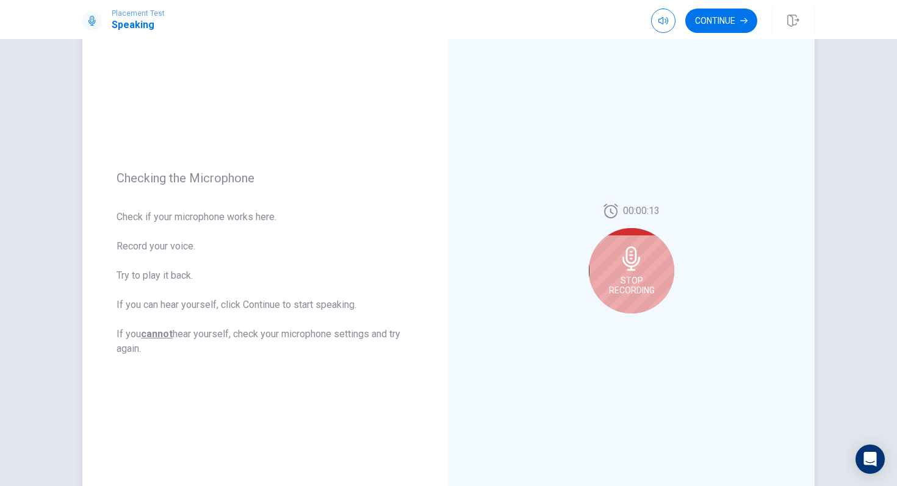
scroll to position [69, 0]
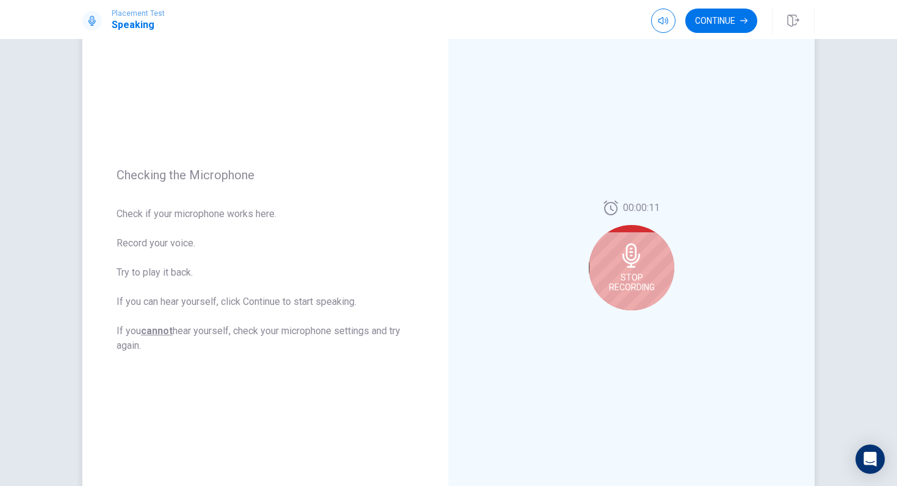
click at [635, 279] on span "Stop Recording" at bounding box center [632, 283] width 46 height 20
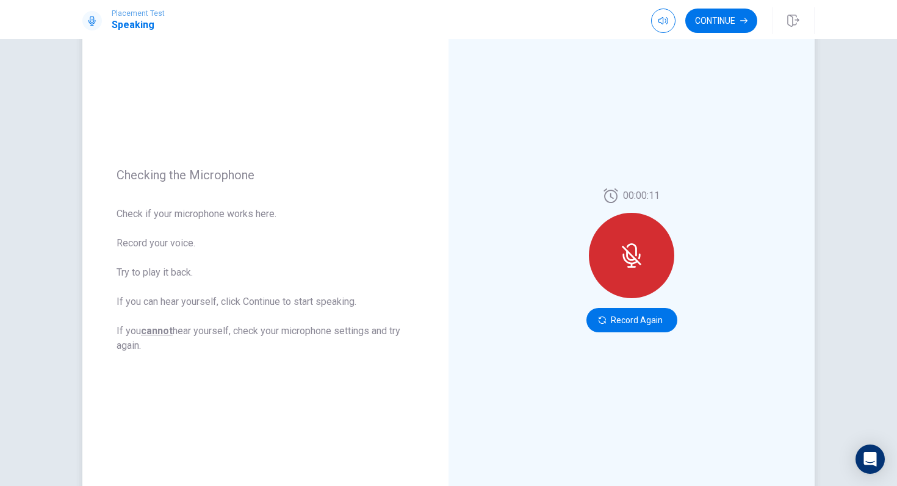
click at [631, 267] on icon at bounding box center [631, 267] width 9 height 2
click at [627, 251] on icon at bounding box center [631, 255] width 10 height 11
click at [631, 324] on button "Record Again" at bounding box center [631, 320] width 91 height 24
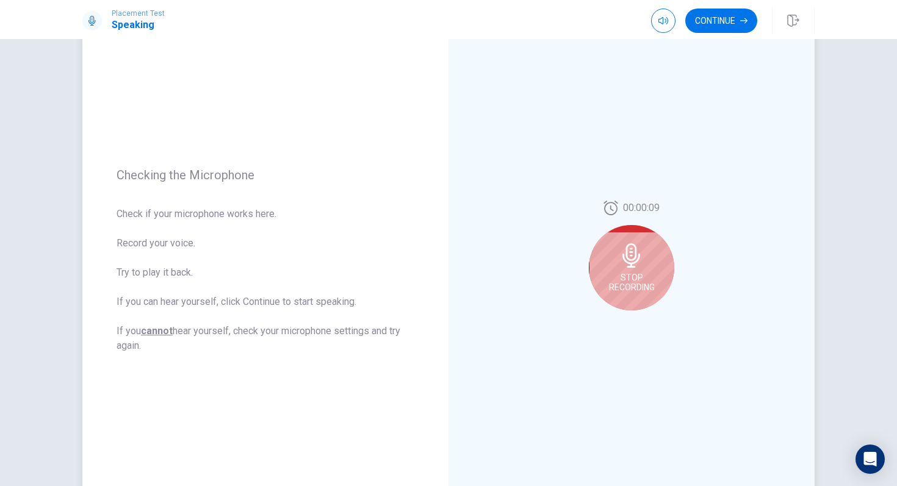
click at [651, 269] on div "Stop Recording" at bounding box center [631, 267] width 85 height 85
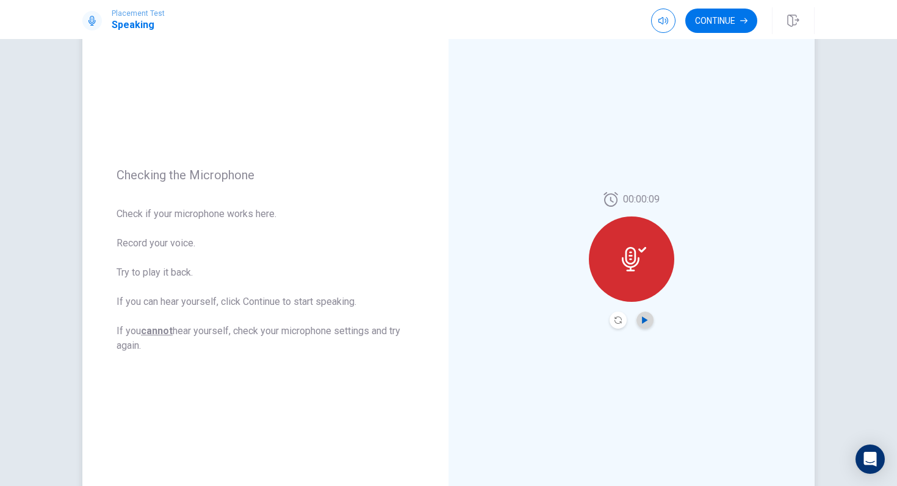
click at [645, 323] on icon "Play Audio" at bounding box center [644, 320] width 7 height 7
click at [645, 321] on icon "Pause Audio" at bounding box center [645, 320] width 6 height 7
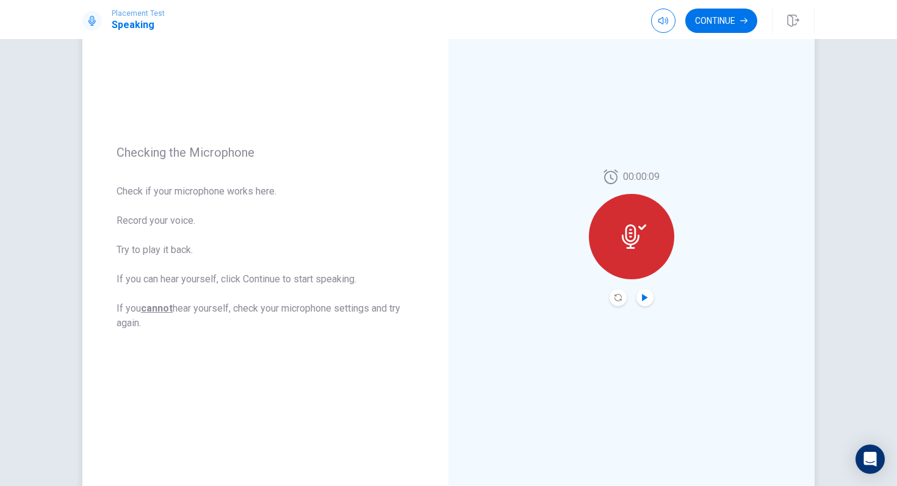
scroll to position [0, 0]
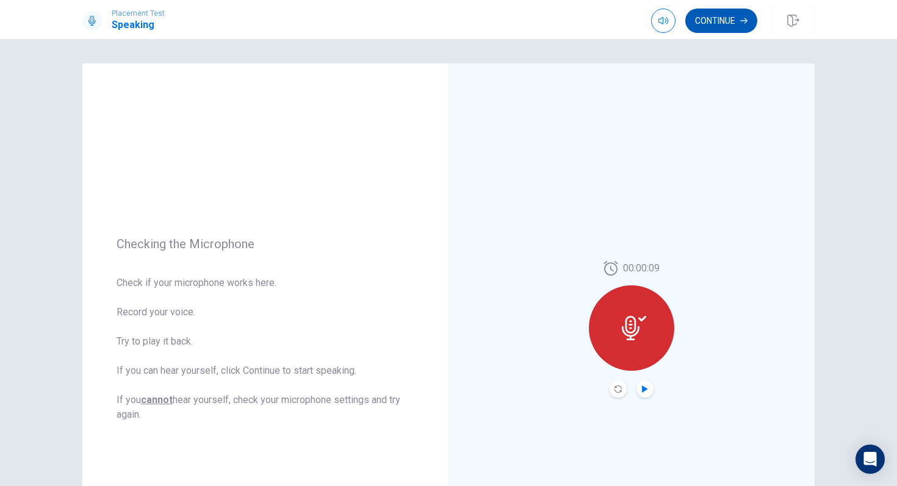
click at [724, 27] on button "Continue" at bounding box center [721, 21] width 72 height 24
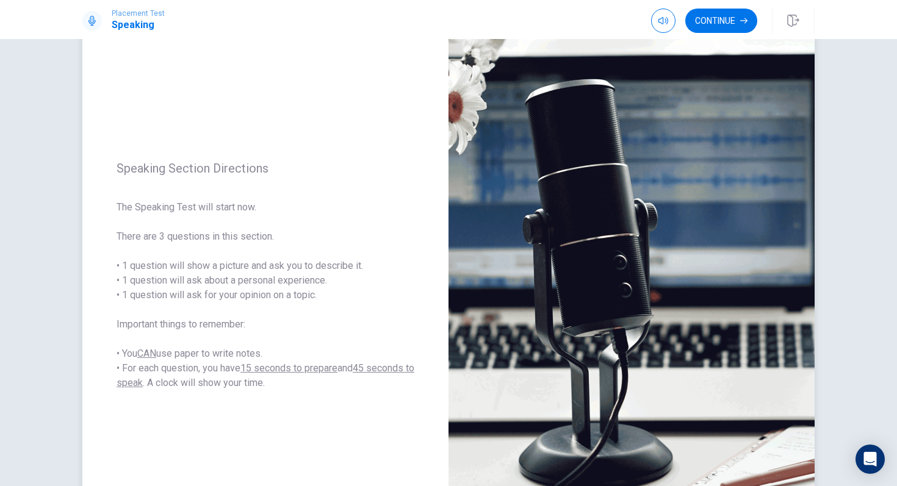
scroll to position [62, 0]
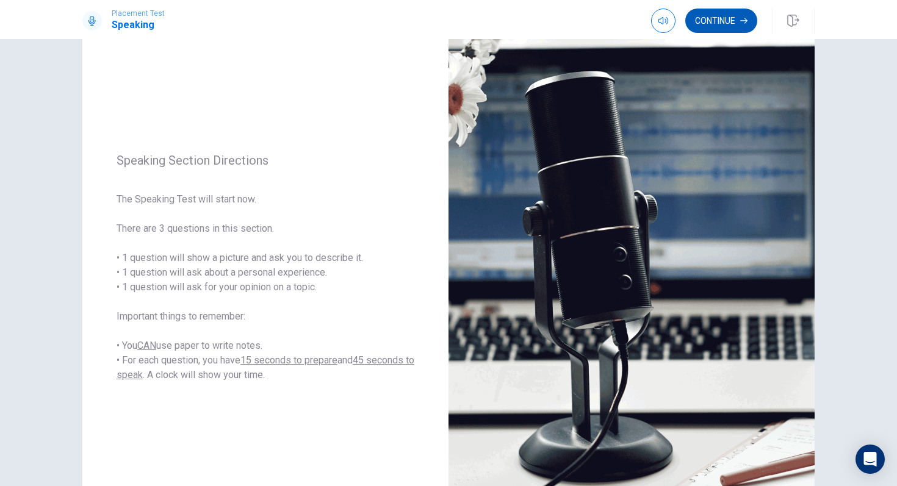
click at [736, 25] on button "Continue" at bounding box center [721, 21] width 72 height 24
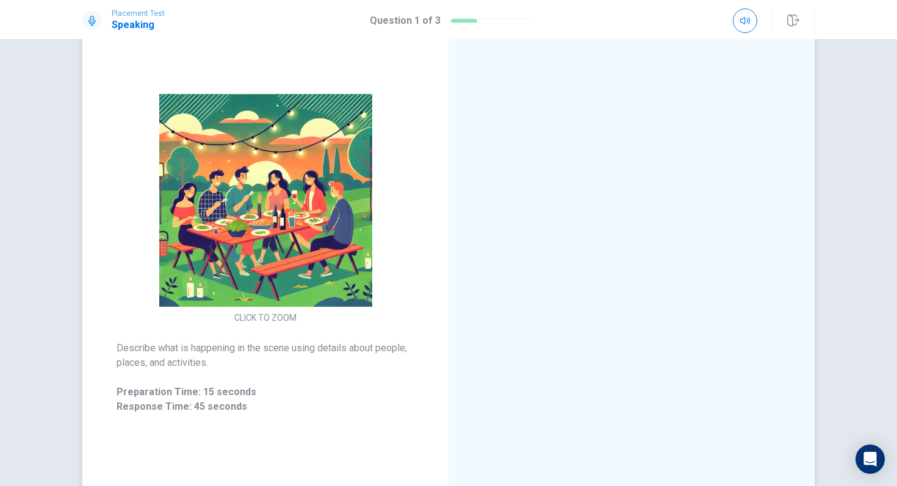
scroll to position [84, 0]
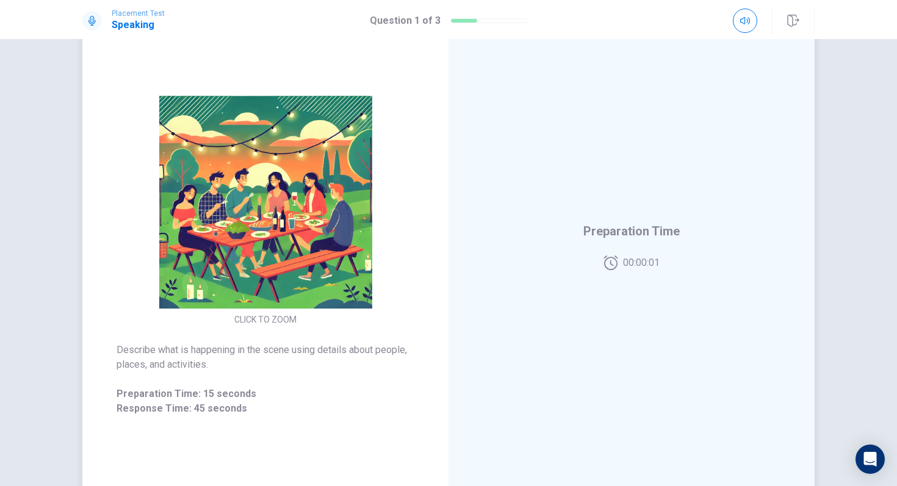
click at [327, 247] on img at bounding box center [265, 202] width 234 height 213
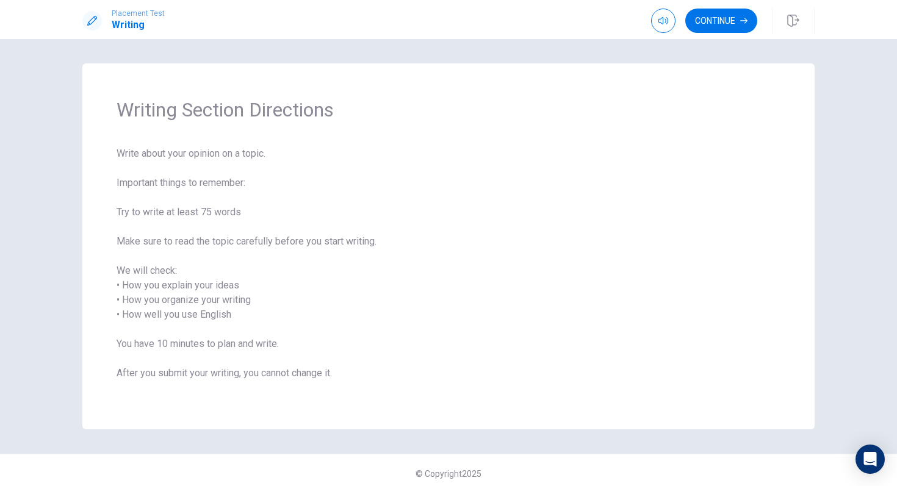
scroll to position [7, 0]
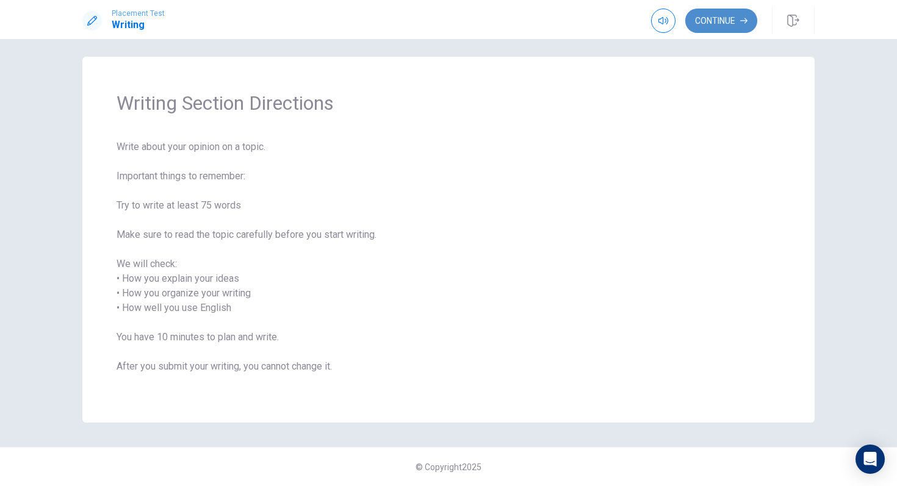
click at [727, 22] on button "Continue" at bounding box center [721, 21] width 72 height 24
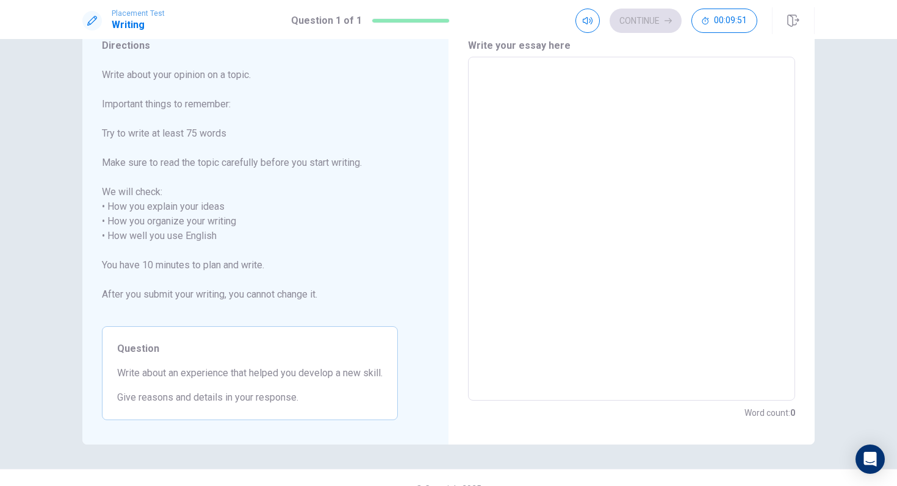
scroll to position [51, 0]
click at [523, 102] on textarea at bounding box center [631, 227] width 310 height 324
type textarea "l"
type textarea "x"
type textarea "L"
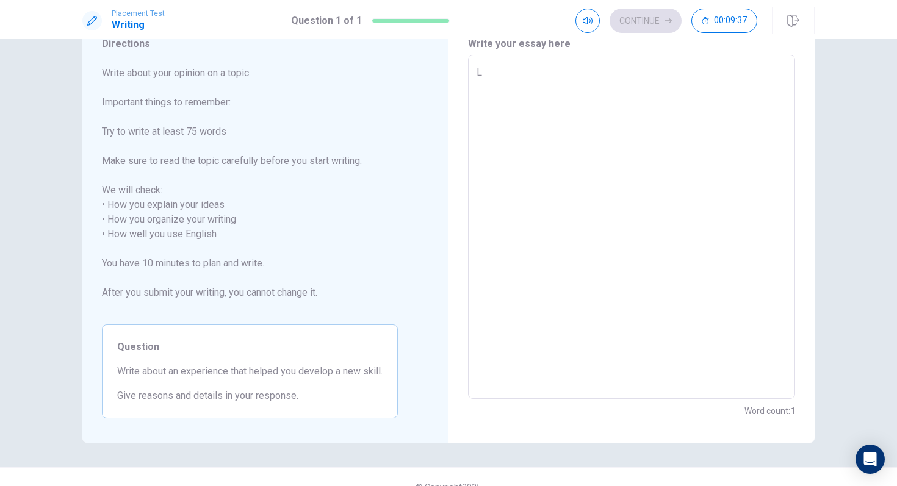
type textarea "x"
type textarea "La"
type textarea "x"
type textarea "Las"
type textarea "x"
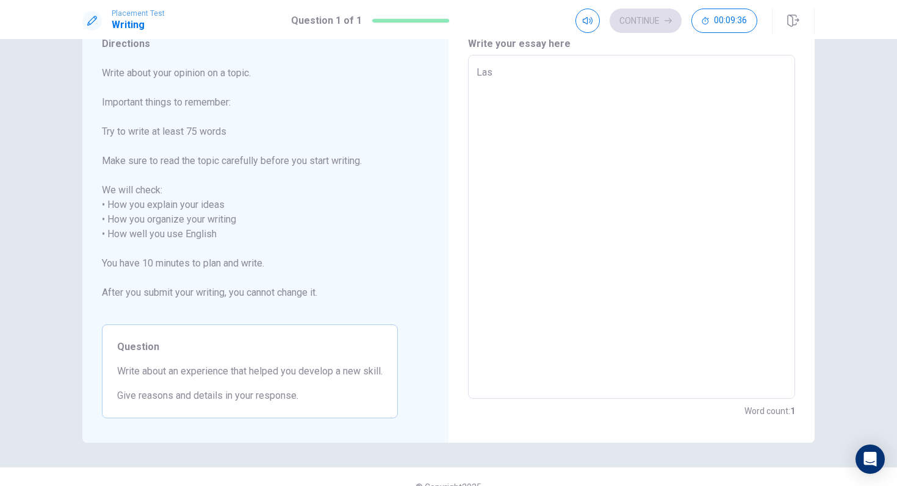
type textarea "Last"
type textarea "x"
type textarea "Lastb"
type textarea "x"
type textarea "Last"
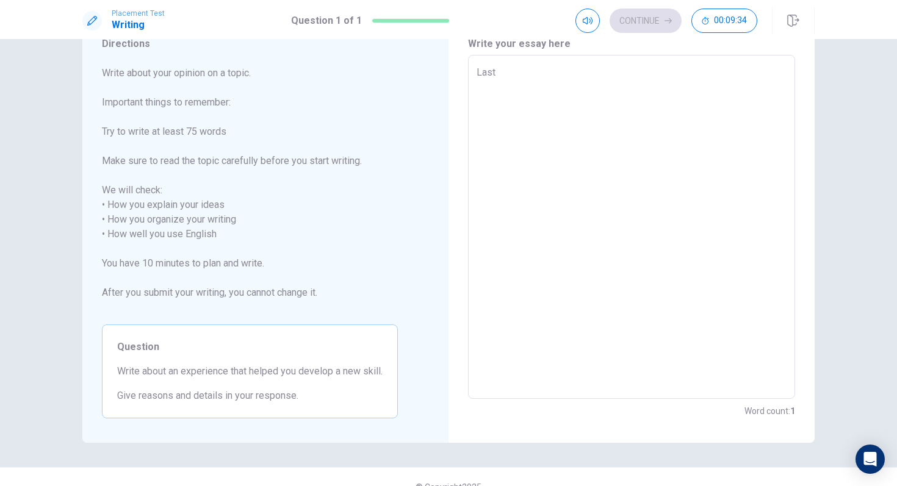
type textarea "x"
type textarea "Lastv"
type textarea "x"
type textarea "Last"
type textarea "x"
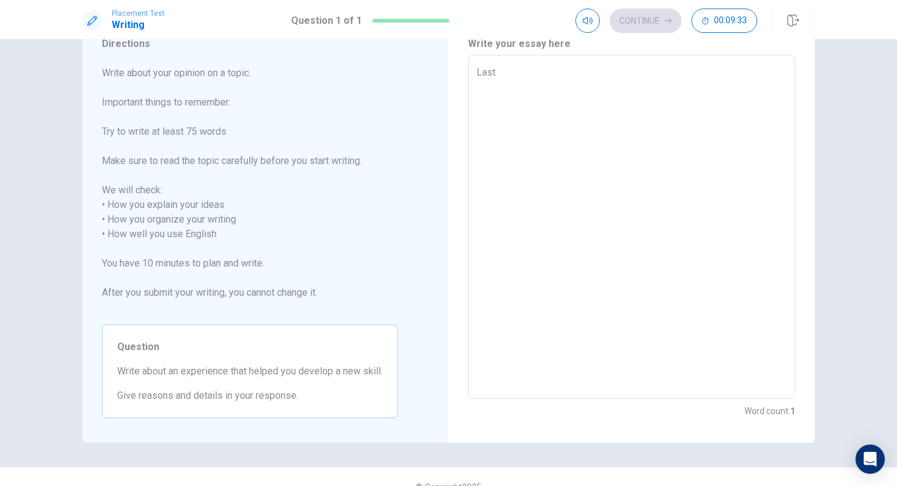
type textarea "Last"
type textarea "x"
type textarea "Last y"
type textarea "x"
type textarea "Last ye"
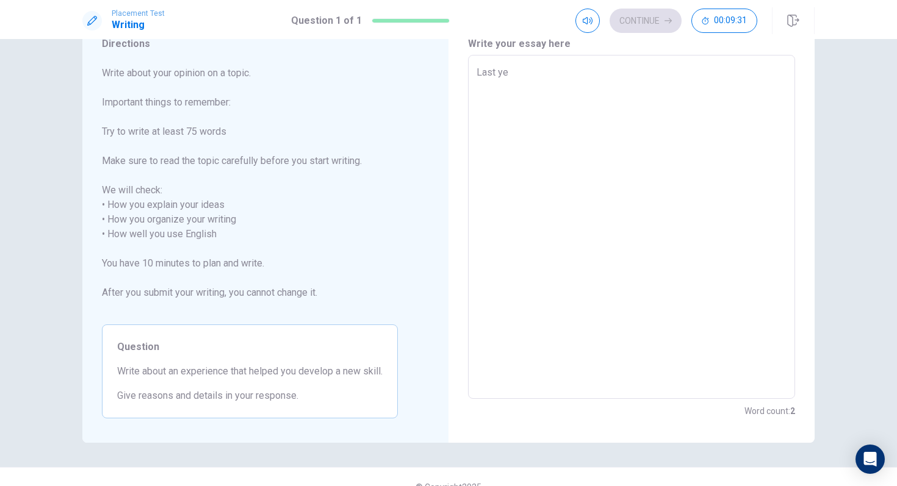
type textarea "x"
type textarea "Last yea"
type textarea "x"
type textarea "Last year"
type textarea "x"
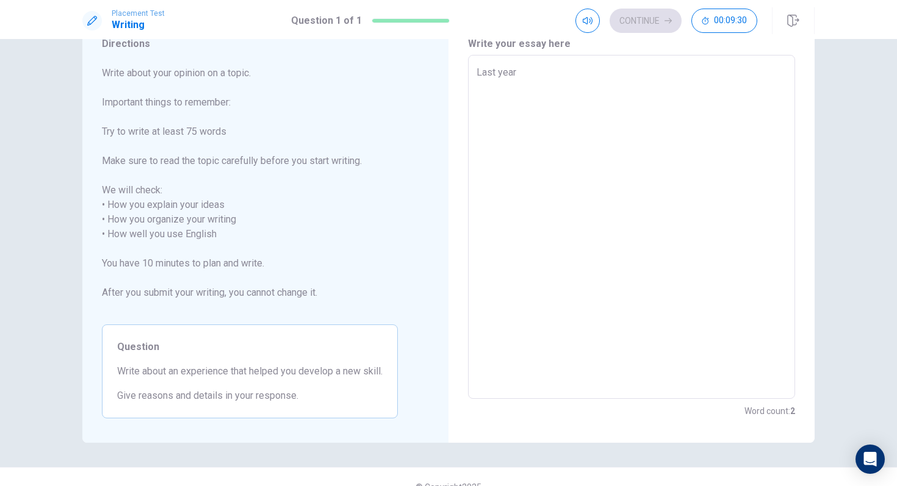
type textarea "Last year"
type textarea "x"
type textarea "Last year i"
type textarea "x"
type textarea "Last year i"
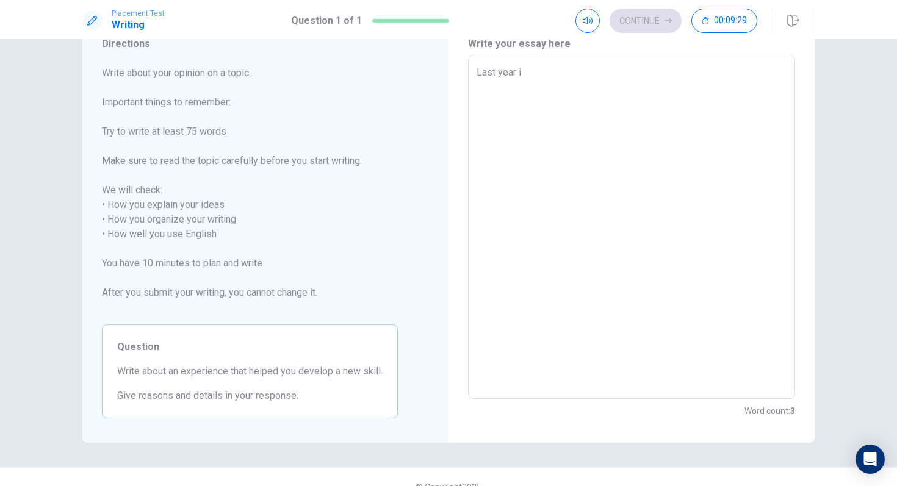
type textarea "x"
type textarea "Last year i w"
type textarea "x"
type textarea "Last year i wa"
type textarea "x"
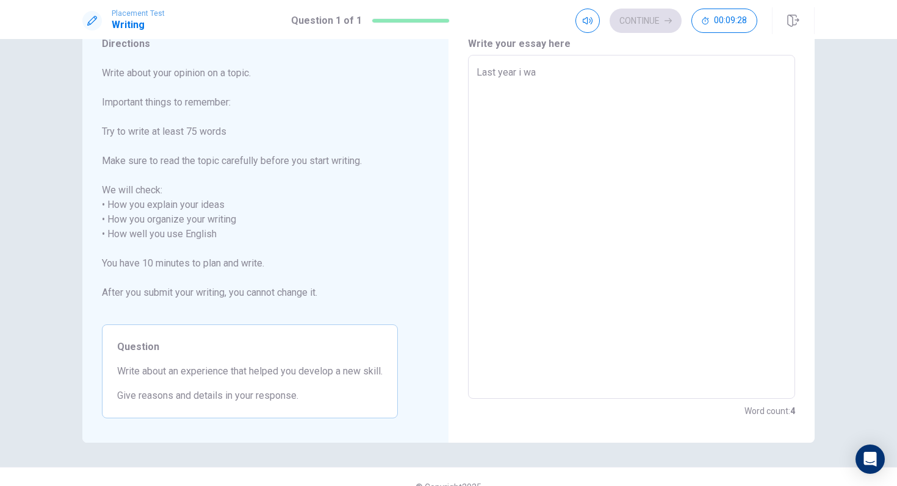
type textarea "Last year i was"
type textarea "x"
type textarea "Last year i was"
type textarea "x"
type textarea "Last year i was s"
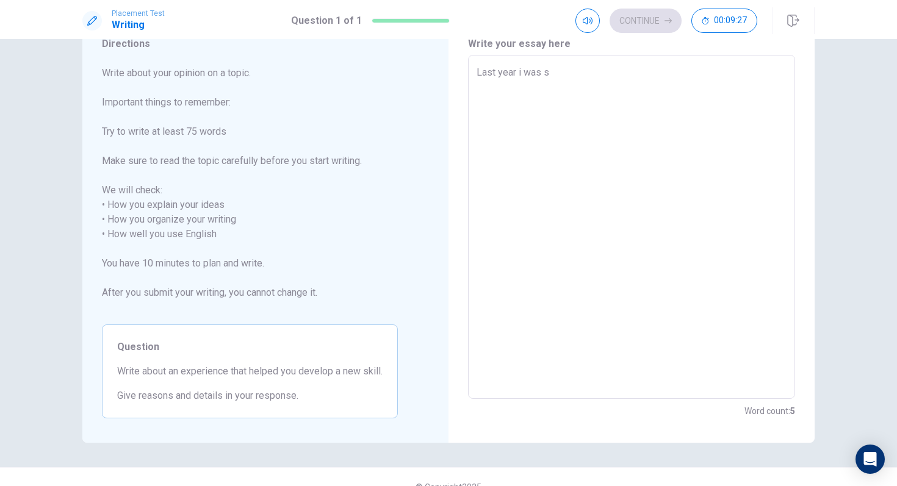
type textarea "x"
type textarea "Last year i was sk"
type textarea "x"
type textarea "Last year i was ski"
type textarea "x"
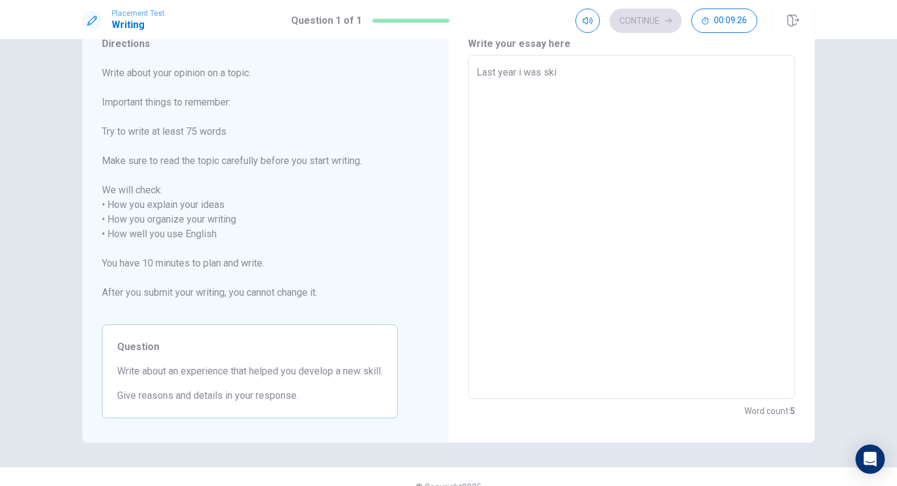
type textarea "Last year i was skii"
type textarea "x"
type textarea "Last year i was skiin"
type textarea "x"
type textarea "Last year i was skiing"
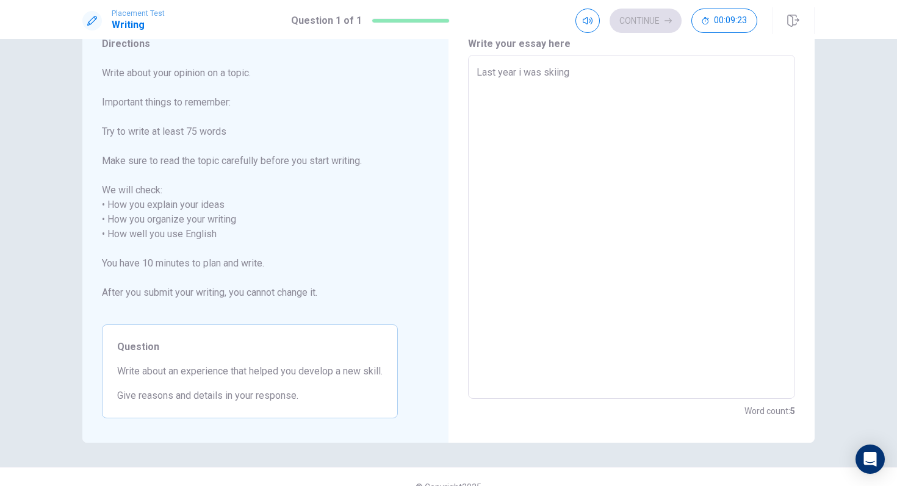
type textarea "x"
type textarea "Last year i was skiingn"
type textarea "x"
type textarea "Last year i was skiing"
type textarea "x"
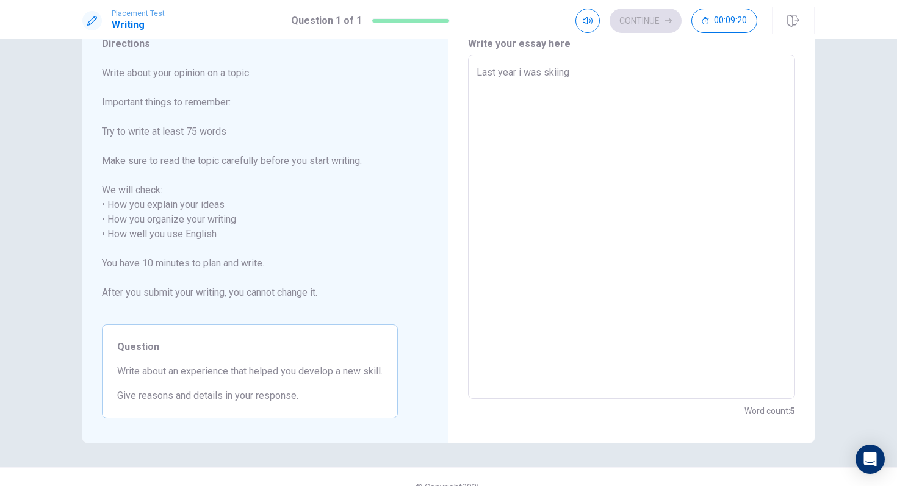
type textarea "Last year i was skiing"
type textarea "x"
type textarea "Last year i was skiing w"
type textarea "x"
type textarea "Last year i was skiing wh"
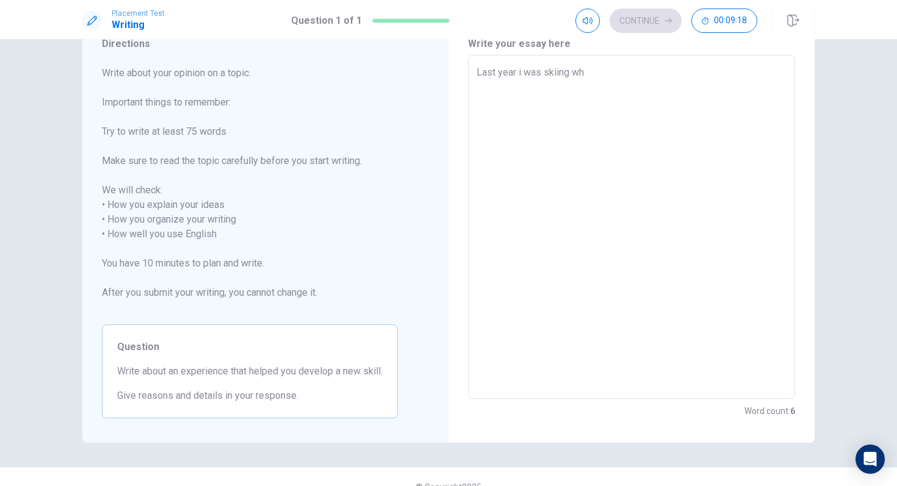
type textarea "x"
type textarea "Last year i was skiing whi"
type textarea "x"
type textarea "Last year i was skiing wh"
type textarea "x"
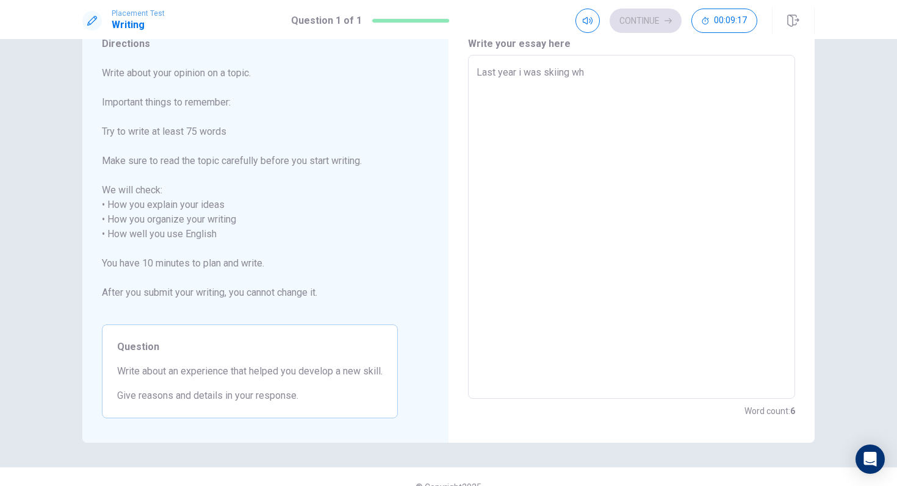
type textarea "Last year i was skiing w"
type textarea "x"
type textarea "Last year i was skiing"
type textarea "x"
type textarea "Last year i was skiing o"
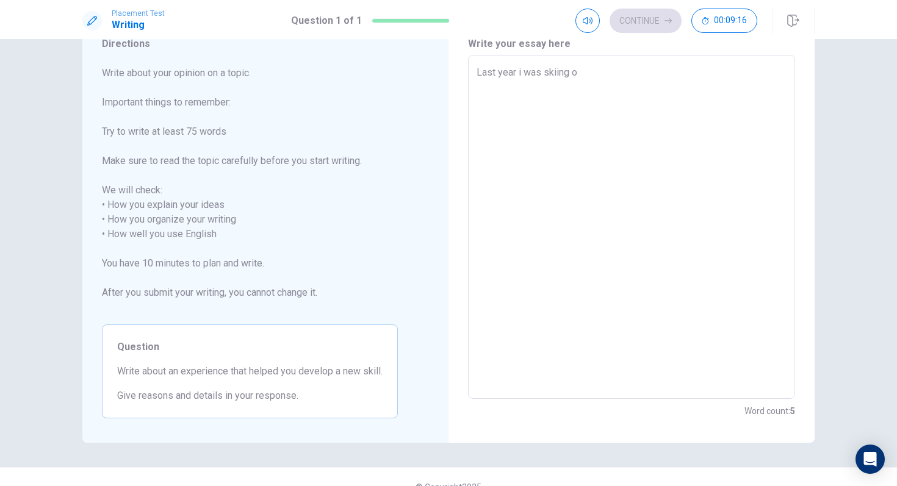
type textarea "x"
type textarea "Last year i was skiing on"
type textarea "x"
type textarea "Last year i was skiing on"
type textarea "x"
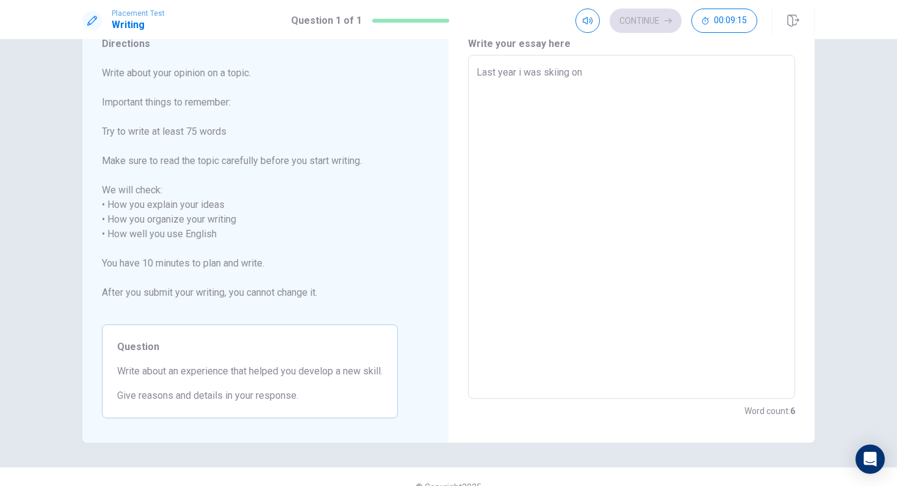
type textarea "Last year i was skiing on a"
type textarea "x"
type textarea "Last year i was skiing on a"
type textarea "x"
type textarea "Last year i was skiing on a f"
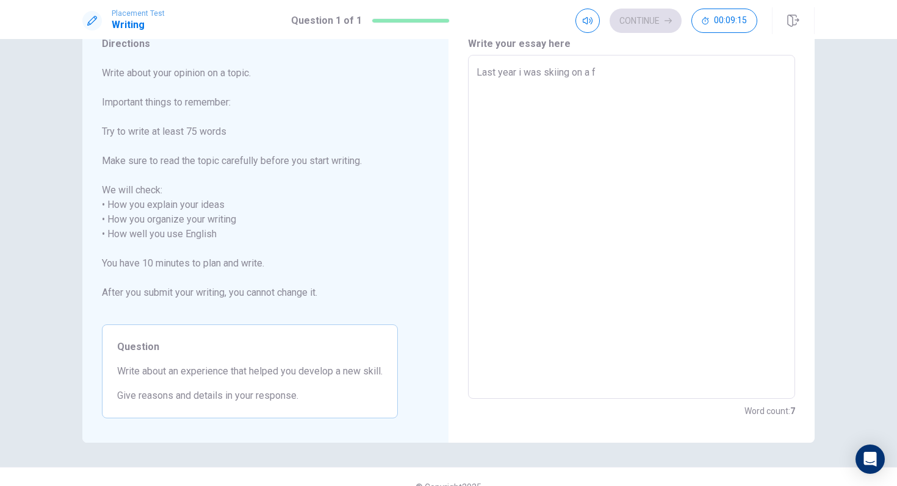
type textarea "x"
type textarea "Last year i was skiing on a fa"
type textarea "x"
type textarea "Last year i was skiing on a fam"
type textarea "x"
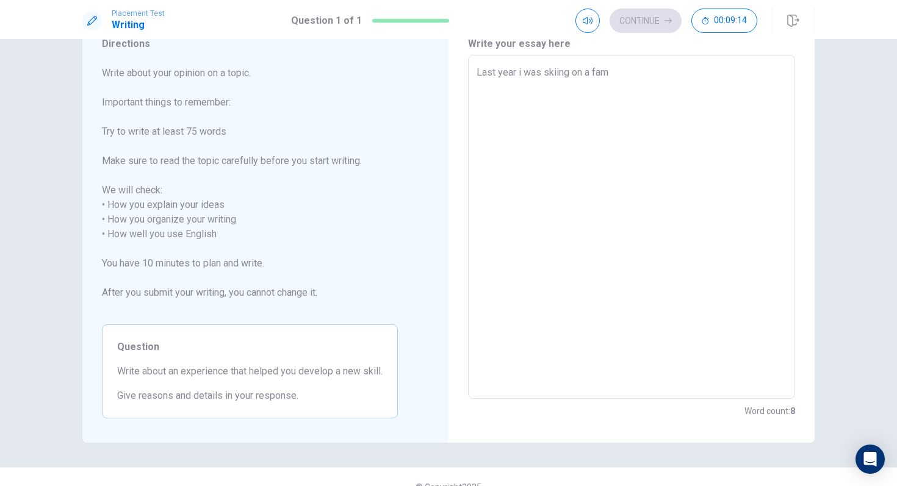
type textarea "Last year i was skiing on a fami"
type textarea "x"
type textarea "Last year i was skiing on a famil"
type textarea "x"
type textarea "Last year i was skiing on a family"
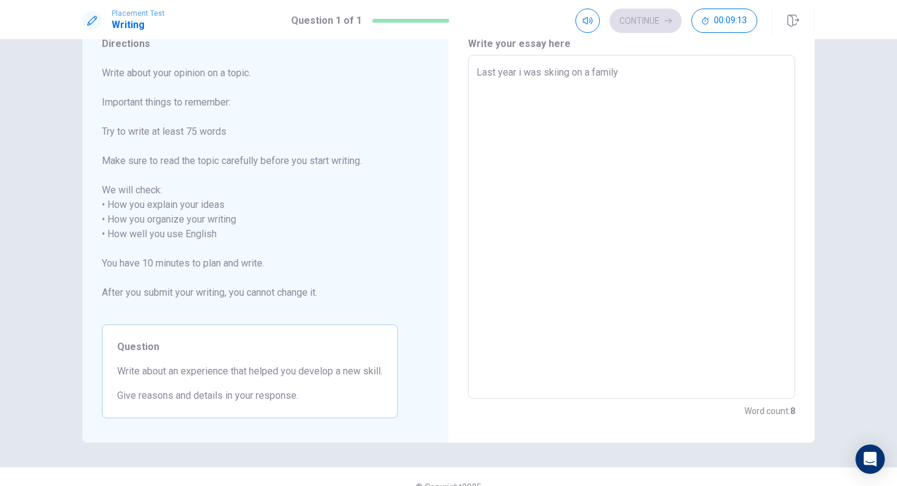
type textarea "x"
type textarea "Last year i was skiing on a family"
type textarea "x"
type textarea "Last year i was skiing on a family t"
type textarea "x"
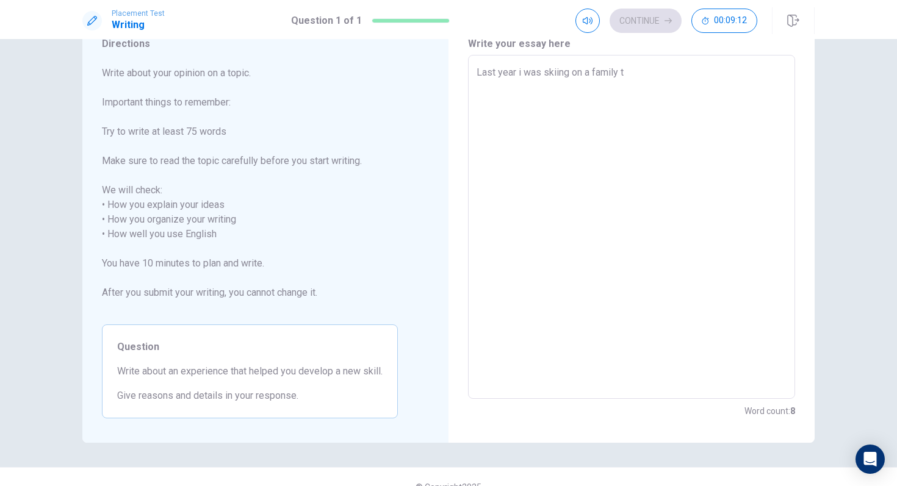
type textarea "Last year i was skiing on a family tr"
type textarea "x"
type textarea "Last year i was skiing on a family tri"
type textarea "x"
type textarea "Last year i was skiing on a family trip"
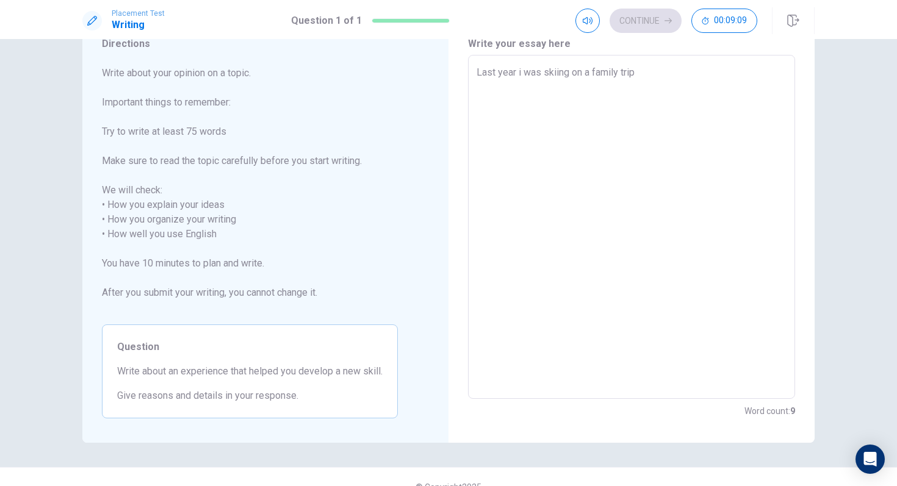
type textarea "x"
type textarea "Last year i was skiing on a family trip"
type textarea "x"
type textarea "Last year i was skiing on a family trip a"
type textarea "x"
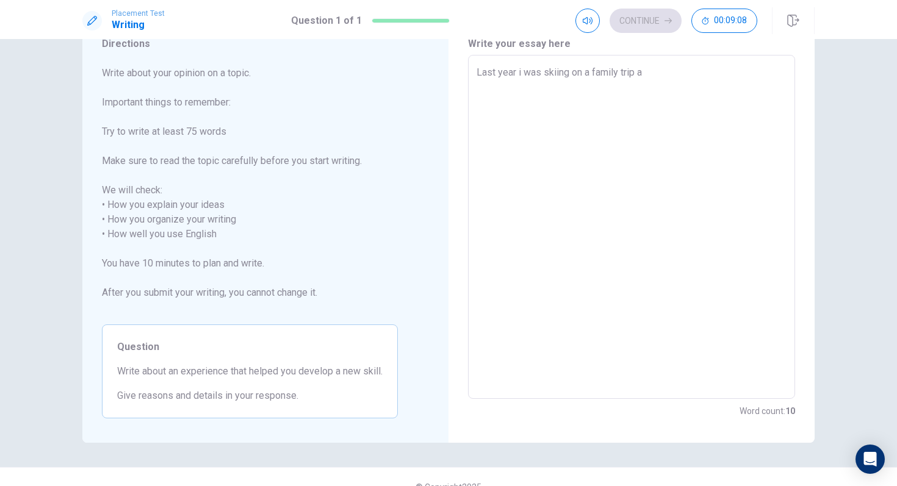
type textarea "Last year i was skiing on a family trip an"
type textarea "x"
type textarea "Last year i was skiing on a family trip and"
type textarea "x"
type textarea "Last year i was skiing on a family trip and"
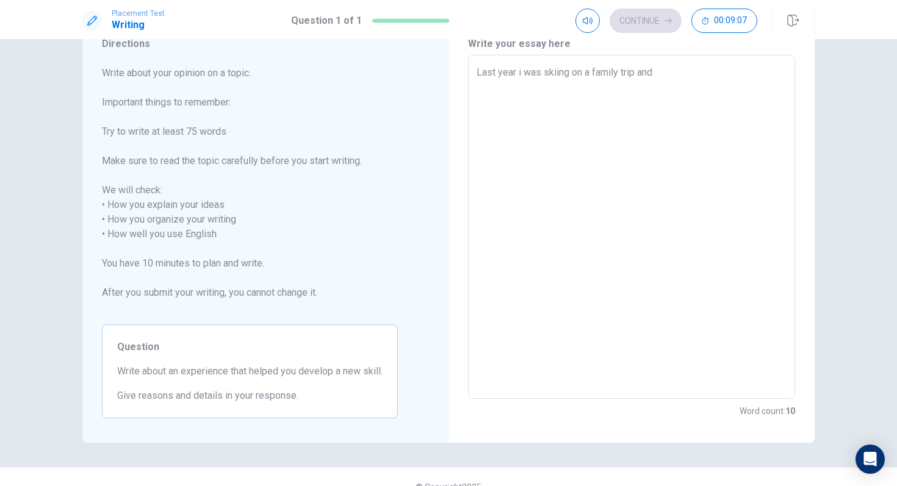
type textarea "x"
type textarea "Last year i was skiing on a family trip and i"
type textarea "x"
type textarea "Last year i was skiing on a family trip and i"
type textarea "x"
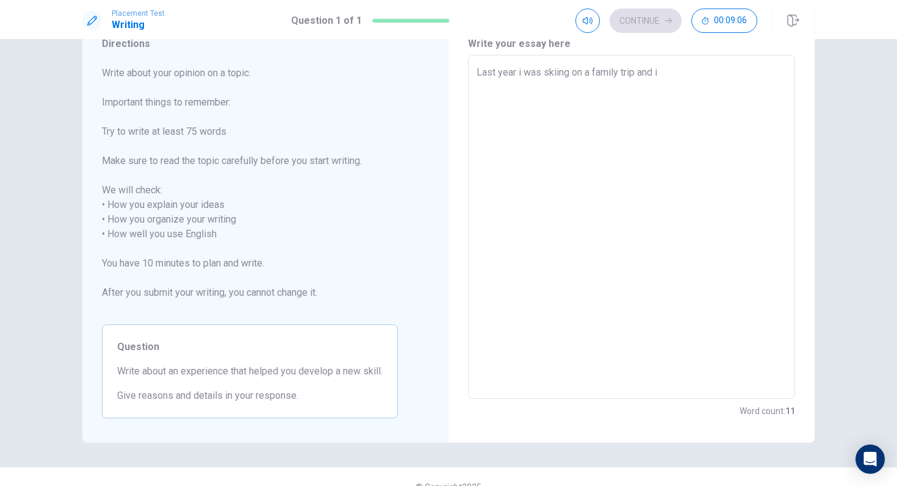
type textarea "Last year i was skiing on a family trip and i w"
type textarea "x"
type textarea "Last year i was skiing on a family trip and i we"
type textarea "x"
type textarea "Last year i was skiing on a family trip and i [GEOGRAPHIC_DATA]"
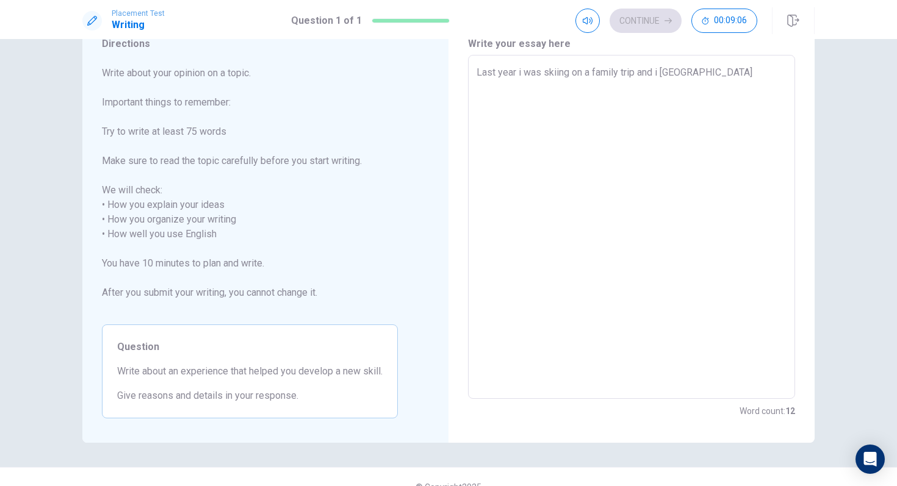
type textarea "x"
type textarea "Last year i was skiing on a family trip and i went"
type textarea "x"
type textarea "Last year i was skiing on a family trip and i went"
type textarea "x"
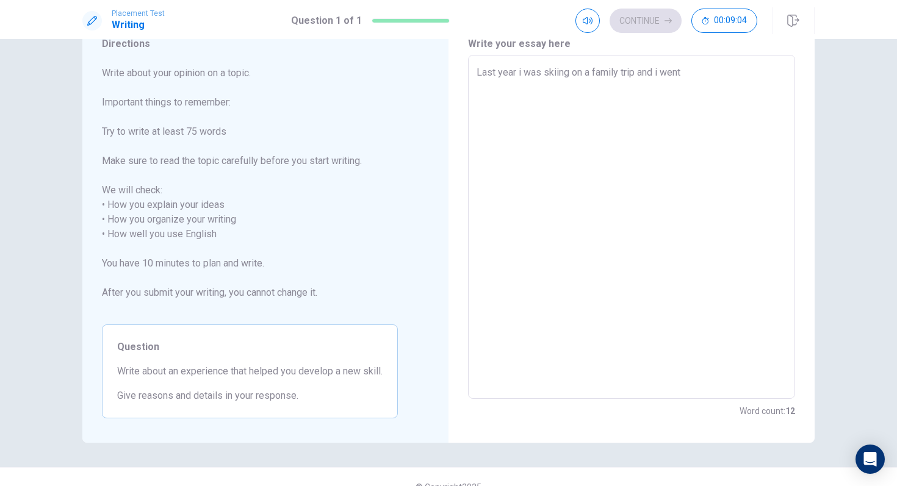
type textarea "Last year i was skiing on a family trip and i went o"
type textarea "x"
type textarea "Last year i was skiing on a family trip and i went on"
type textarea "x"
type textarea "Last year i was skiing on a family trip and i went o"
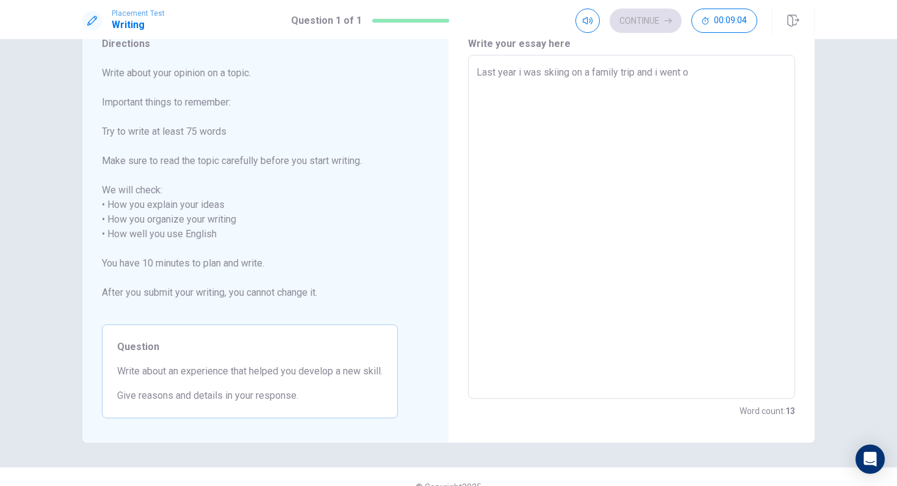
type textarea "x"
type textarea "Last year i was skiing on a family trip and i went"
type textarea "x"
type textarea "Last year i was skiing on a family trip and i went"
type textarea "x"
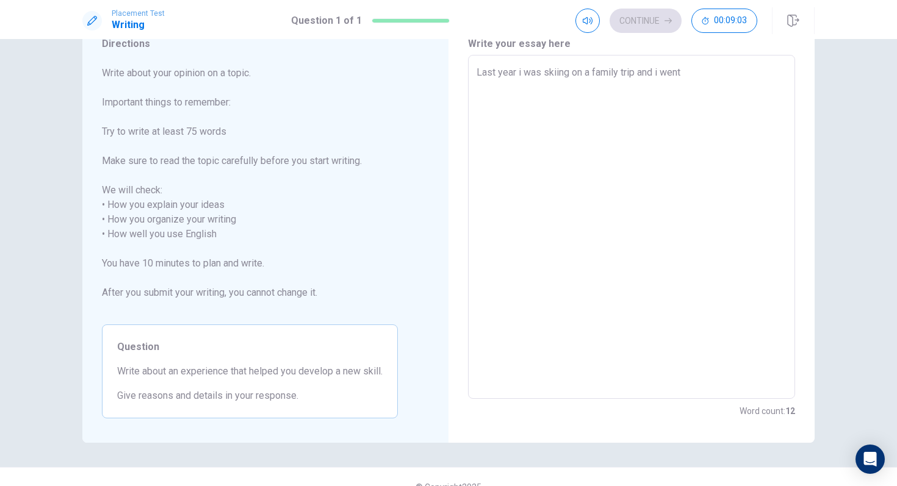
type textarea "Last year i was skiing on a family trip and i [GEOGRAPHIC_DATA]"
type textarea "x"
type textarea "Last year i was skiing on a family trip and i we"
type textarea "x"
type textarea "Last year i was skiing on a family trip and i w"
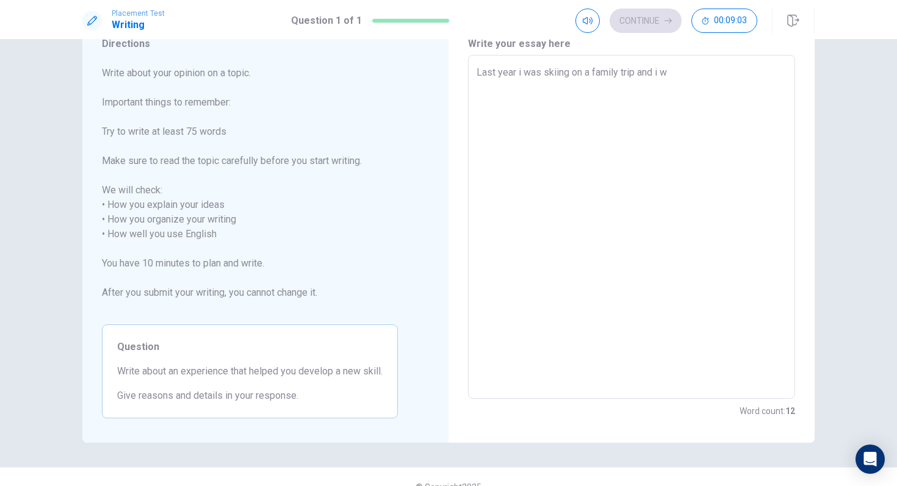
type textarea "x"
type textarea "Last year i was skiing on a family trip and i"
type textarea "x"
type textarea "Last year i was skiing on a family trip and i"
type textarea "x"
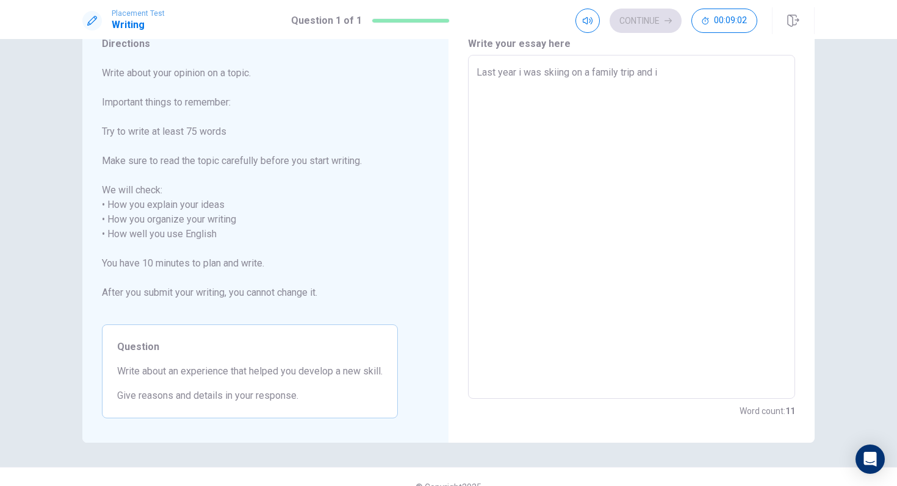
type textarea "Last year i was skiing on a family trip and"
type textarea "x"
type textarea "Last year i was skiing on a family trip and"
type textarea "x"
type textarea "Last year i was skiing on a family trip and"
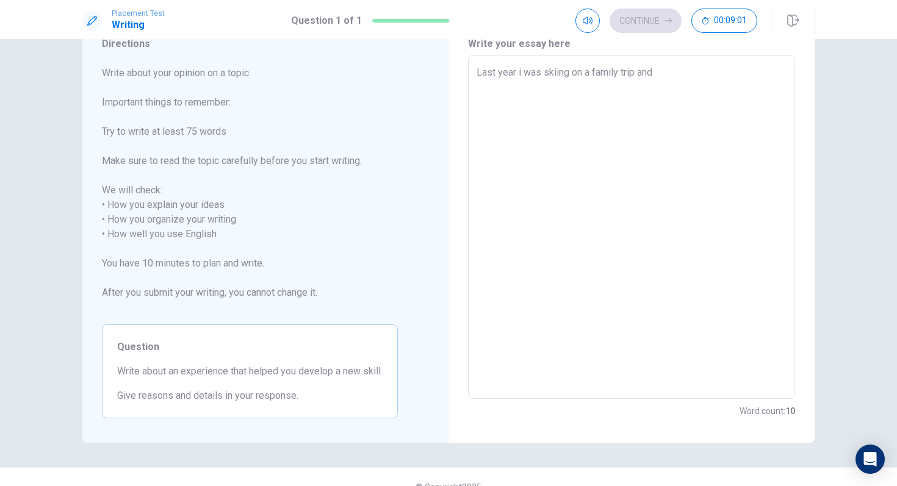
type textarea "x"
type textarea "Last year i was skiing on a family trip and i"
type textarea "x"
type textarea "Last year i was skiing on a family trip and ii"
type textarea "x"
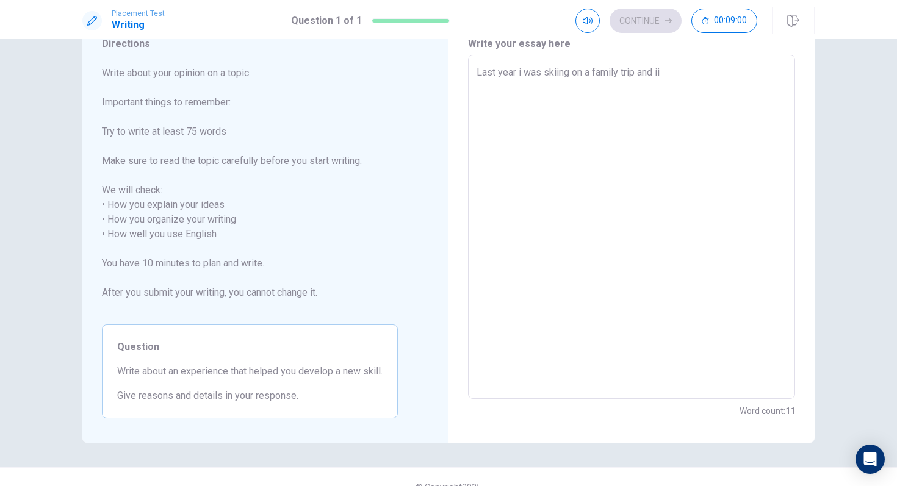
type textarea "Last year i was skiing on a family trip and i"
type textarea "x"
type textarea "Last year i was skiing on a family trip and i"
type textarea "x"
type textarea "Last year i was skiing on a family trip and i"
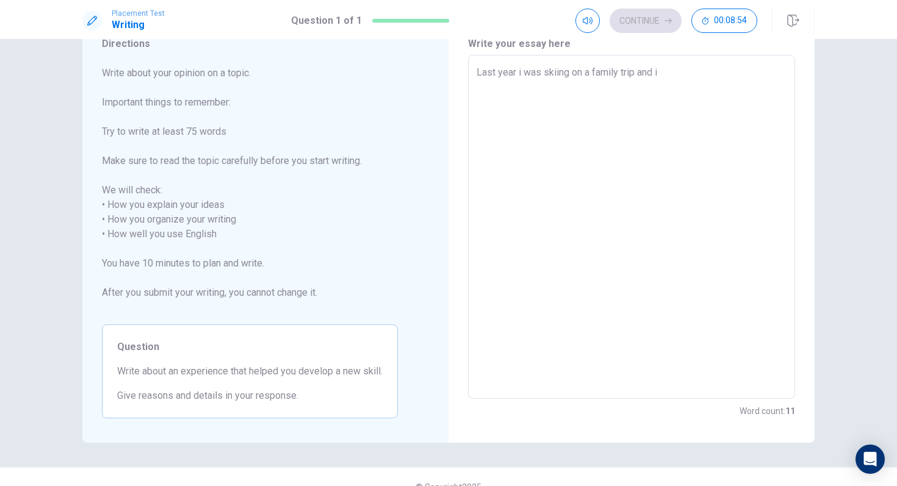
type textarea "x"
type textarea "Last year i was skiing on a family trip and"
type textarea "x"
type textarea "Last year i was skiing on a family trip and"
type textarea "x"
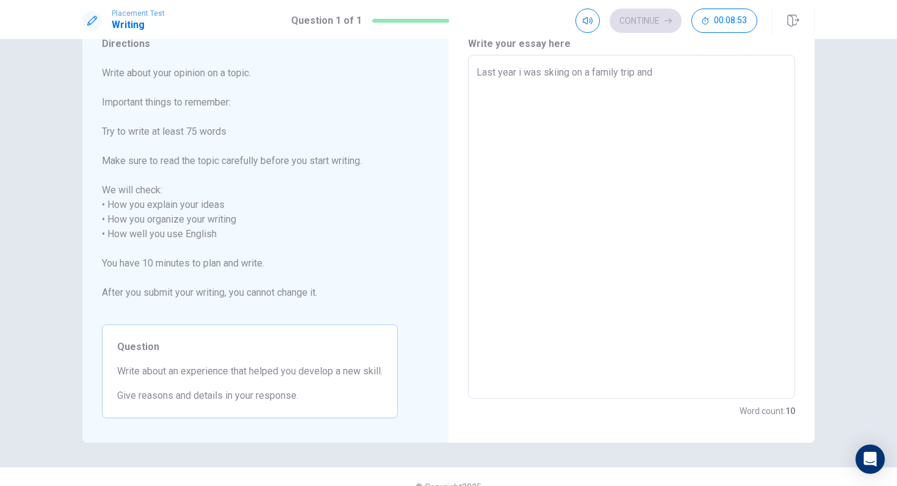
type textarea "Last year i was skiing on a family trip an"
type textarea "x"
type textarea "Last year i was skiing on a family trip a"
type textarea "x"
type textarea "Last year i was skiing on a family trip an"
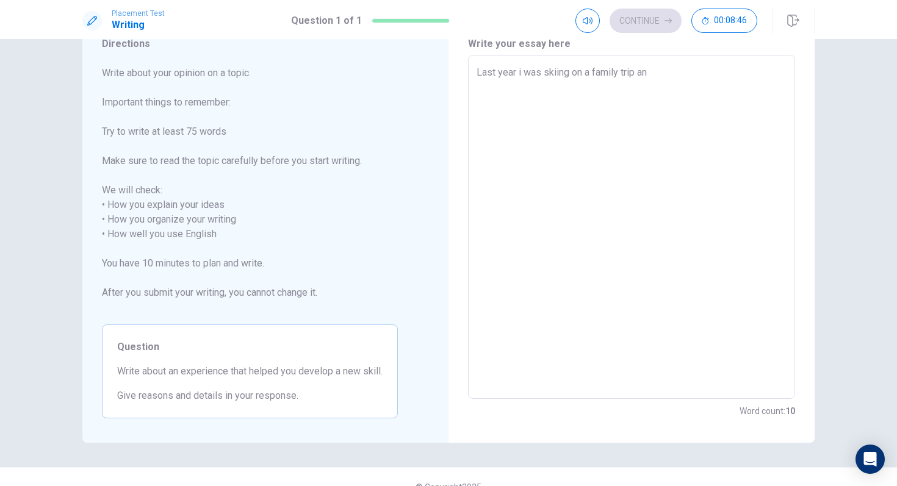
type textarea "x"
type textarea "Last year i was skiing on a family trip and"
type textarea "x"
type textarea "Last year i was skiing on a family trip and"
type textarea "x"
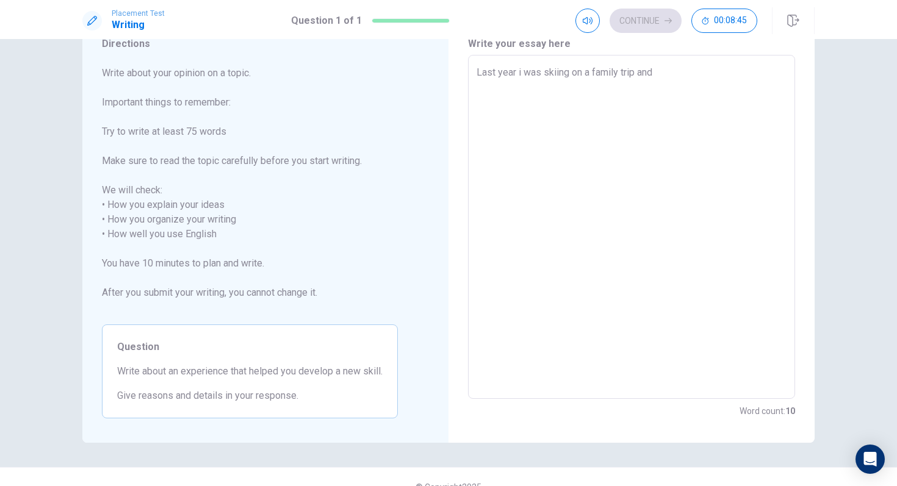
type textarea "Last year i was skiing on a family trip and i"
type textarea "x"
type textarea "Last year i was skiing on a family trip and i"
type textarea "x"
type textarea "Last year i was skiing on a family trip and i h"
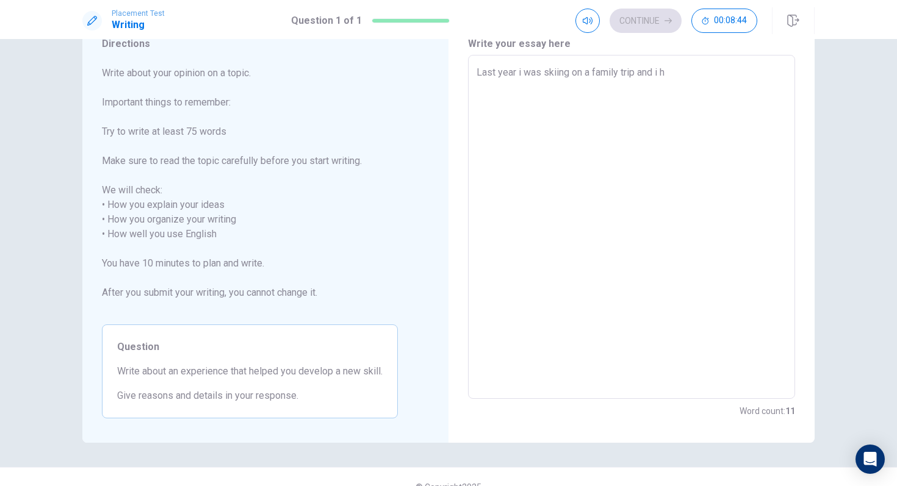
type textarea "x"
type textarea "Last year i was skiing on a family trip and i ha"
type textarea "x"
type textarea "Last year i was skiing on a family trip and i [GEOGRAPHIC_DATA]"
type textarea "x"
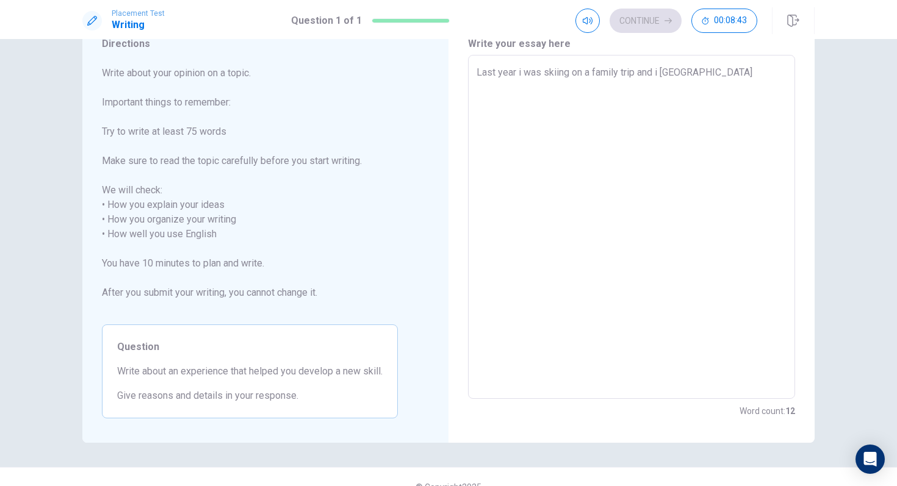
type textarea "Last year i was skiing on a family trip and i have"
type textarea "x"
type textarea "Last year i was skiing on a family trip and i [GEOGRAPHIC_DATA]"
type textarea "x"
type textarea "Last year i was skiing on a family trip and i [GEOGRAPHIC_DATA]"
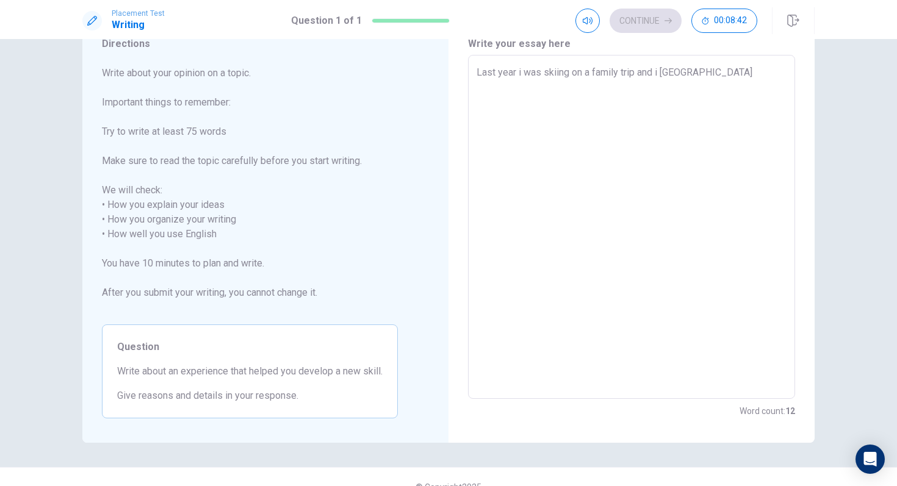
type textarea "x"
type textarea "Last year i was skiing on a family trip and i [GEOGRAPHIC_DATA]"
type textarea "x"
type textarea "Last year i was skiing on a family trip and i havent s"
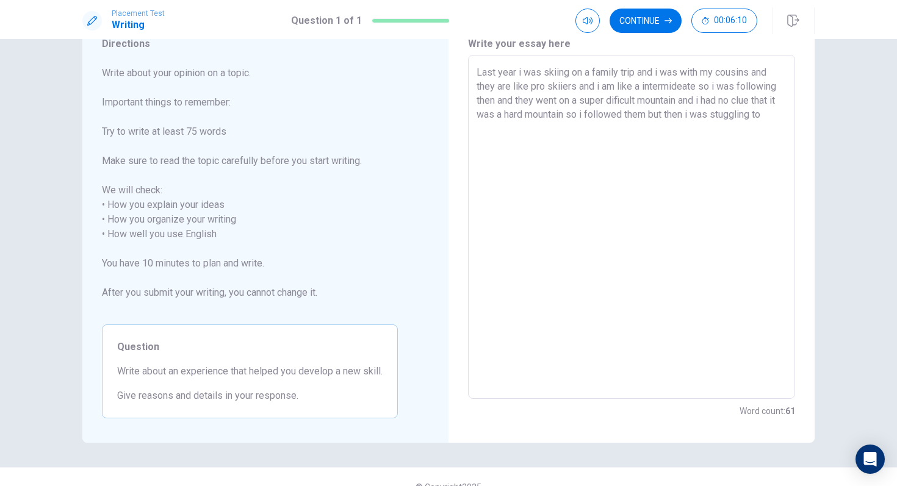
click at [742, 115] on textarea "Last year i was skiing on a family trip and i was with my cousins and they are …" at bounding box center [631, 227] width 310 height 324
click at [770, 119] on textarea "Last year i was skiing on a family trip and i was with my cousins and they are …" at bounding box center [631, 227] width 310 height 324
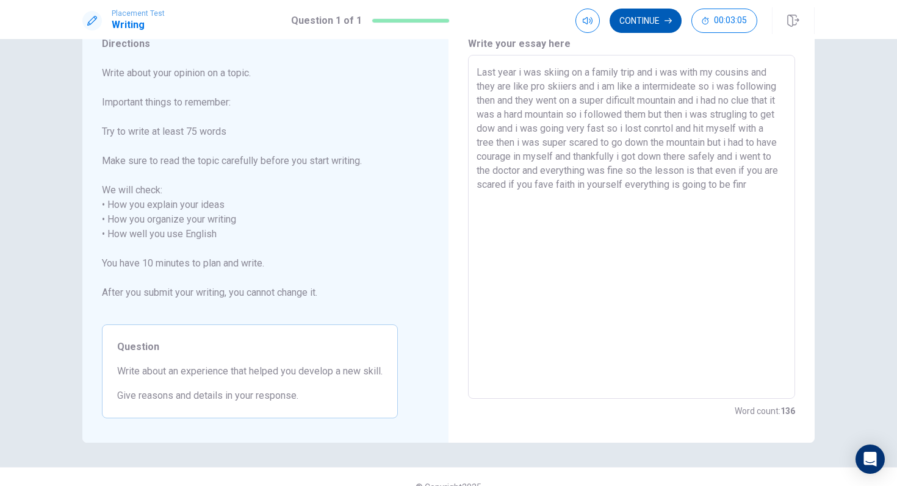
click at [648, 21] on button "Continue" at bounding box center [645, 21] width 72 height 24
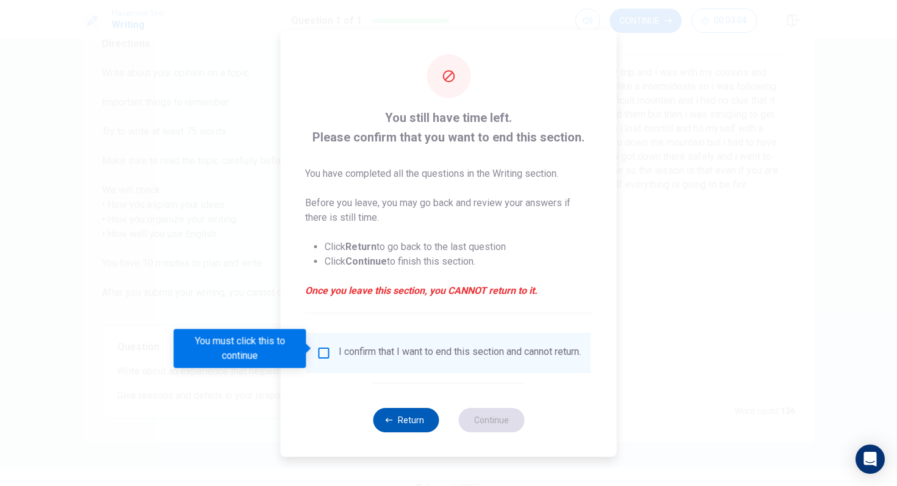
click at [393, 422] on button "Return" at bounding box center [406, 420] width 66 height 24
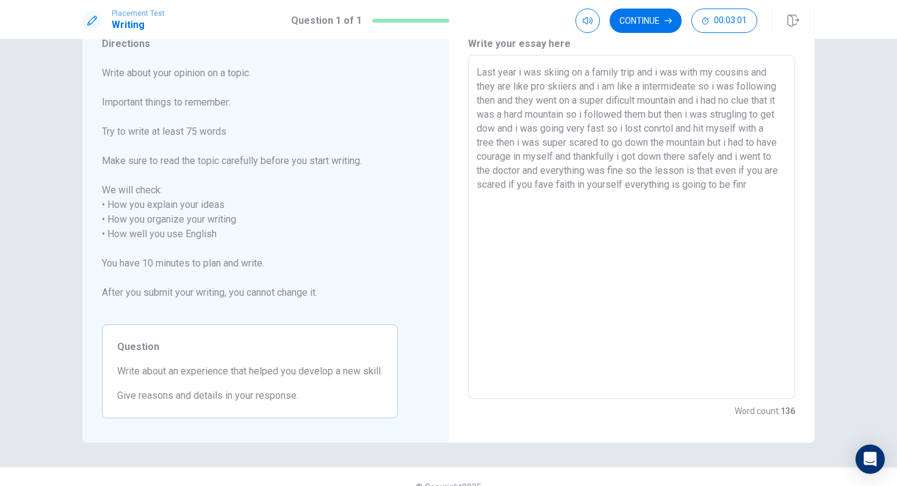
click at [786, 184] on div "Last year i was skiing on a family trip and i was with my cousins and they are …" at bounding box center [631, 227] width 327 height 344
click at [631, 17] on button "Continue" at bounding box center [645, 21] width 72 height 24
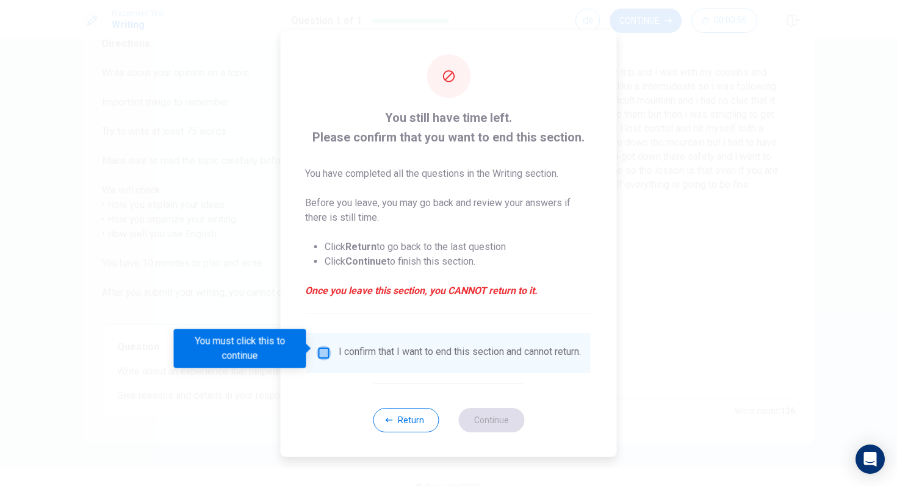
click at [319, 351] on input "You must click this to continue" at bounding box center [324, 353] width 15 height 15
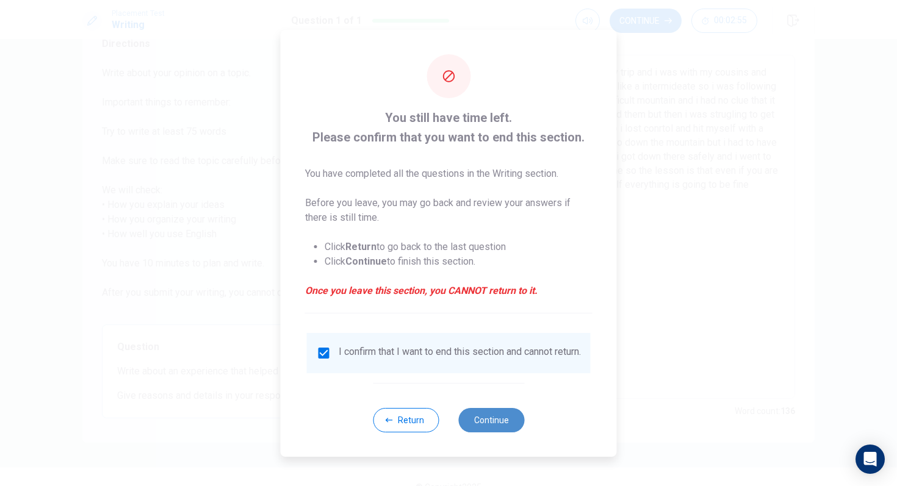
click at [511, 421] on button "Continue" at bounding box center [491, 420] width 66 height 24
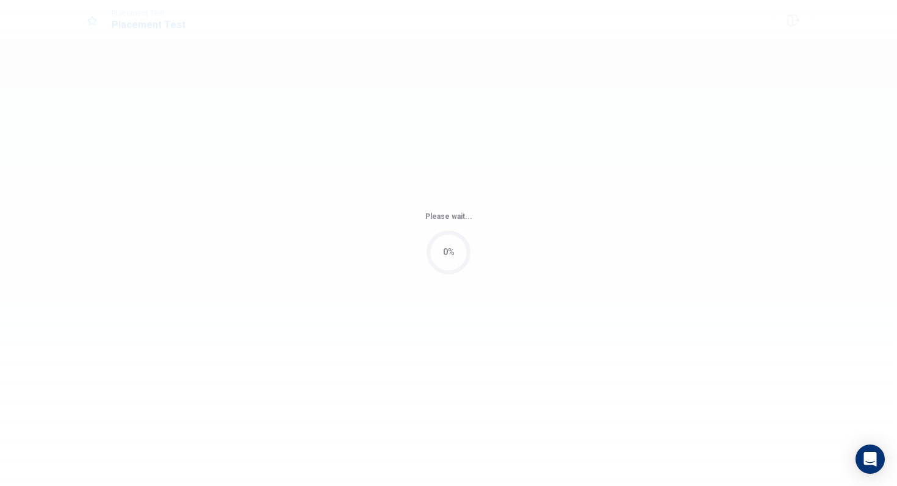
scroll to position [0, 0]
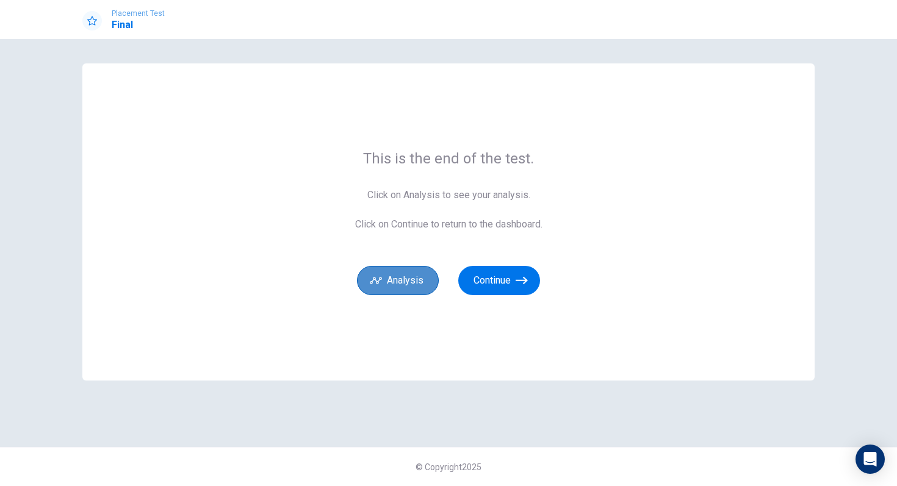
click at [406, 282] on button "Analysis" at bounding box center [398, 280] width 82 height 29
